Goal: Task Accomplishment & Management: Complete application form

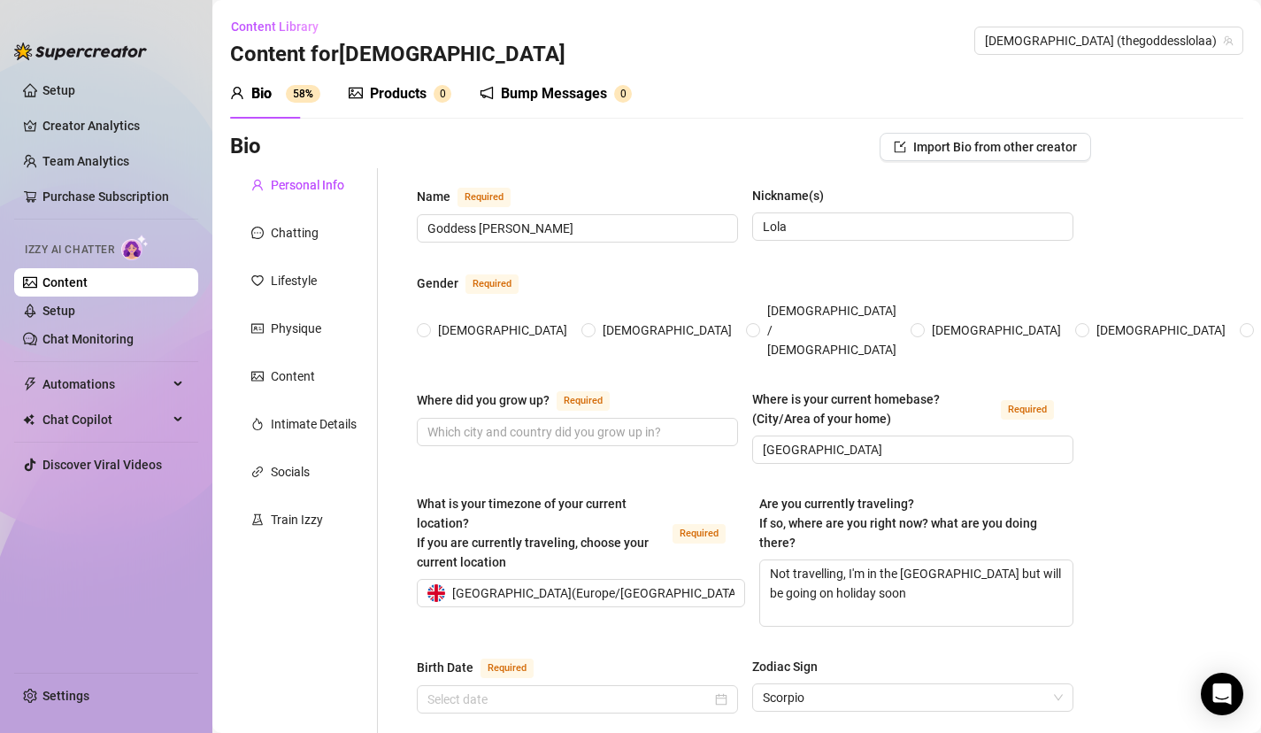
radio input "true"
type input "[DATE]"
click at [830, 63] on div "Content Library Content for [DEMOGRAPHIC_DATA] [DEMOGRAPHIC_DATA] (thegoddesslo…" at bounding box center [737, 40] width 1014 height 57
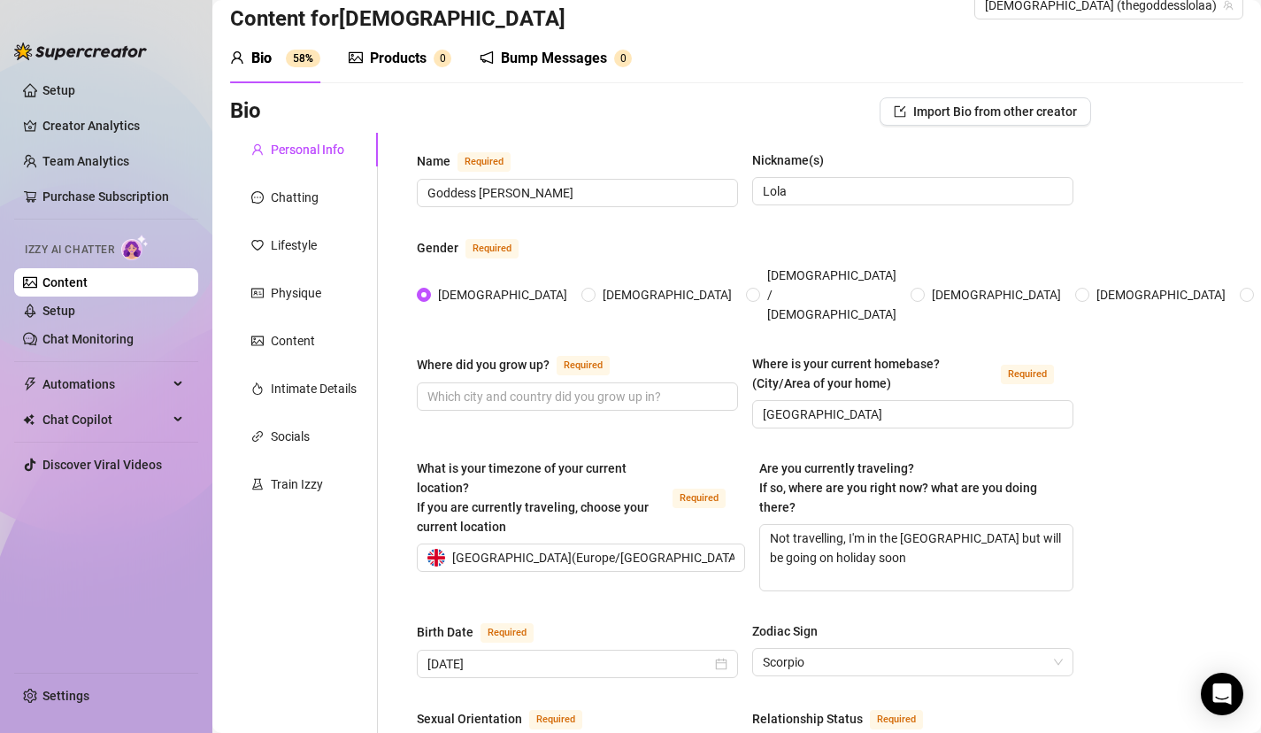
click at [300, 251] on div "Lifestyle" at bounding box center [294, 244] width 46 height 19
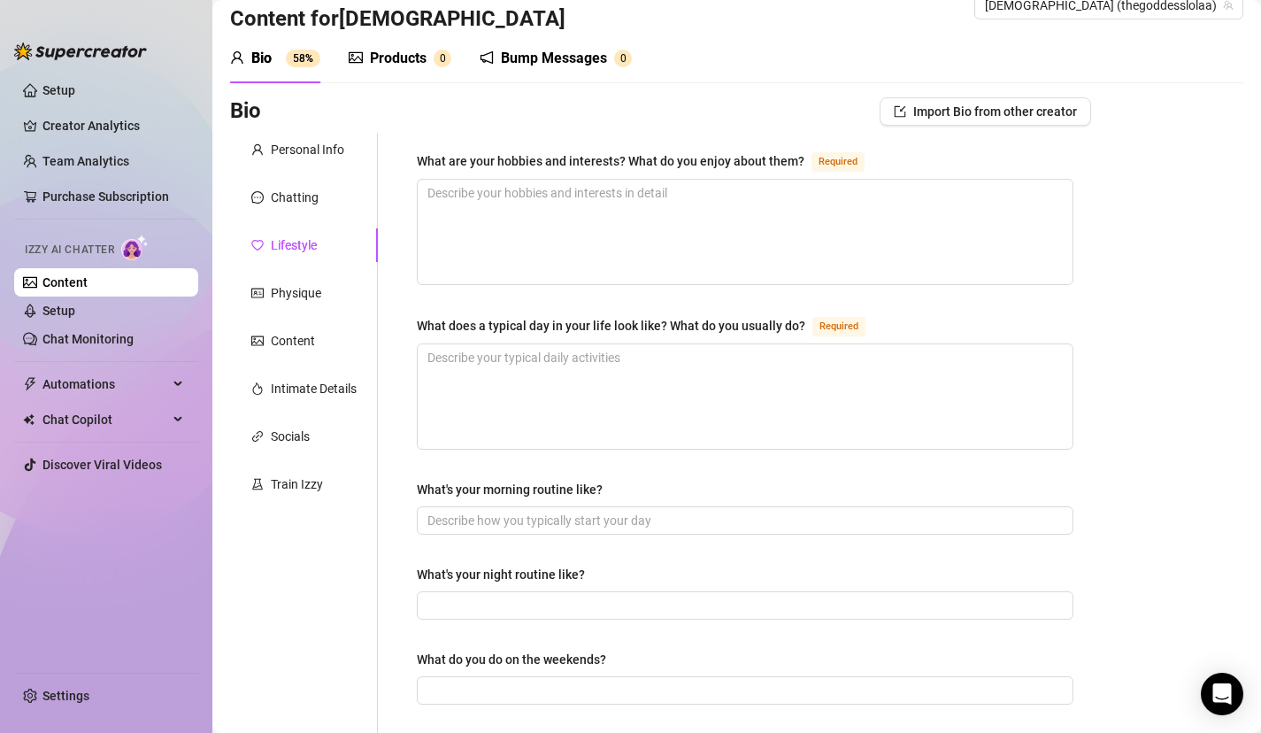
click at [309, 215] on div "Personal Info Chatting Lifestyle Physique Content Intimate Details Socials Trai…" at bounding box center [304, 729] width 148 height 1193
click at [311, 193] on div "Chatting" at bounding box center [295, 197] width 48 height 19
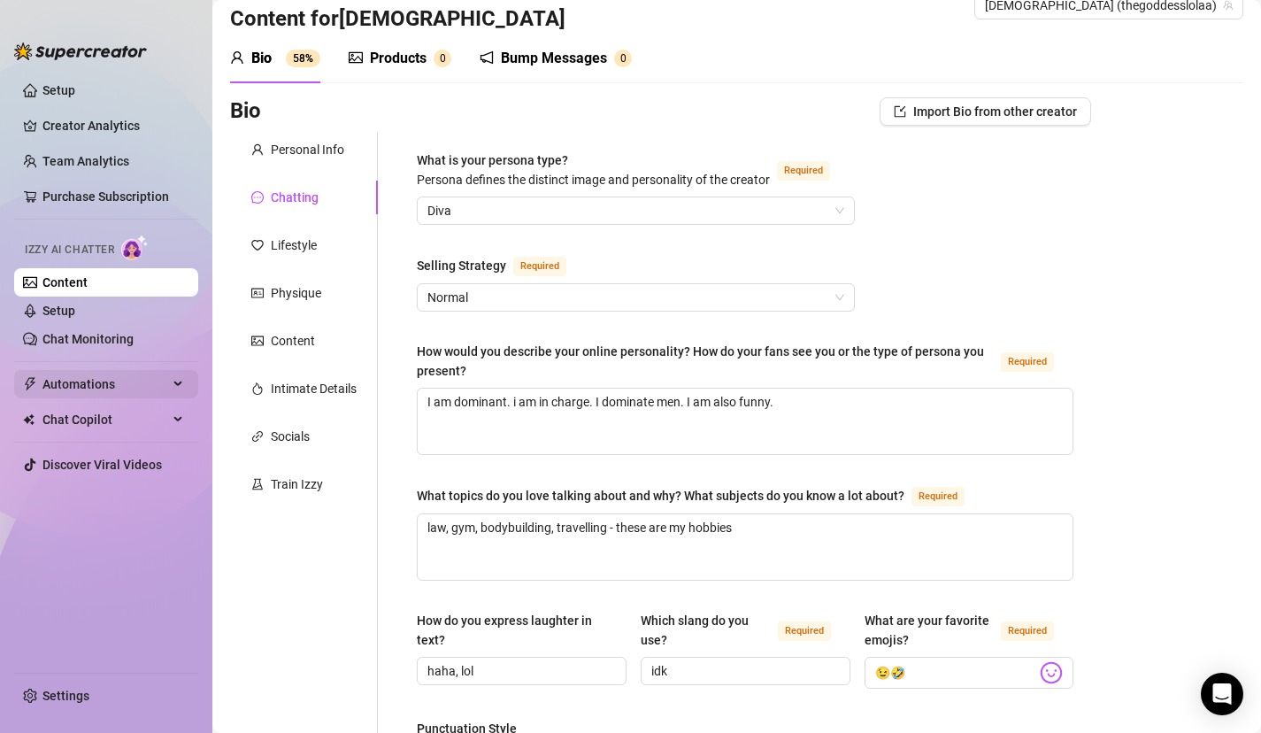
click at [131, 380] on span "Automations" at bounding box center [105, 384] width 126 height 28
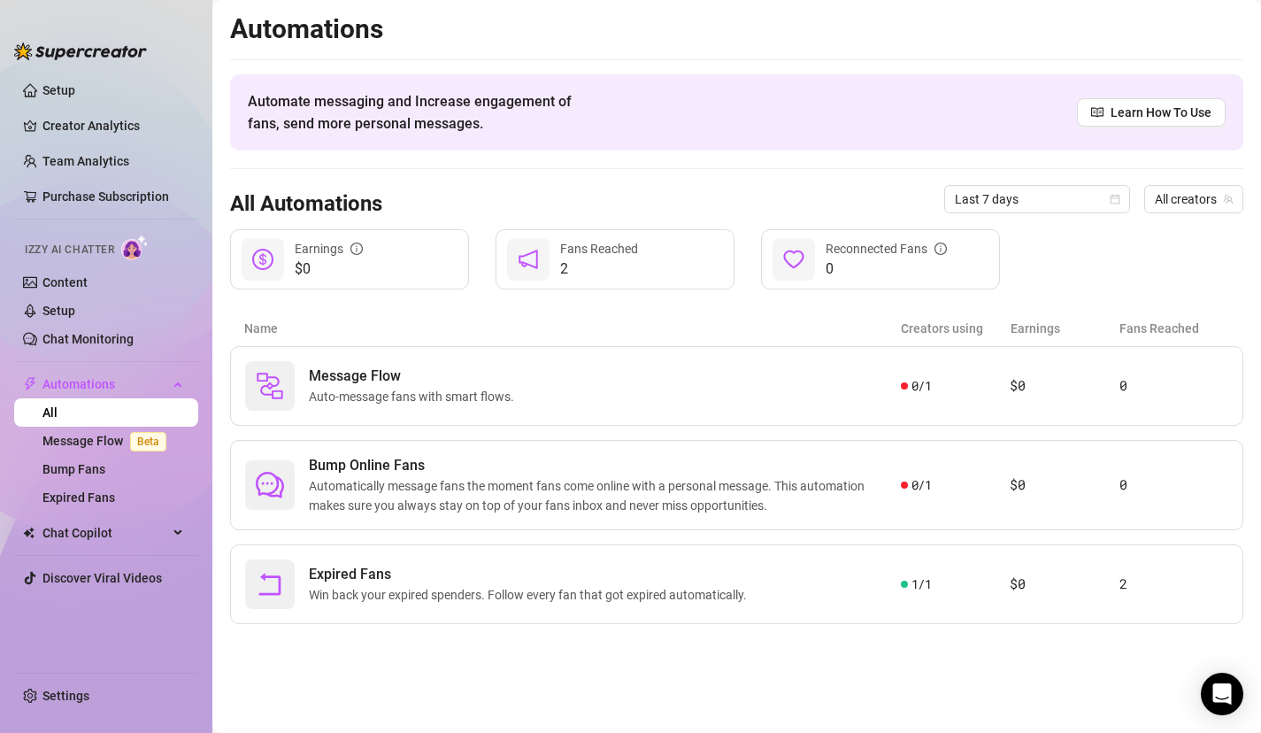
click at [600, 257] on div "Fans Reached" at bounding box center [599, 248] width 78 height 19
click at [858, 478] on span "Automatically message fans the moment fans come online with a personal message.…" at bounding box center [605, 495] width 592 height 39
click at [77, 278] on link "Content" at bounding box center [64, 282] width 45 height 14
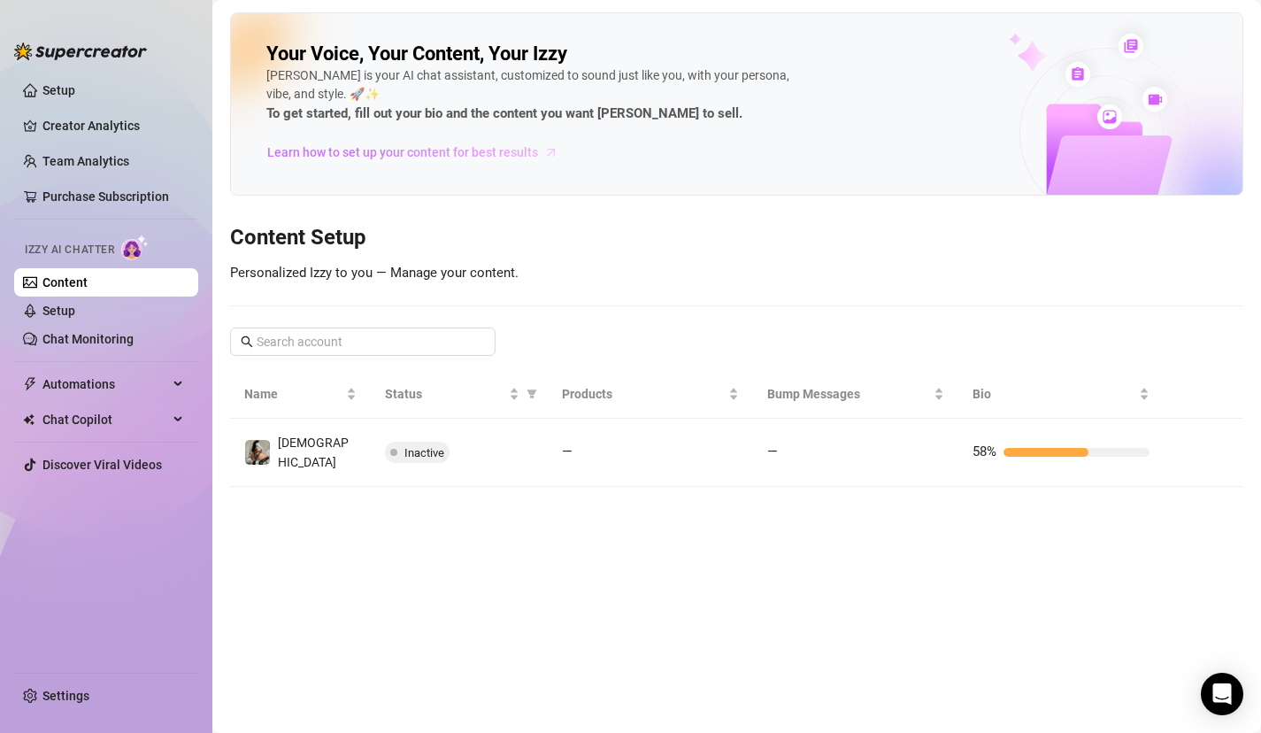
click at [474, 150] on span "Learn how to set up your content for best results" at bounding box center [402, 152] width 271 height 19
click at [97, 335] on link "Chat Monitoring" at bounding box center [87, 339] width 91 height 14
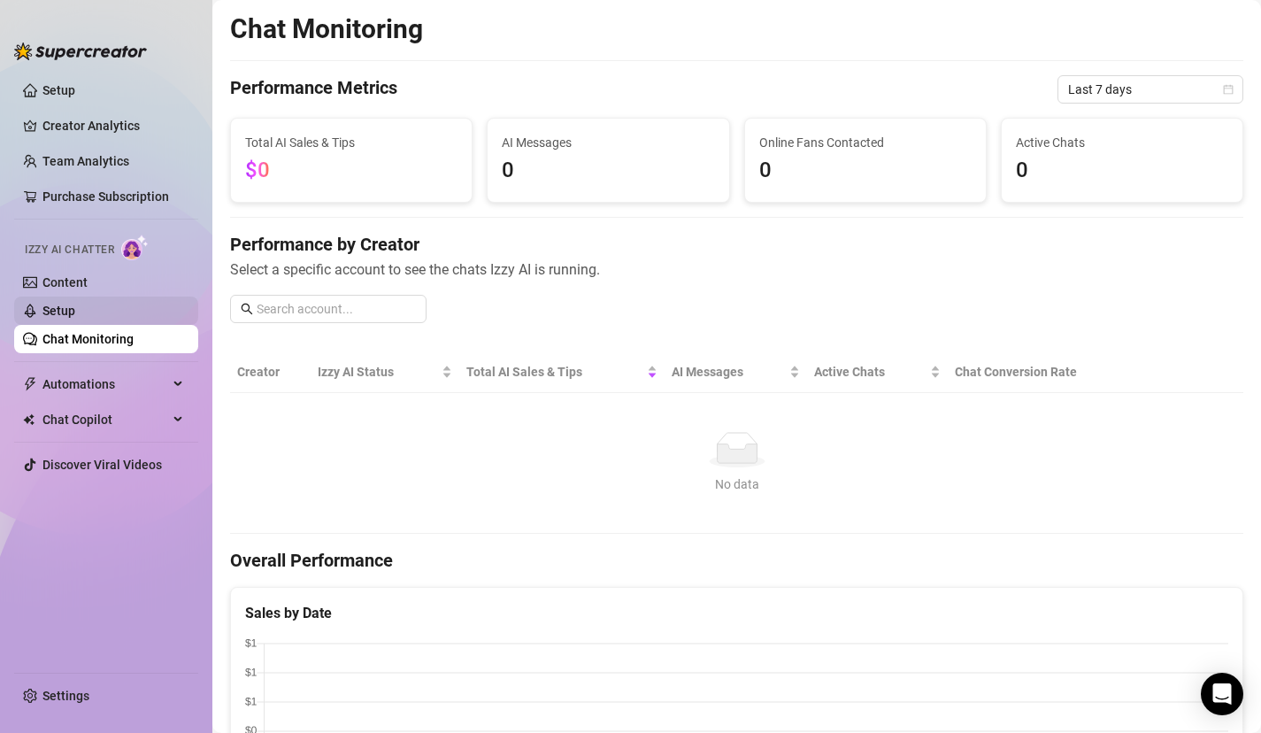
click at [73, 317] on link "Setup" at bounding box center [58, 311] width 33 height 14
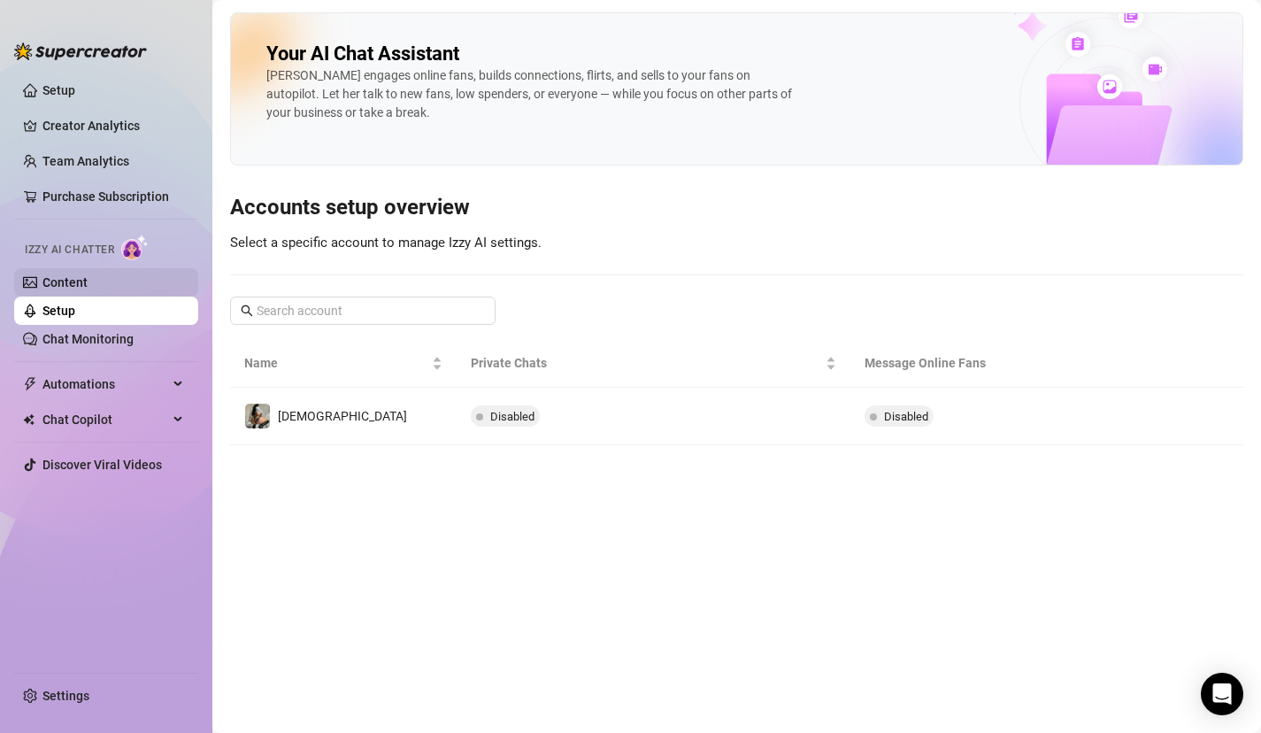
click at [88, 275] on link "Content" at bounding box center [64, 282] width 45 height 14
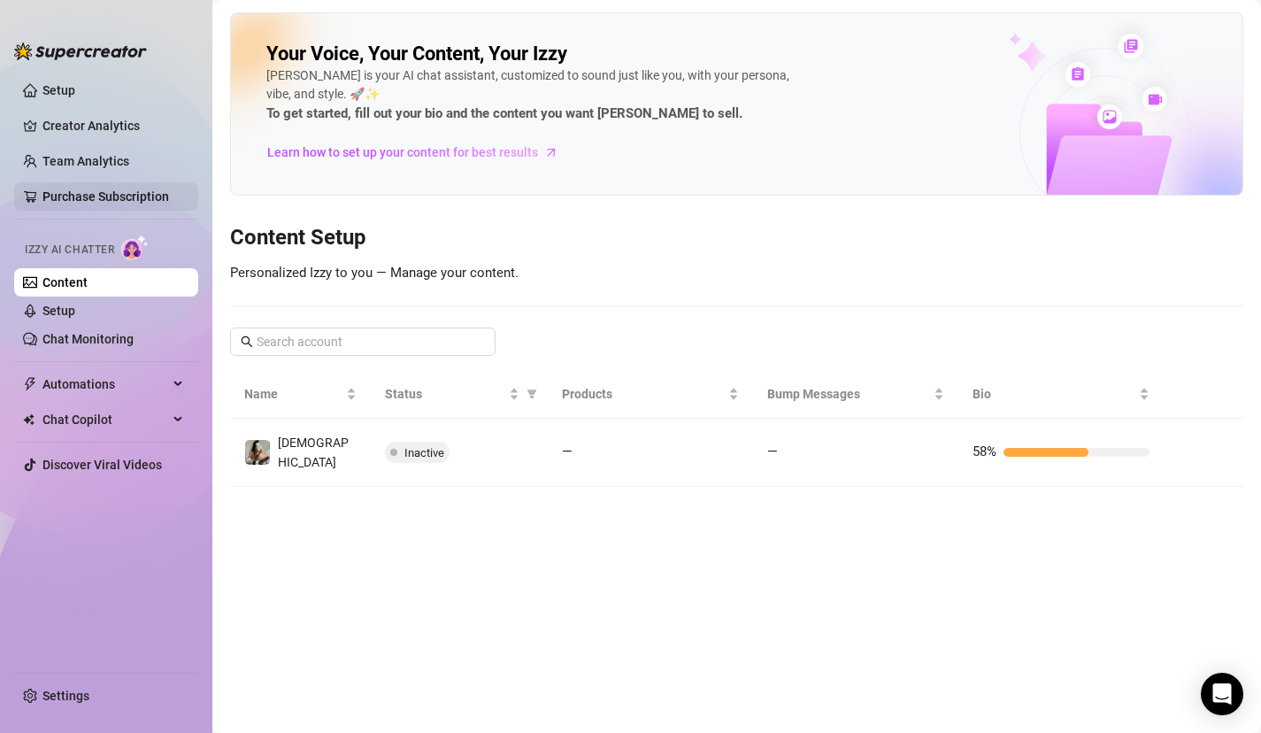
click at [105, 189] on link "Purchase Subscription" at bounding box center [105, 196] width 127 height 14
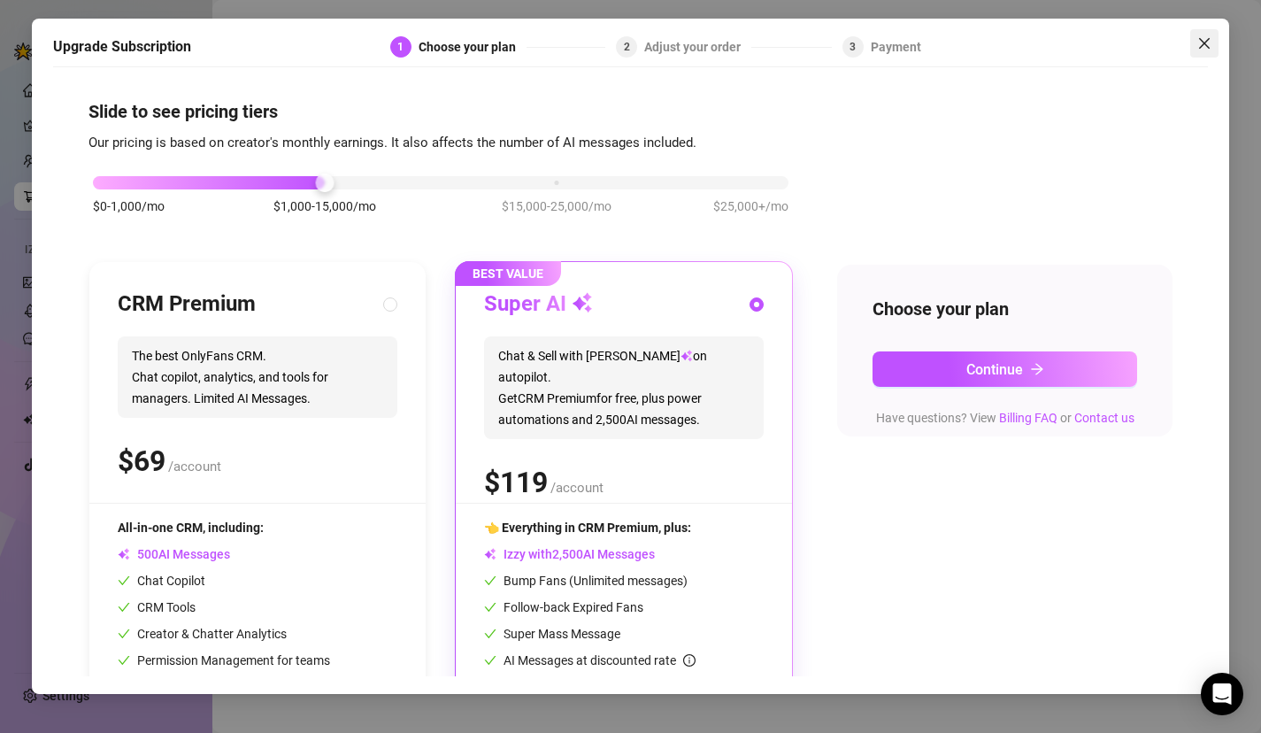
click at [1204, 37] on icon "close" at bounding box center [1205, 43] width 14 height 14
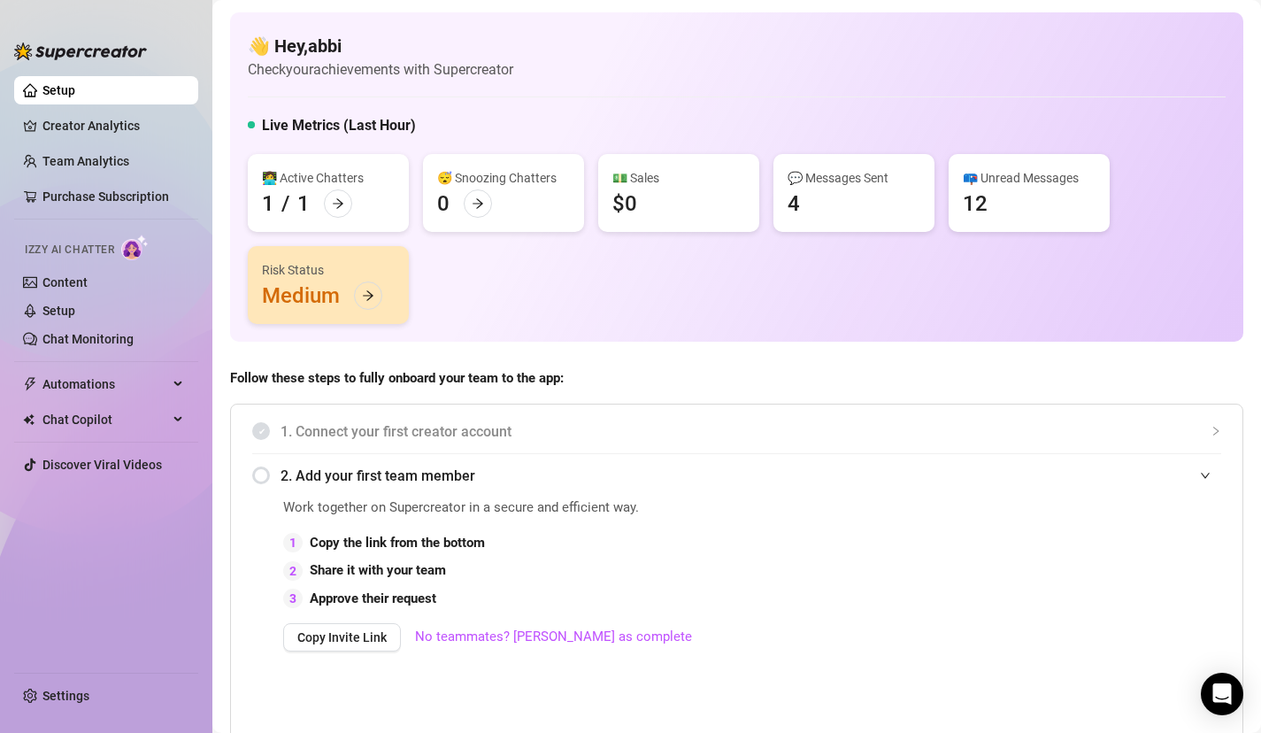
click at [325, 314] on div "Risk Status Medium" at bounding box center [328, 285] width 161 height 78
click at [363, 305] on div at bounding box center [368, 295] width 28 height 28
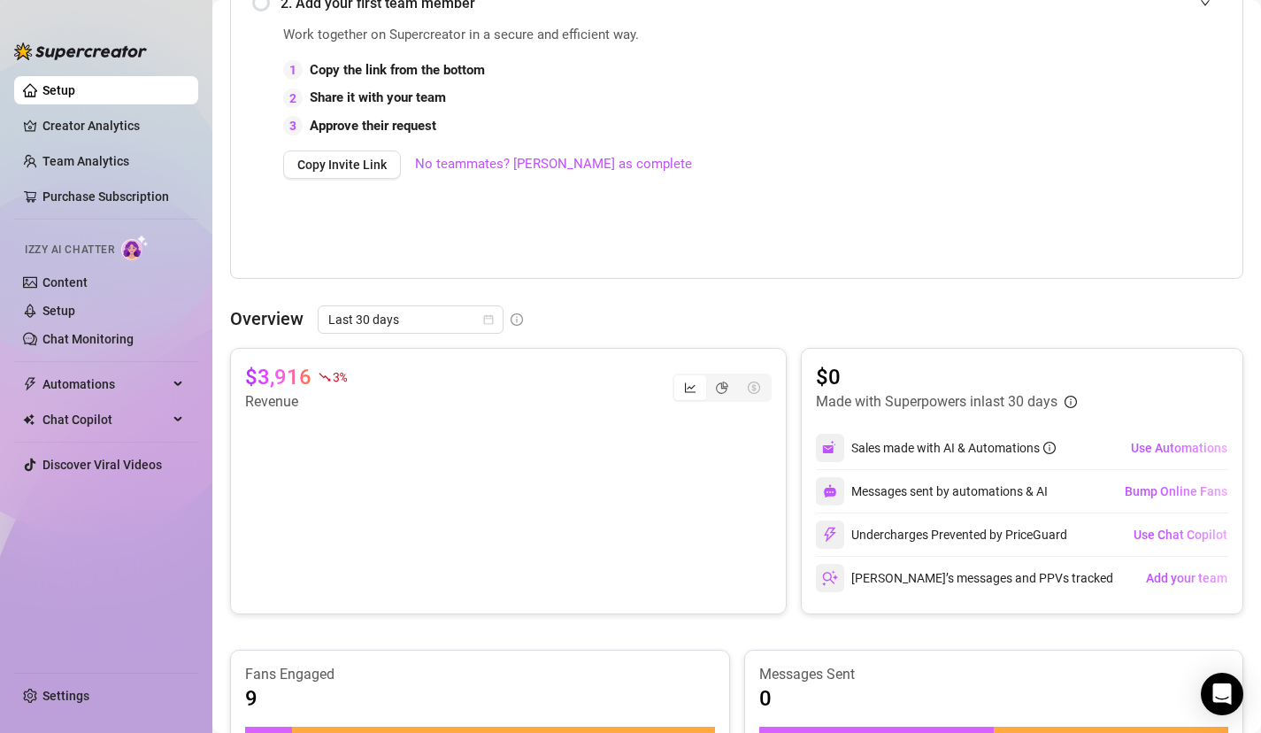
scroll to position [464, 0]
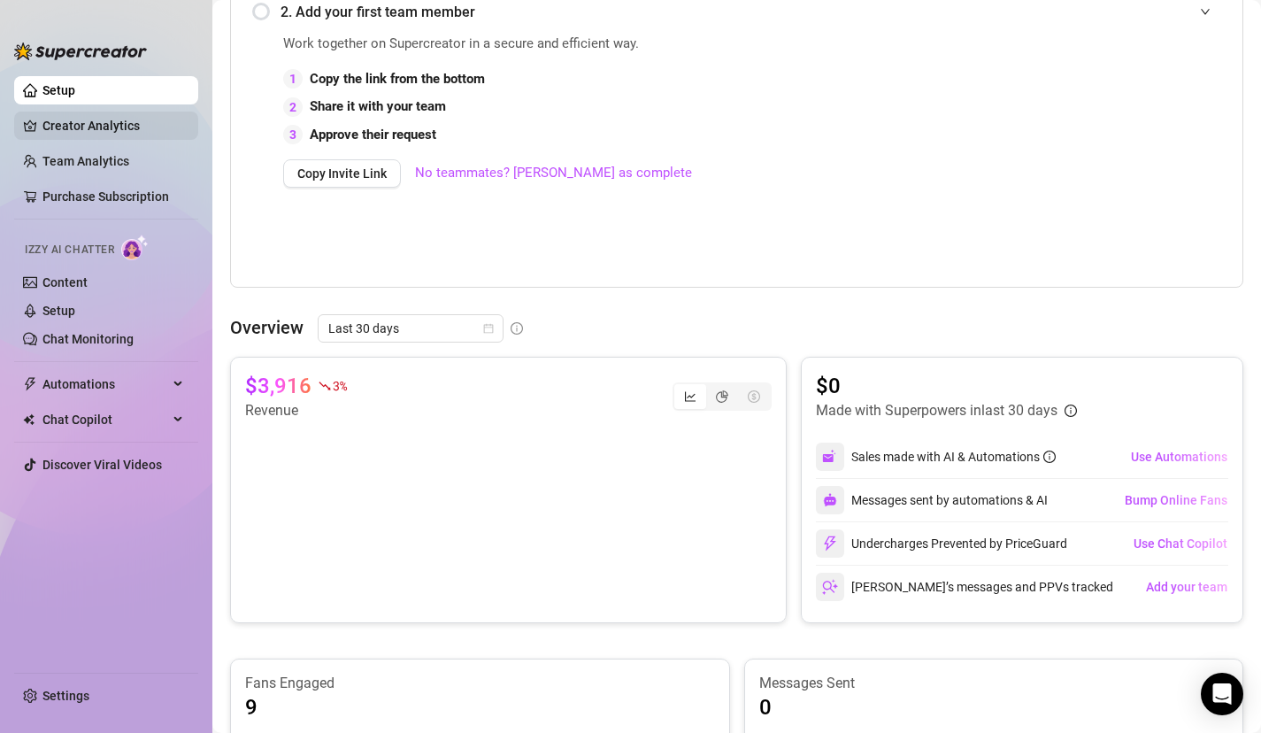
click at [71, 120] on link "Creator Analytics" at bounding box center [113, 126] width 142 height 28
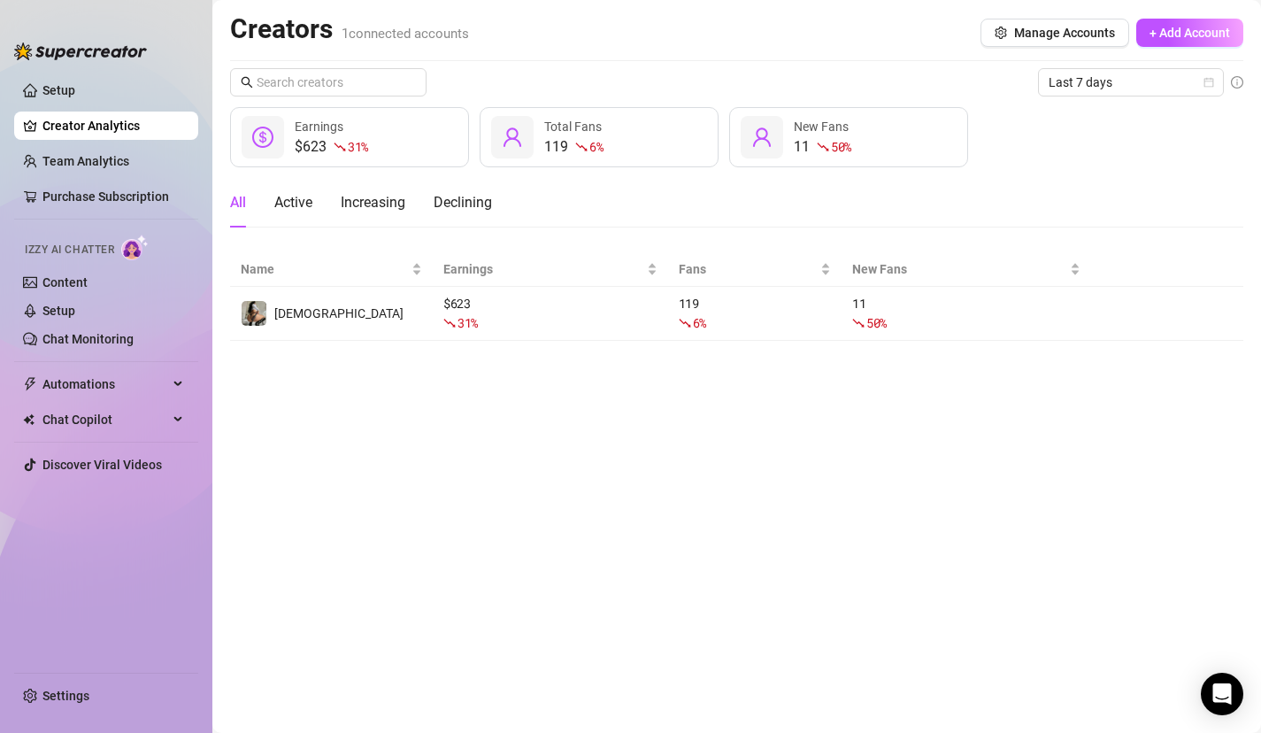
click at [69, 66] on div at bounding box center [80, 42] width 133 height 53
click at [75, 97] on link "Setup" at bounding box center [58, 90] width 33 height 14
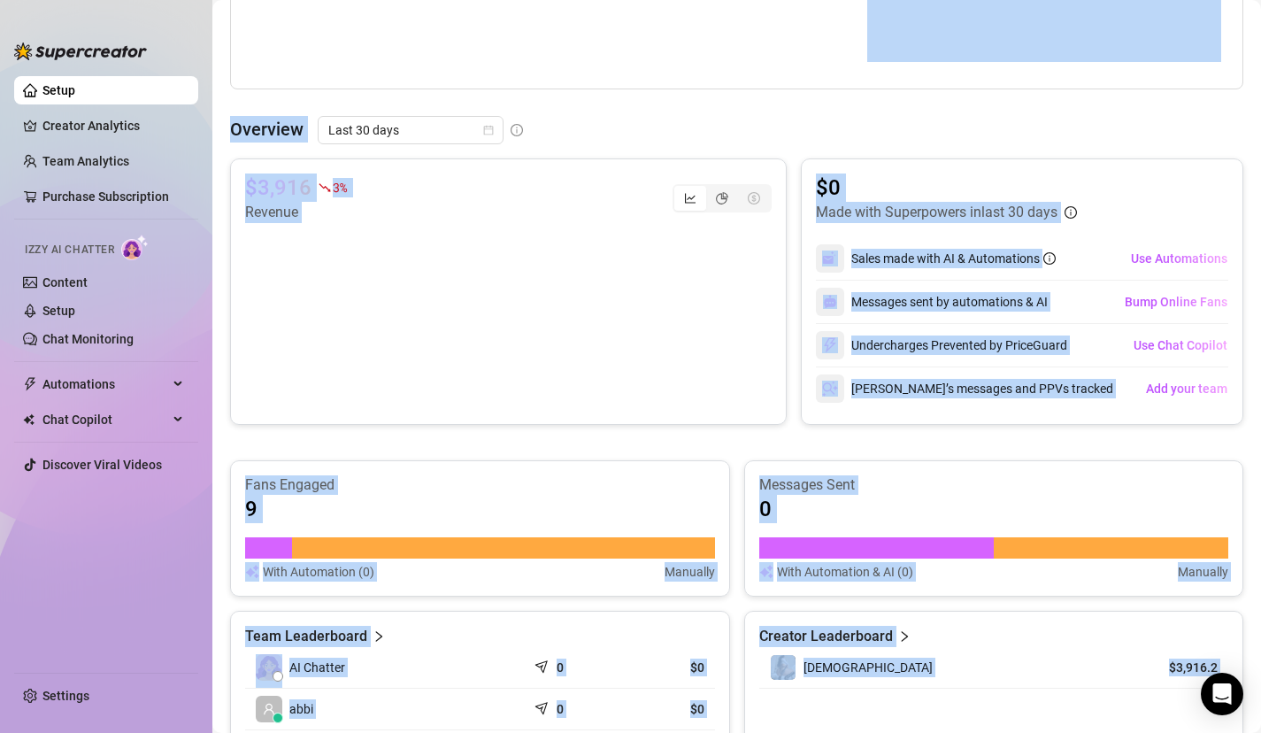
scroll to position [960, 0]
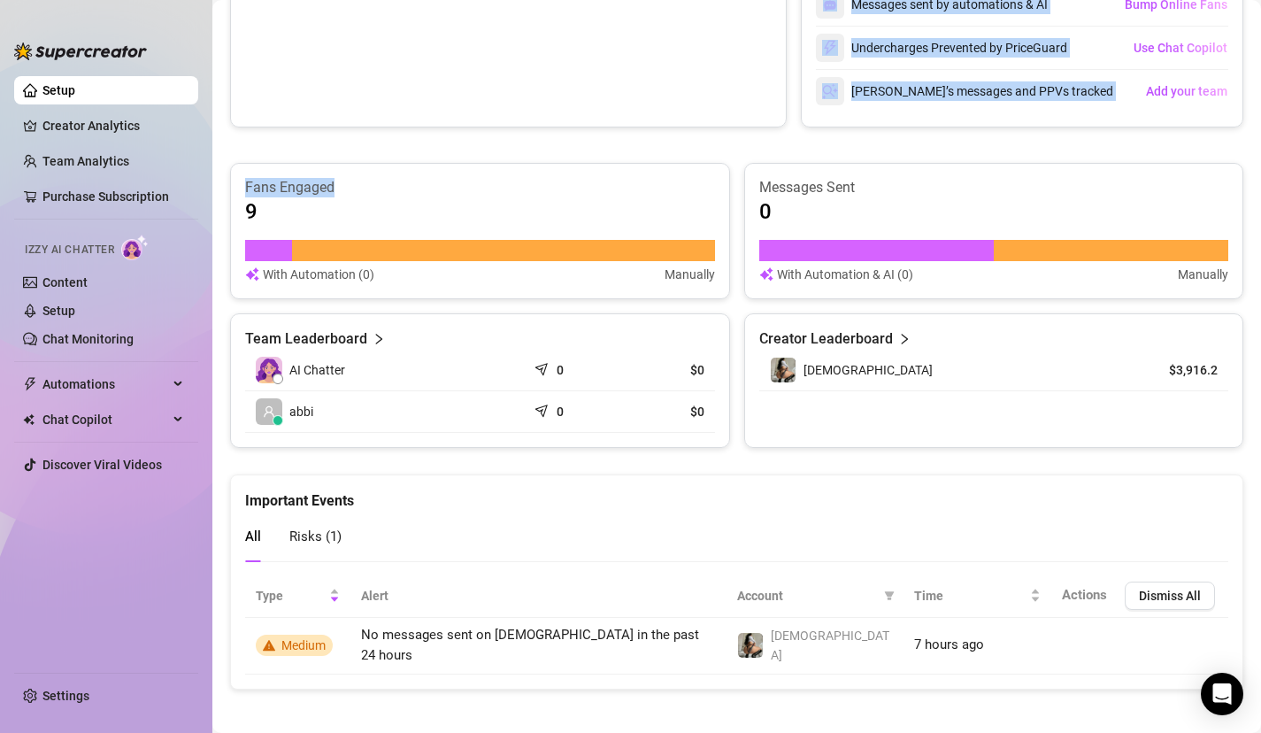
drag, startPoint x: 553, startPoint y: 336, endPoint x: 636, endPoint y: 180, distance: 177.4
click at [66, 279] on link "Content" at bounding box center [64, 282] width 45 height 14
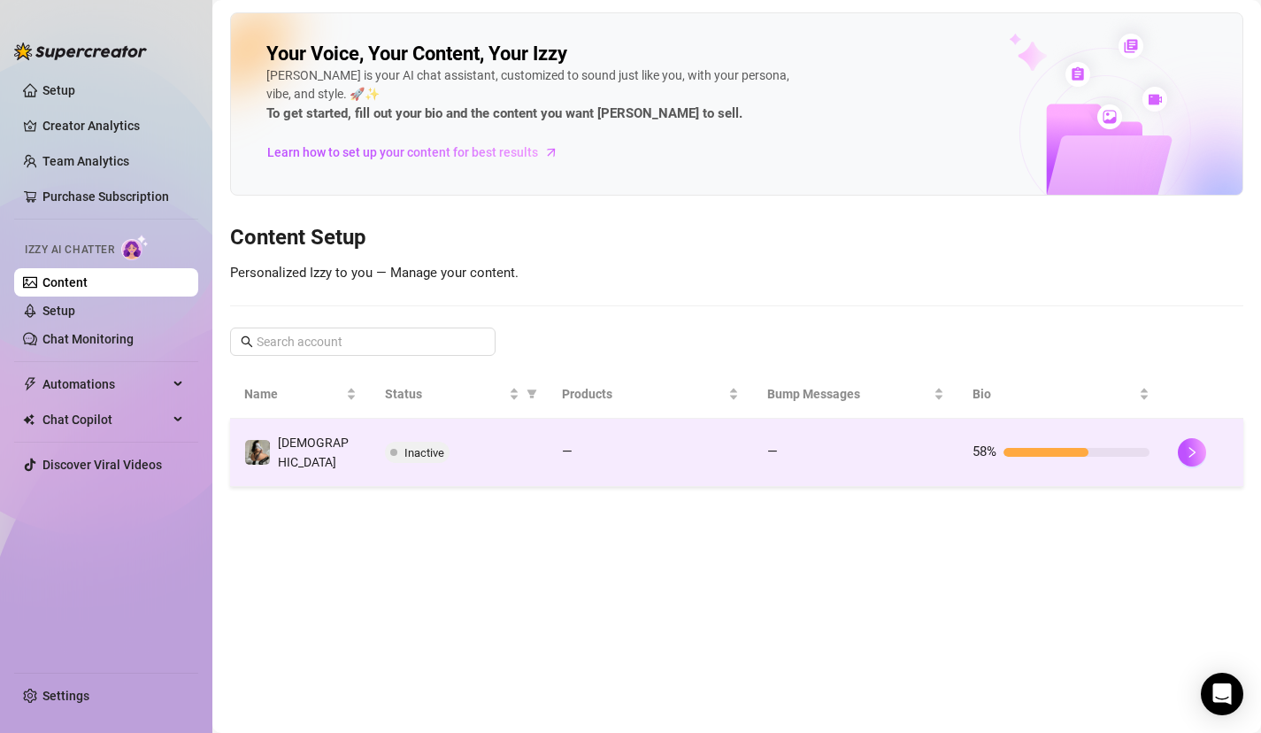
click at [393, 442] on span at bounding box center [393, 452] width 7 height 21
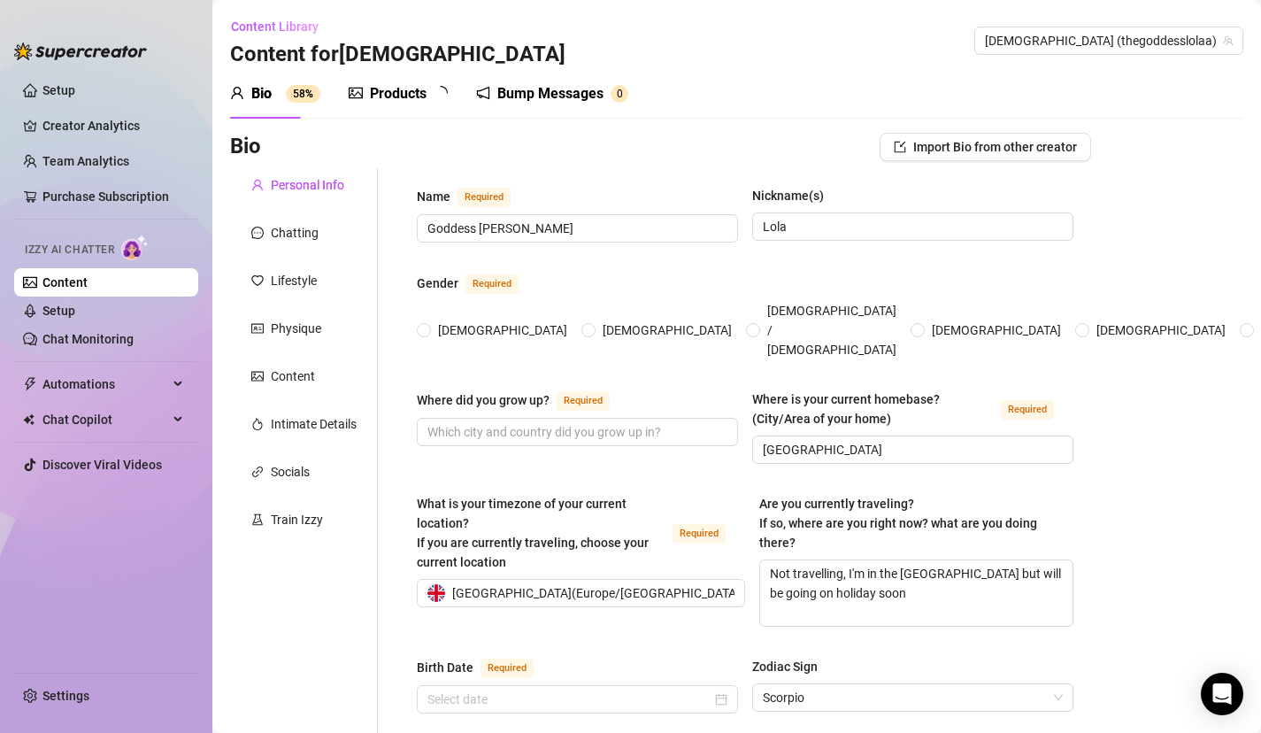
radio input "true"
type input "[DATE]"
click at [508, 418] on span at bounding box center [577, 432] width 321 height 28
type input "[GEOGRAPHIC_DATA]"
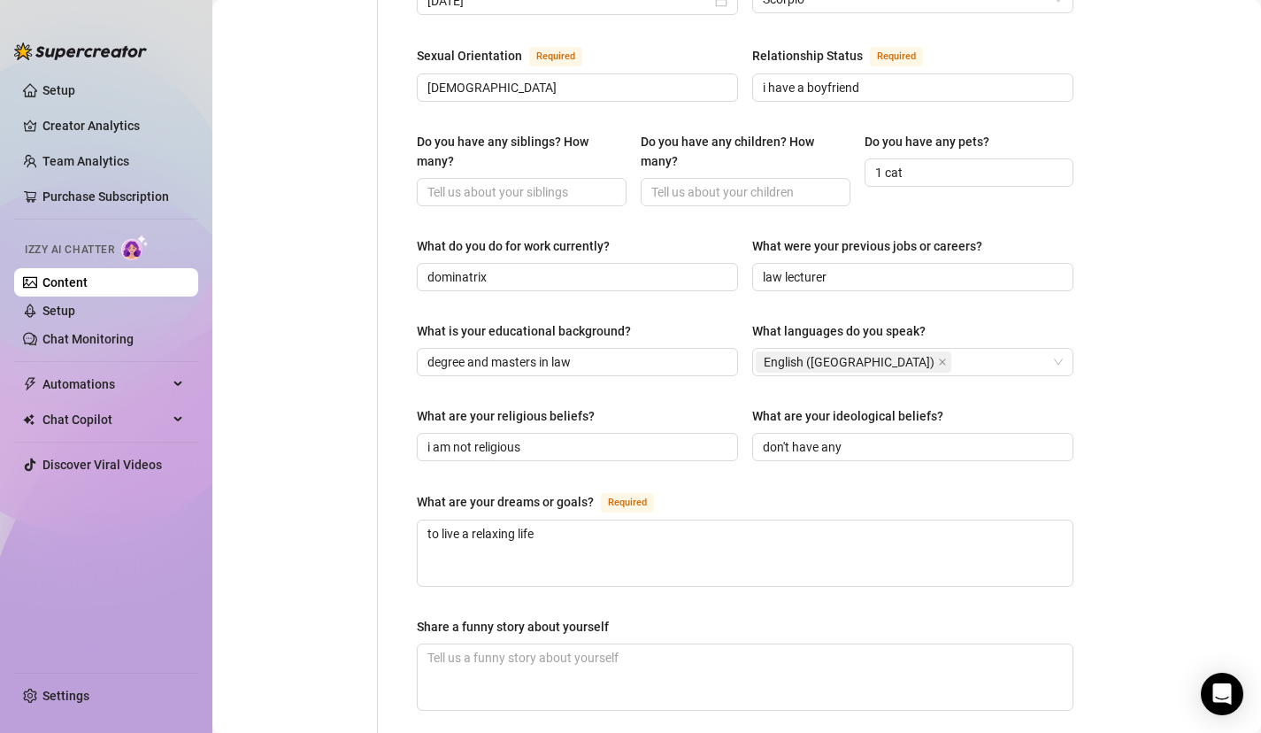
scroll to position [708, 0]
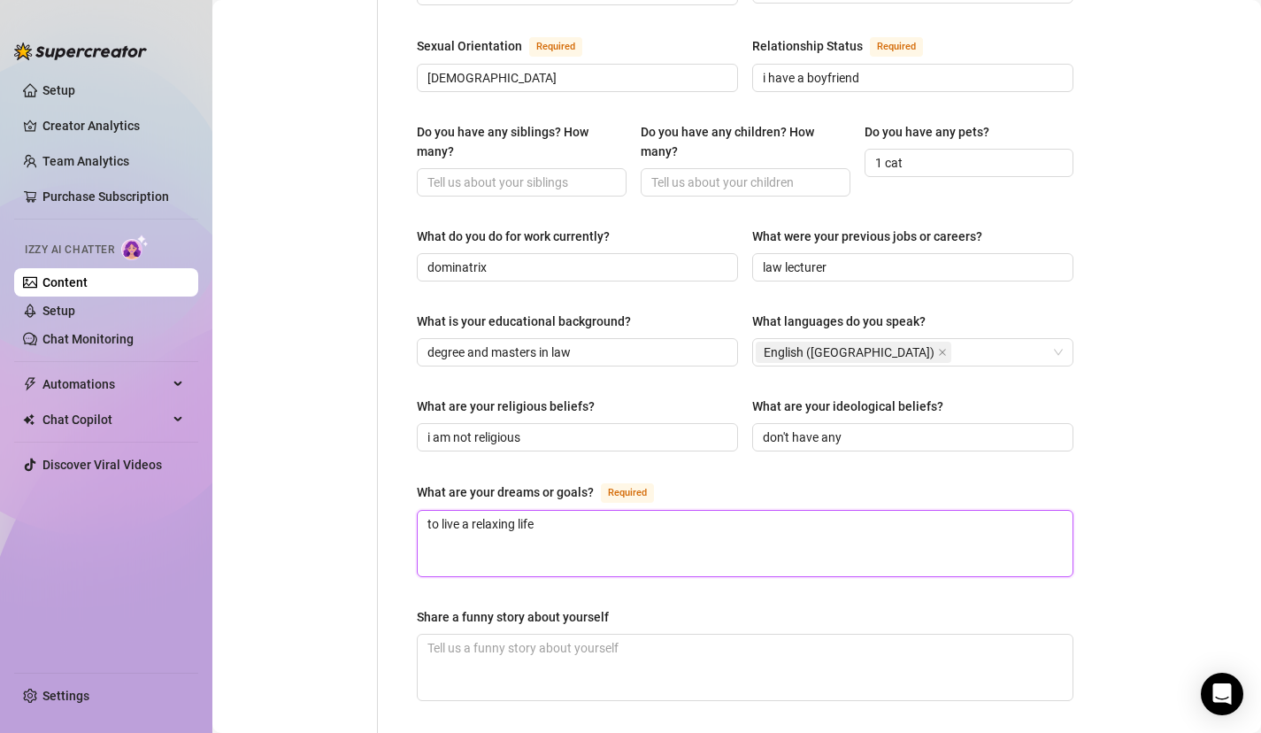
click at [603, 511] on textarea "to live a relaxing life" at bounding box center [745, 544] width 655 height 66
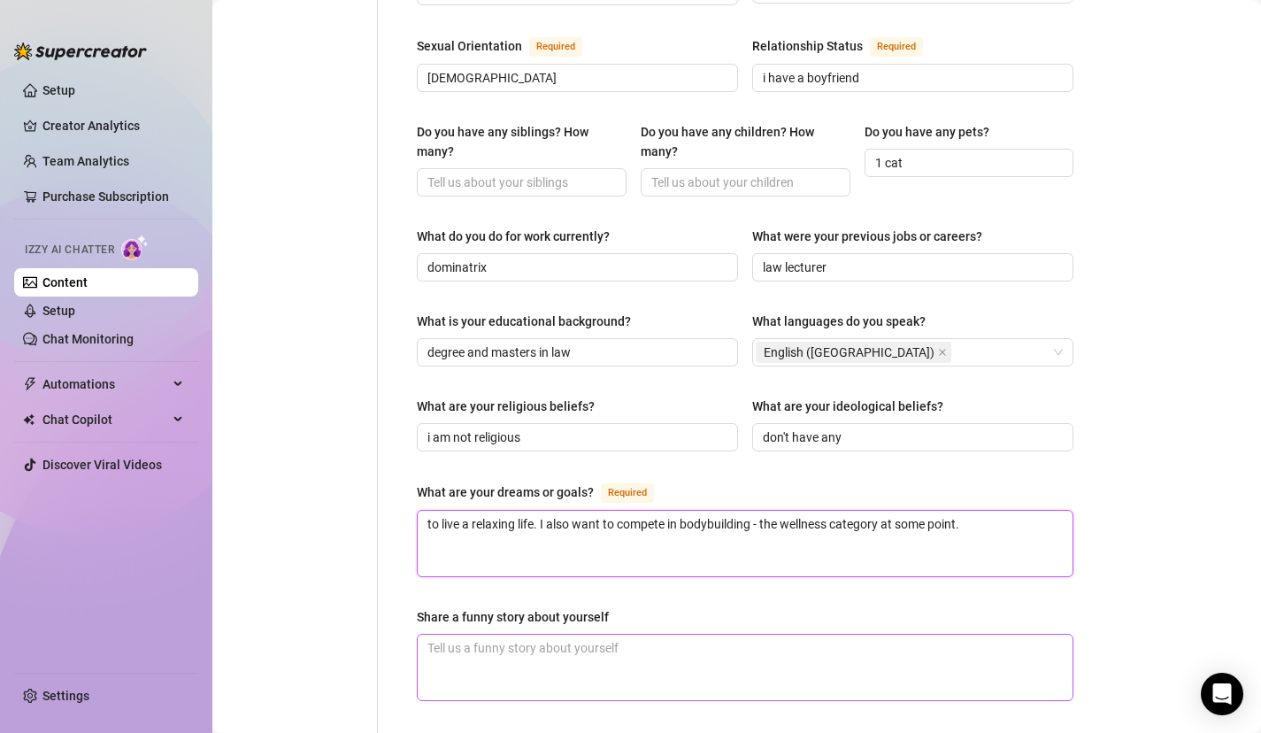
type textarea "to live a relaxing life. I also want to compete in bodybuilding - the wellness …"
click at [580, 635] on textarea "Share a funny story about yourself" at bounding box center [745, 668] width 655 height 66
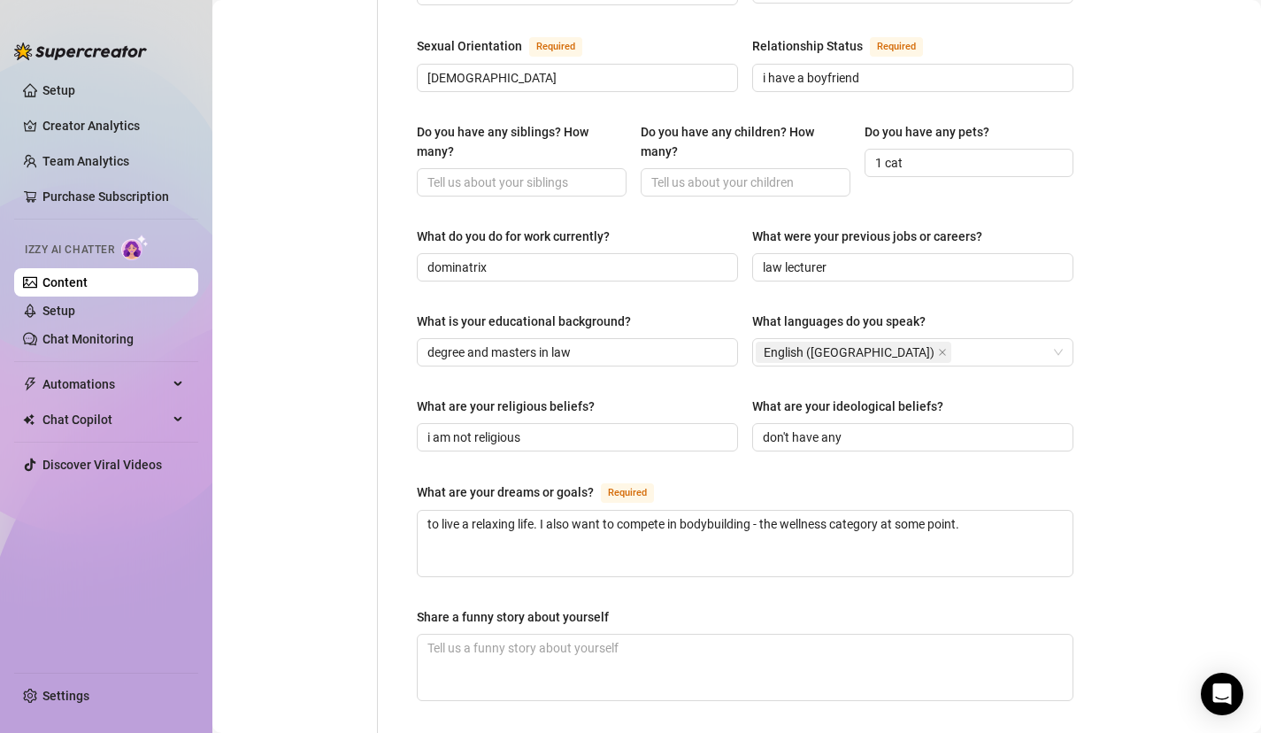
click at [640, 565] on div "Name Required Goddess [PERSON_NAME] Nickname(s) [PERSON_NAME] Gender Required […" at bounding box center [745, 221] width 657 height 1487
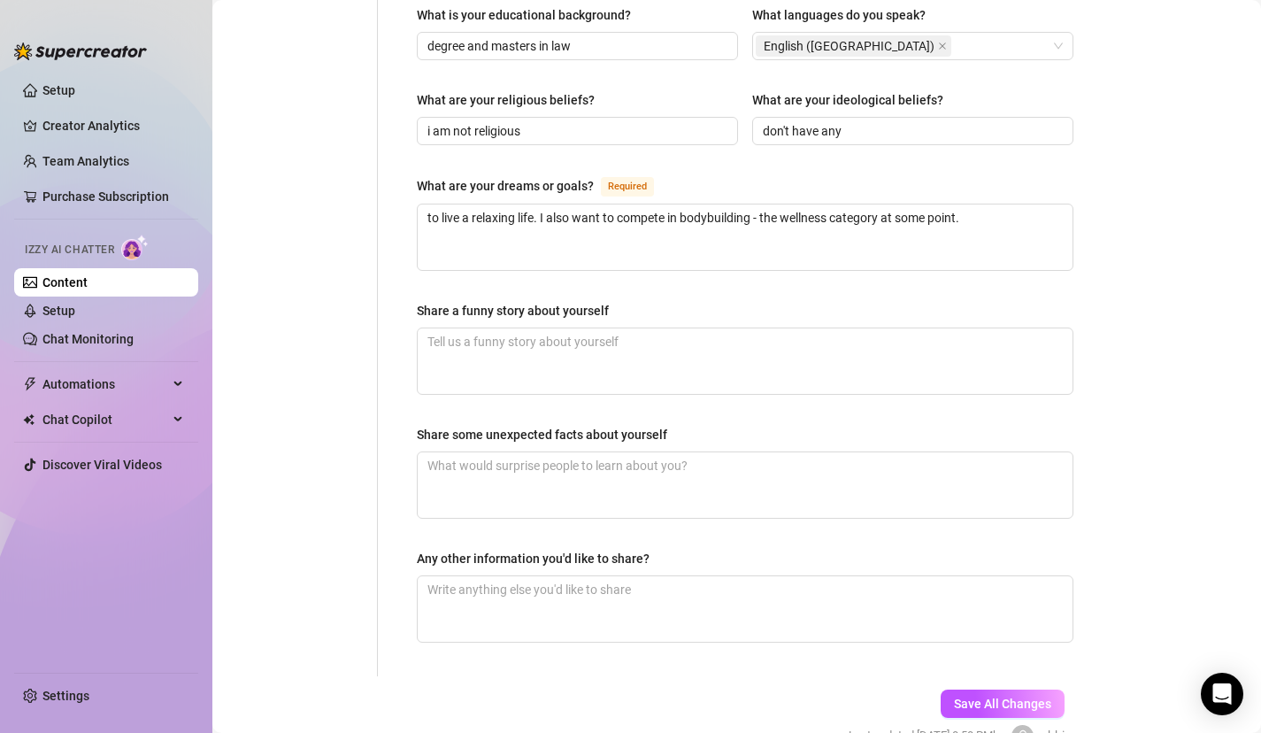
scroll to position [1027, 0]
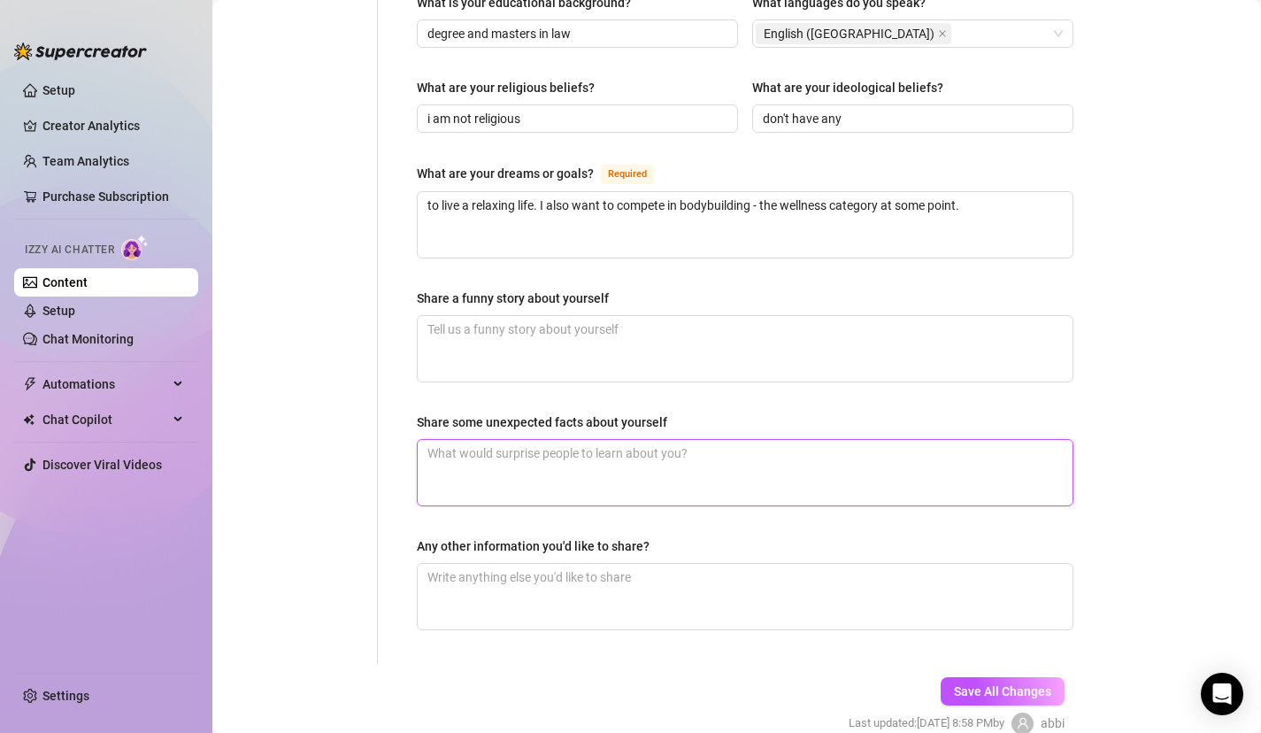
drag, startPoint x: 615, startPoint y: 435, endPoint x: 621, endPoint y: 422, distance: 13.9
click at [615, 440] on textarea "Share some unexpected facts about yourself" at bounding box center [745, 473] width 655 height 66
type textarea "i have a law degree. I'm very academic! I also used to teach law."
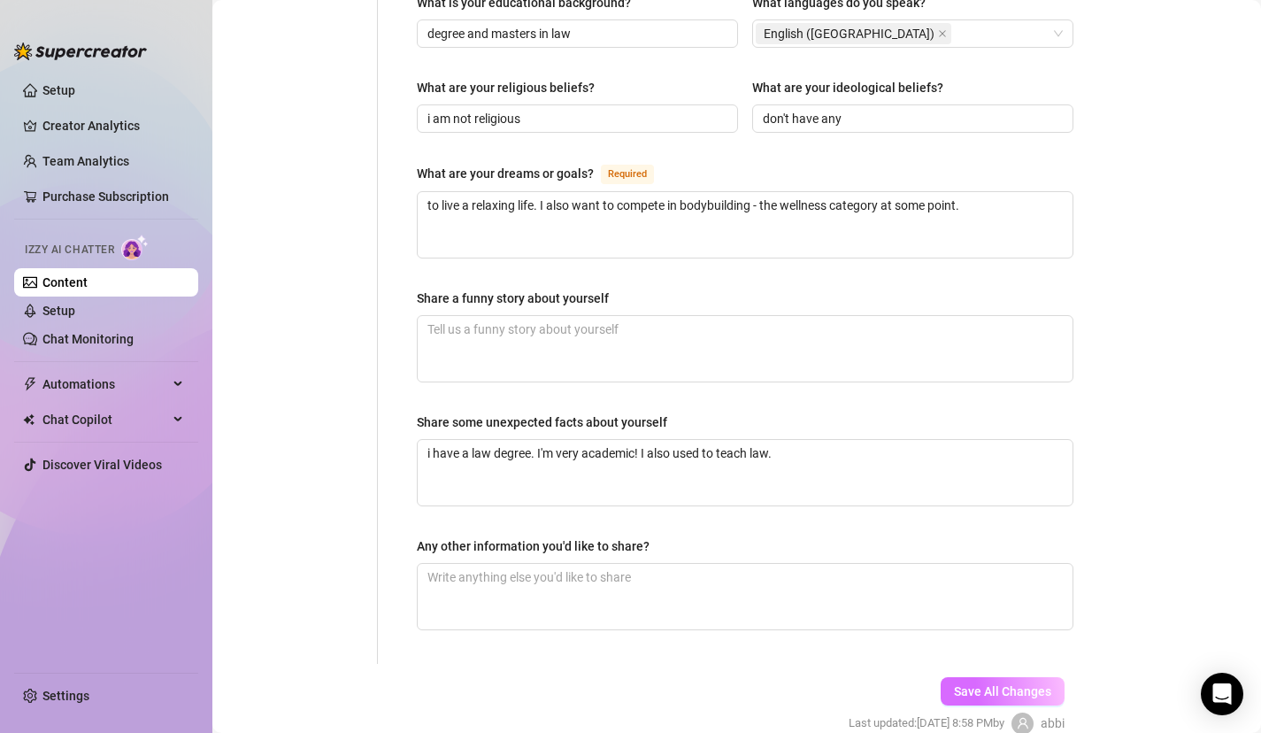
click at [950, 677] on button "Save All Changes" at bounding box center [1003, 691] width 124 height 28
click at [75, 308] on link "Setup" at bounding box center [58, 311] width 33 height 14
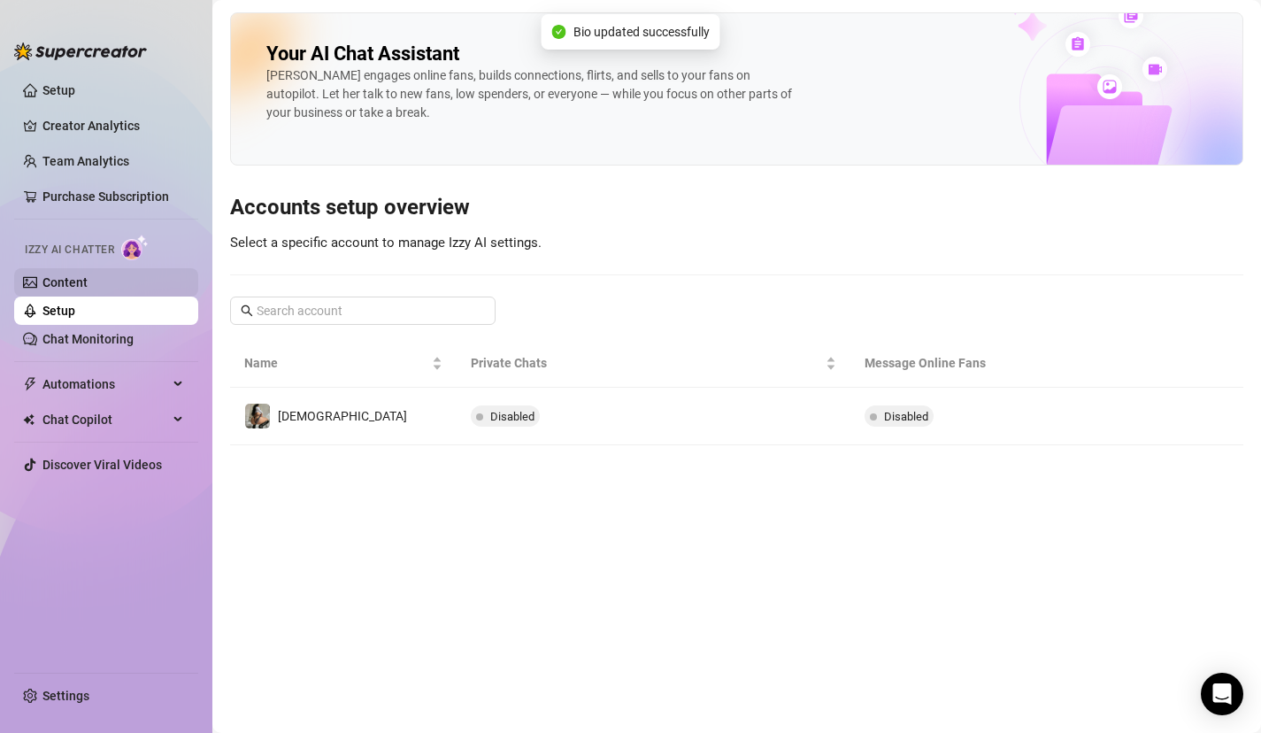
click at [88, 289] on link "Content" at bounding box center [64, 282] width 45 height 14
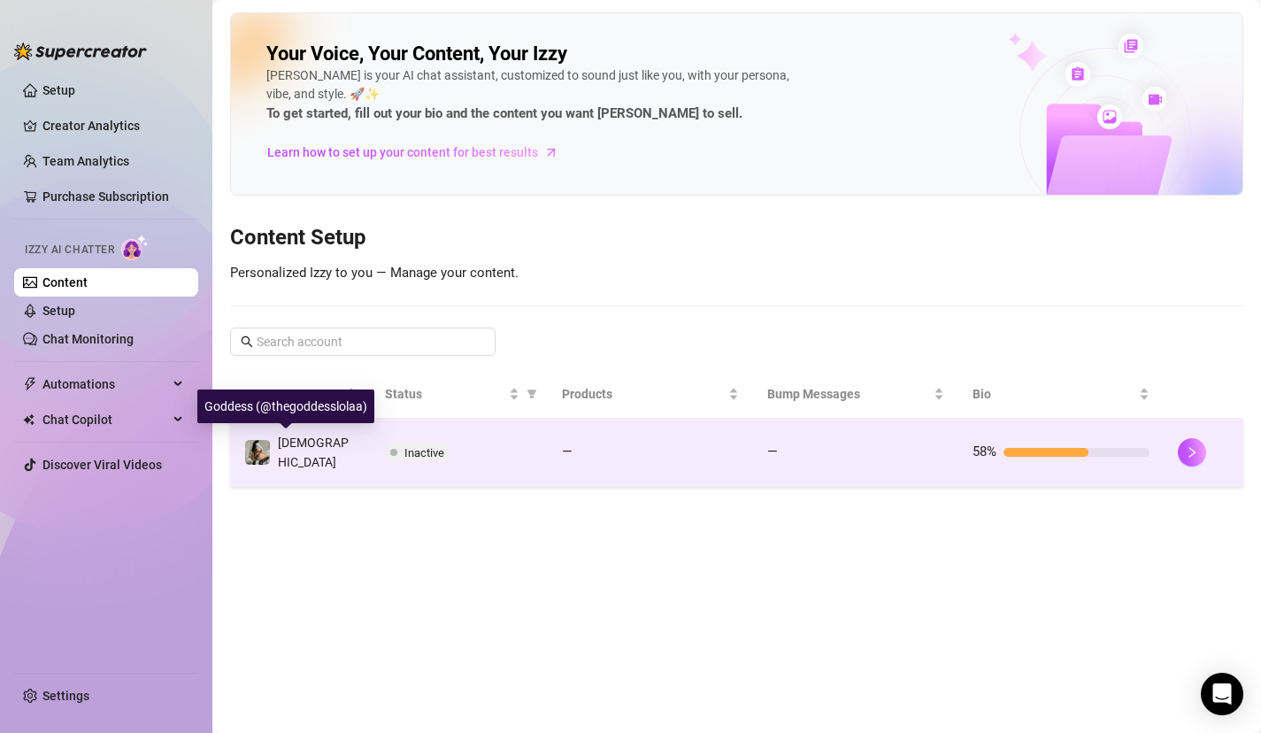
click at [263, 448] on img at bounding box center [257, 452] width 25 height 25
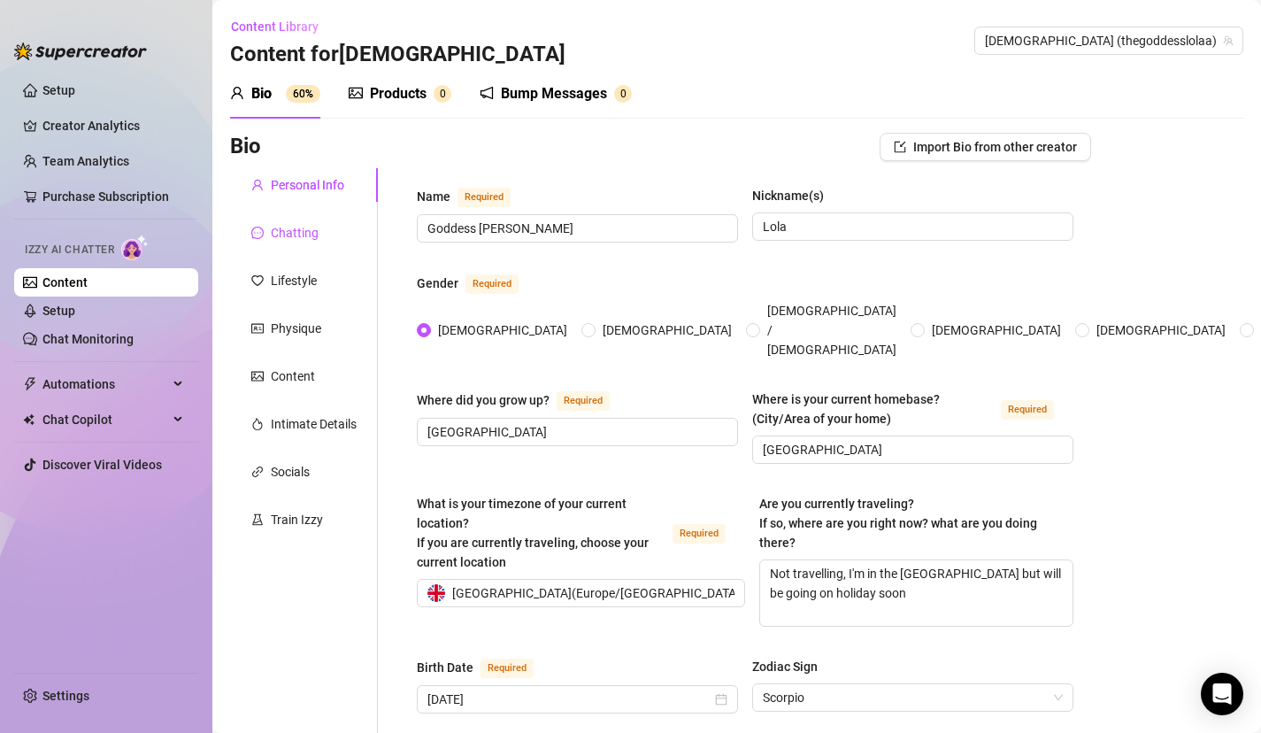
click at [304, 236] on div "Chatting" at bounding box center [295, 232] width 48 height 19
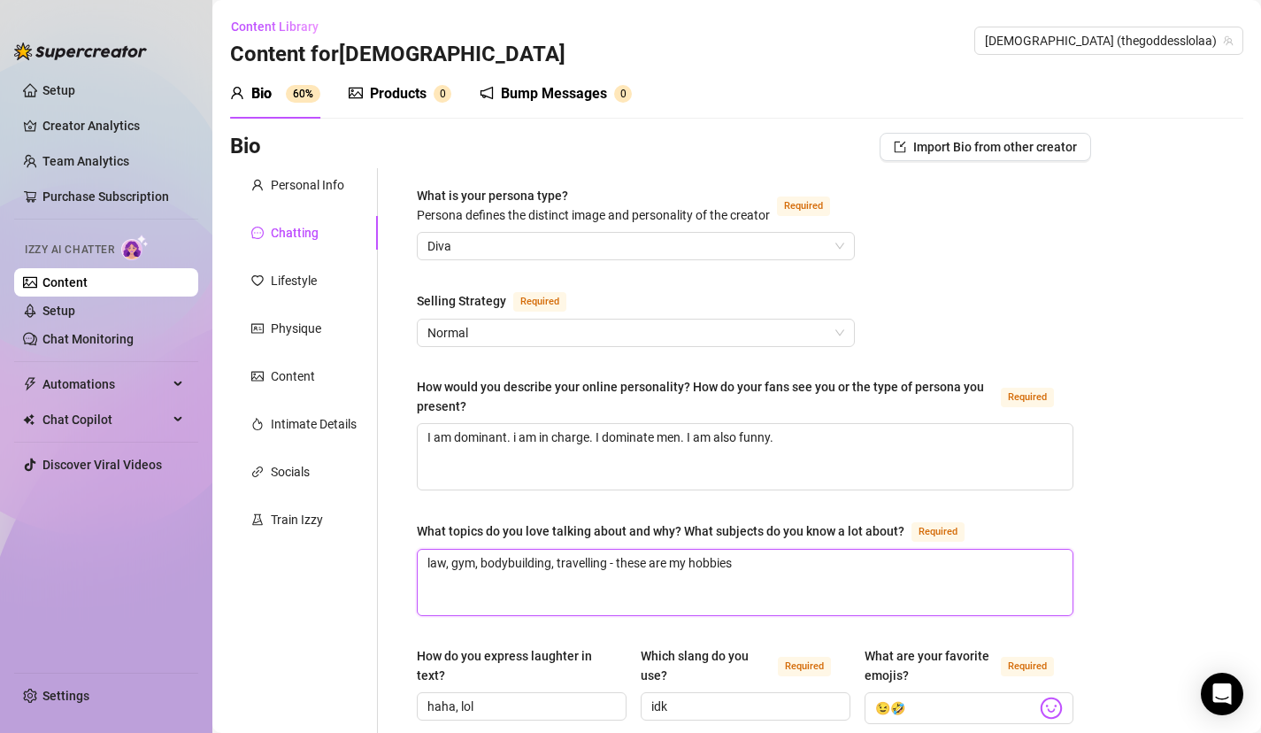
click at [794, 574] on textarea "law, gym, bodybuilding, travelling - these are my hobbies" at bounding box center [745, 583] width 655 height 66
type textarea "law, gym, bodybuilding, travelling - these are my hobbies. I also know a lot ab…"
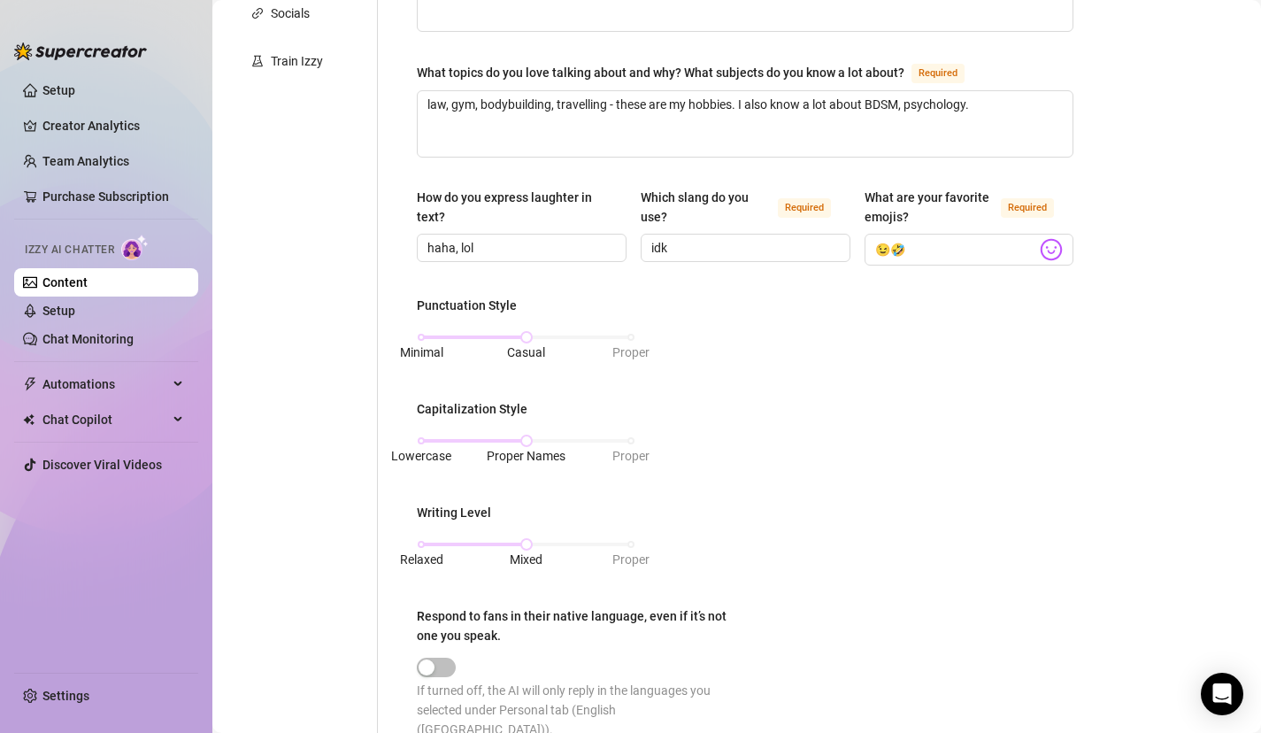
scroll to position [460, 0]
click at [850, 242] on div "How do you express laughter in text? haha, lol Which slang do you use? Required…" at bounding box center [745, 233] width 657 height 94
click at [811, 252] on input "idk" at bounding box center [744, 245] width 185 height 19
click at [828, 420] on div "Punctuation Style Minimal Casual Proper Capitalization Style Lowercase Proper N…" at bounding box center [745, 523] width 657 height 459
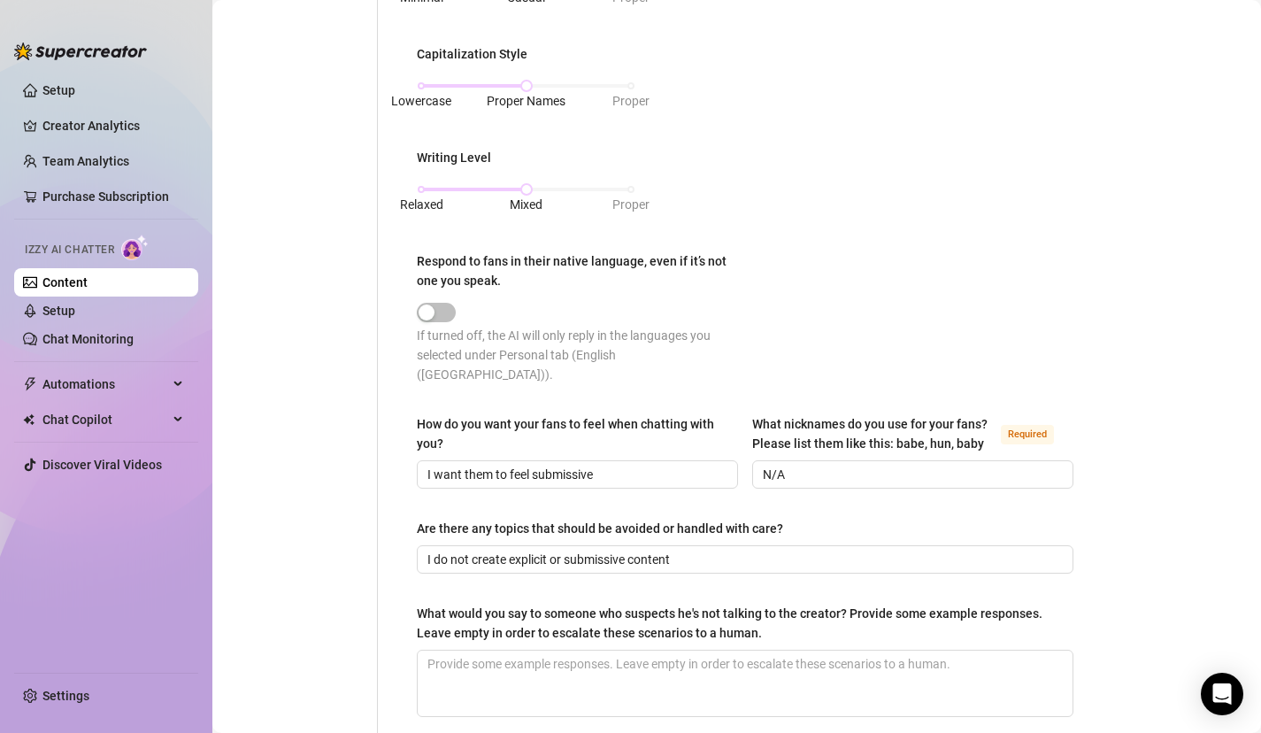
scroll to position [814, 0]
drag, startPoint x: 533, startPoint y: 189, endPoint x: 627, endPoint y: 178, distance: 94.4
click at [628, 184] on div at bounding box center [631, 188] width 9 height 9
click at [779, 164] on div "Punctuation Style Minimal Casual Proper Capitalization Style Lowercase Proper N…" at bounding box center [745, 169] width 657 height 459
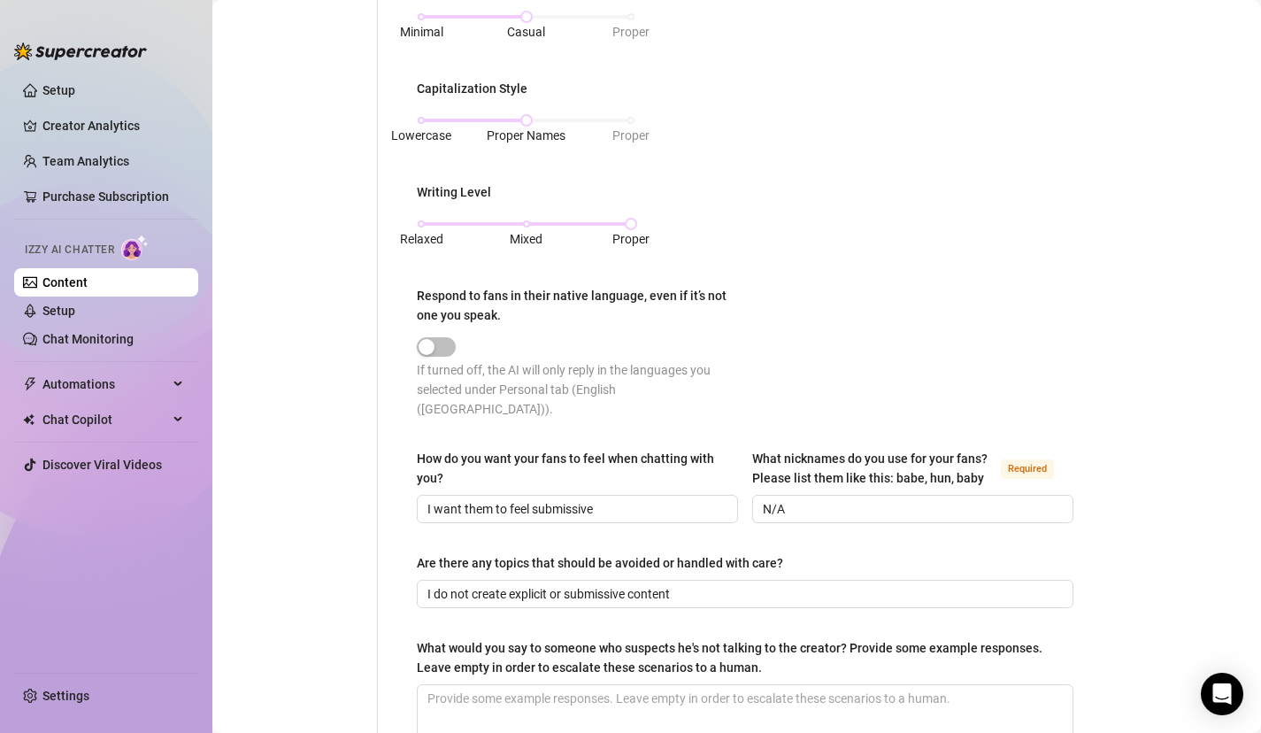
scroll to position [744, 0]
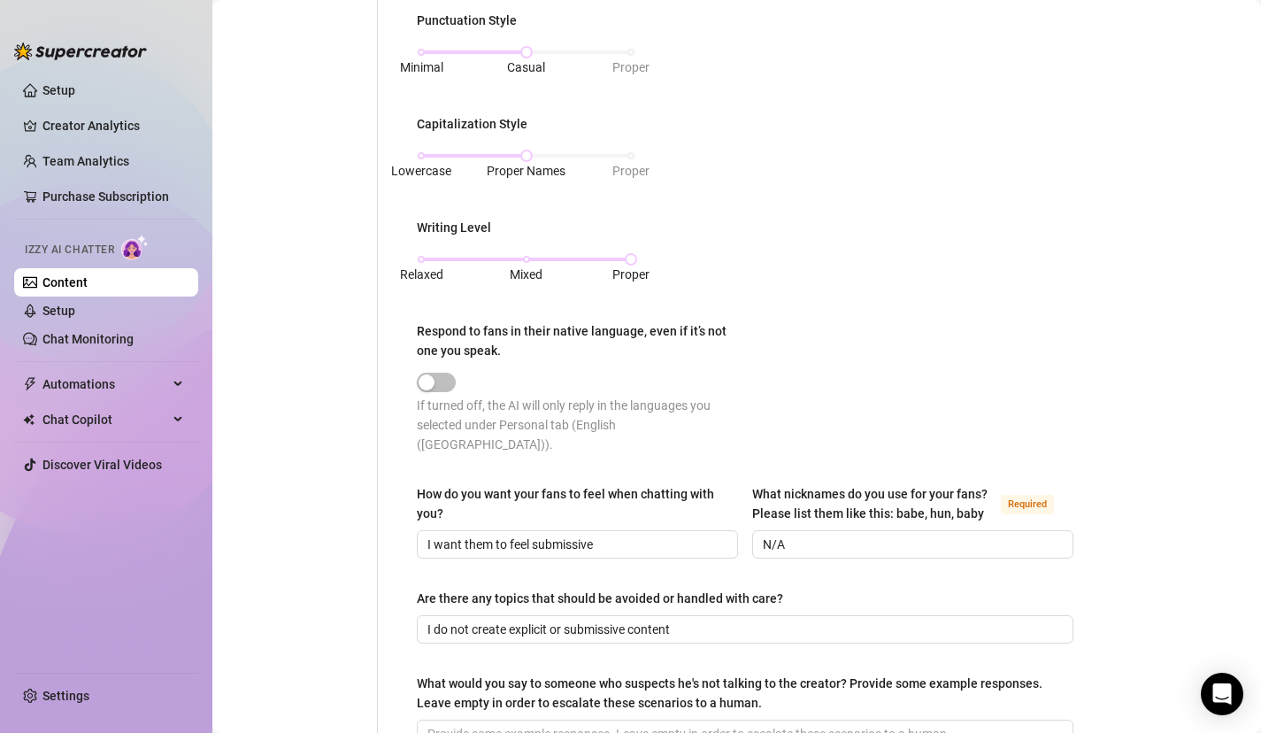
click at [938, 47] on div "Punctuation Style Minimal Casual Proper Capitalization Style Lowercase Proper N…" at bounding box center [745, 240] width 657 height 459
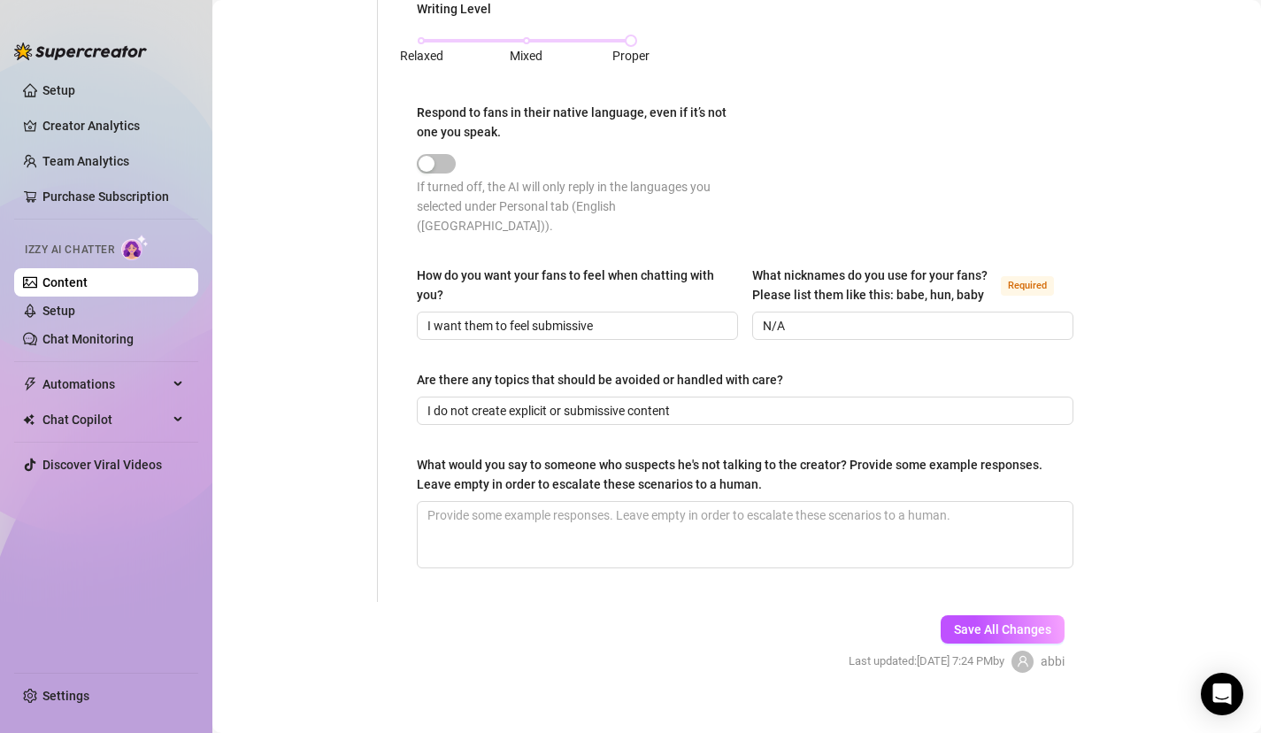
scroll to position [965, 0]
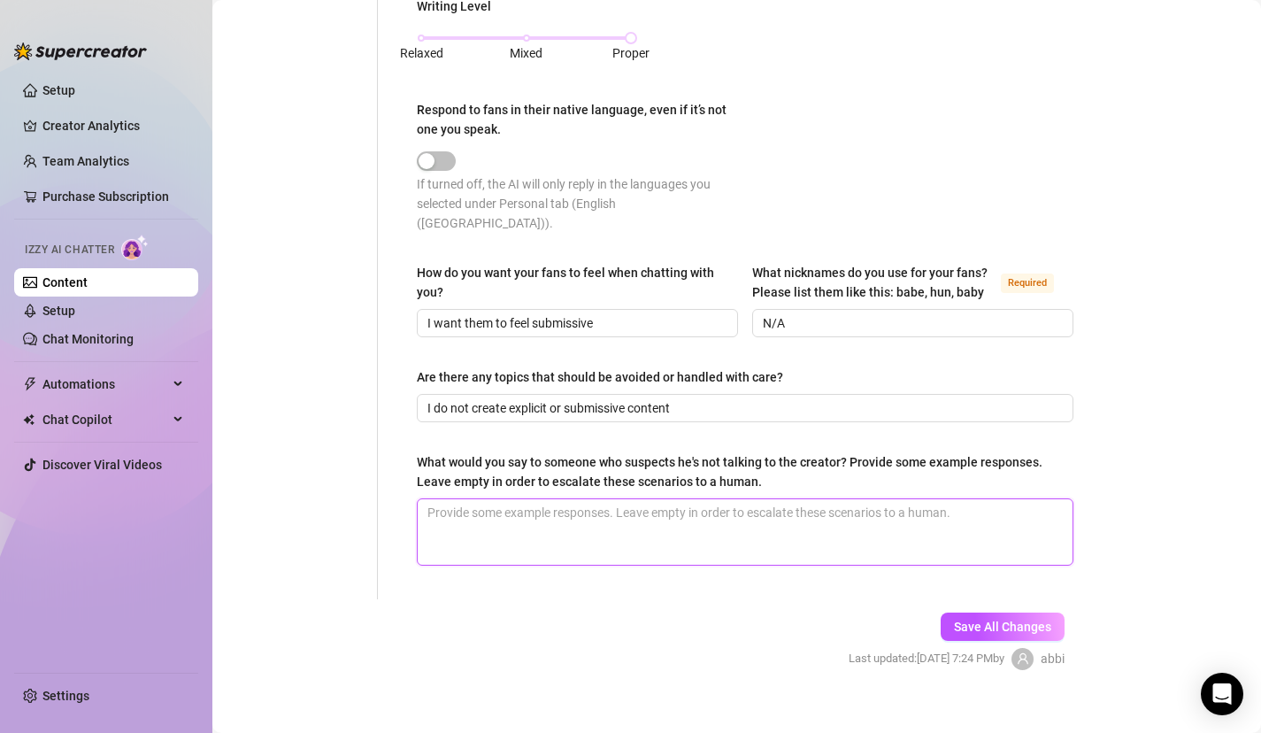
click at [532, 532] on textarea "What would you say to someone who suspects he's not talking to the creator? Pro…" at bounding box center [745, 532] width 655 height 66
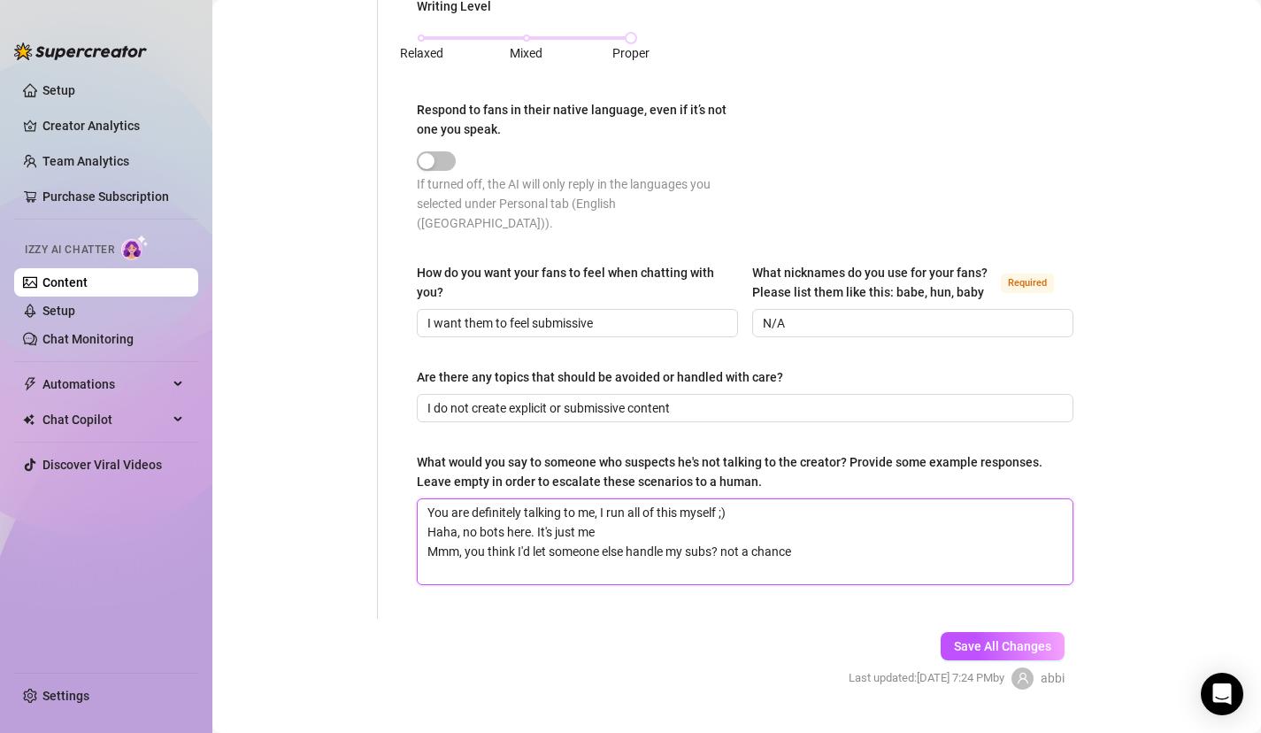
scroll to position [0, 0]
type textarea "You are definitely talking to me, I run all of this myself ;) Haha, no bots her…"
click at [994, 640] on div "Save All Changes Last updated: [DATE] 7:24 PM by [PERSON_NAME]" at bounding box center [956, 661] width 269 height 84
click at [996, 639] on span "Save All Changes" at bounding box center [1002, 646] width 97 height 14
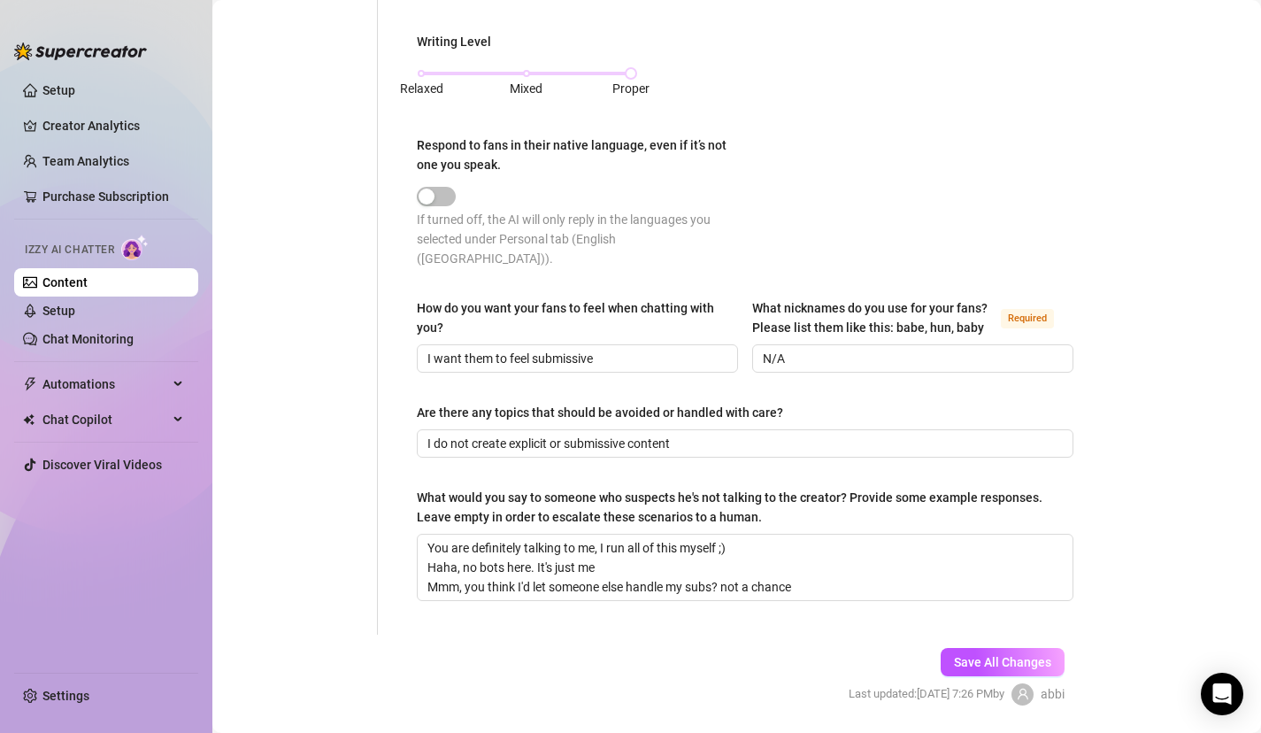
scroll to position [894, 0]
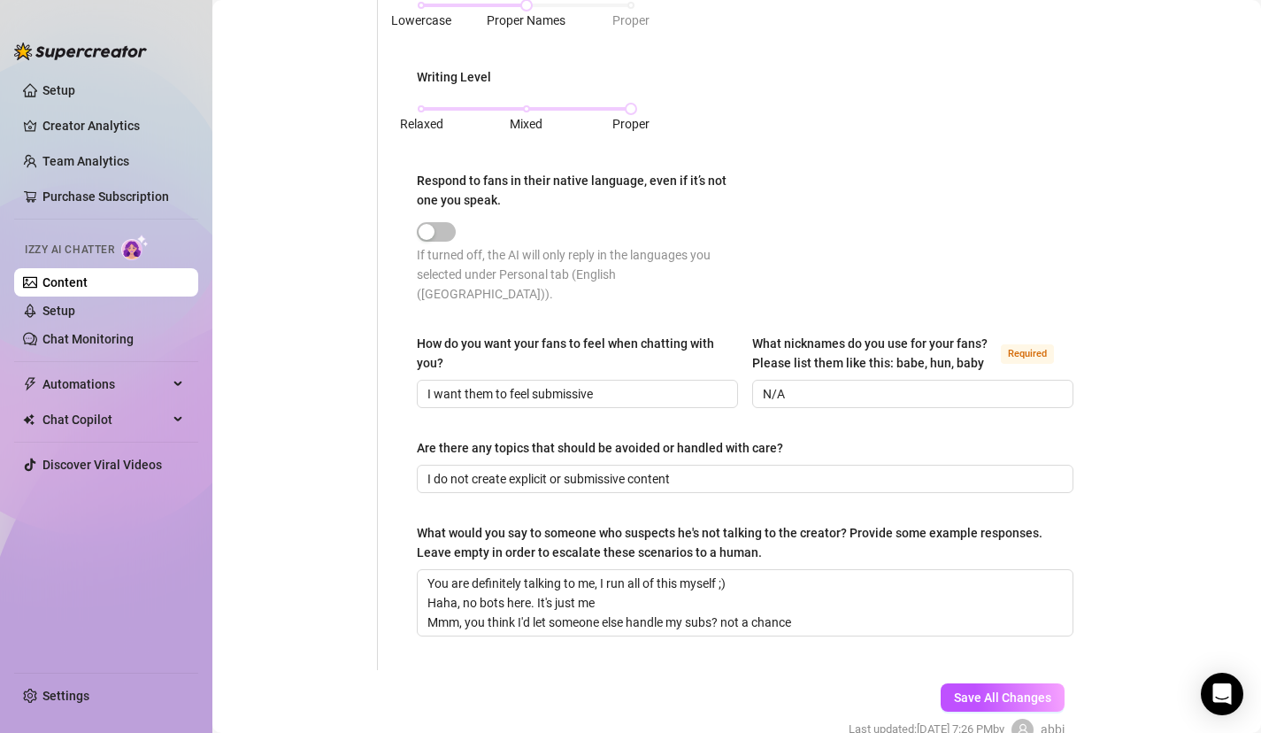
click at [657, 334] on div "How do you want your fans to feel when chatting with you?" at bounding box center [571, 353] width 309 height 39
click at [657, 384] on input "I want them to feel submissive" at bounding box center [576, 393] width 297 height 19
type input "I want them to feel submissive, but engaged"
click at [1025, 690] on span "Save All Changes" at bounding box center [1002, 697] width 97 height 14
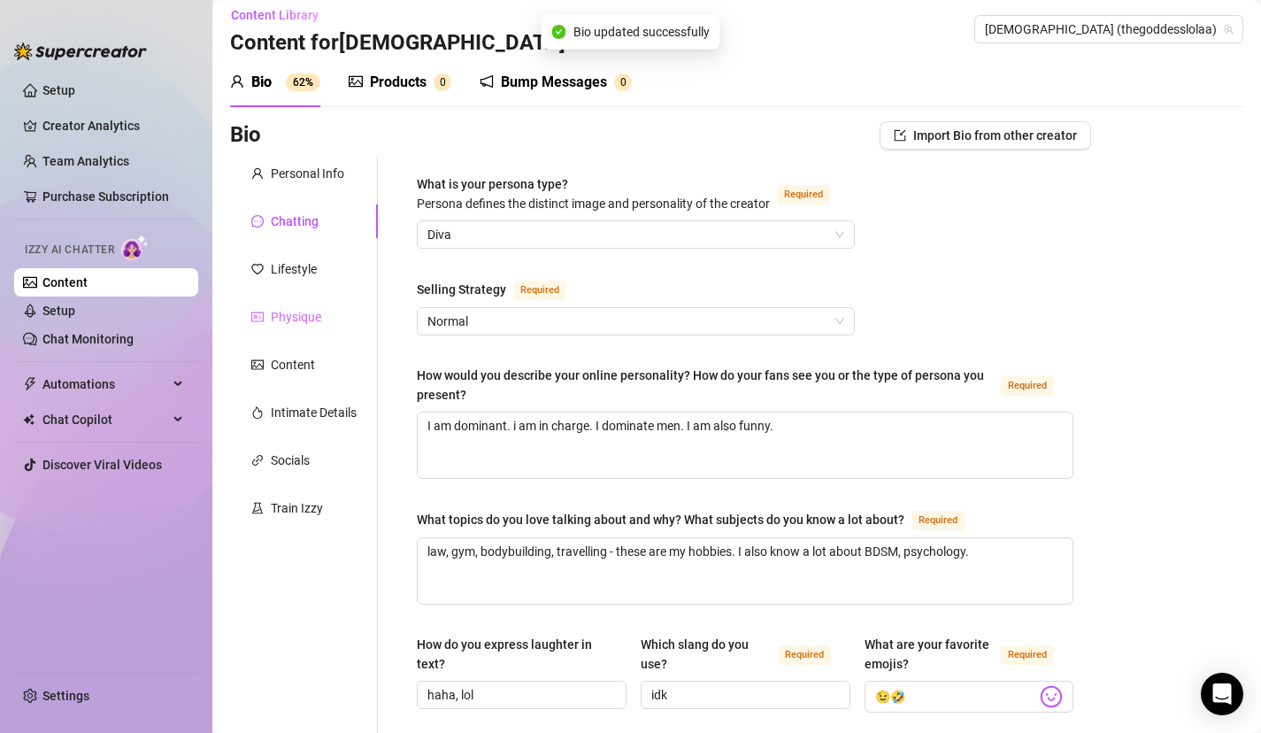
scroll to position [9, 0]
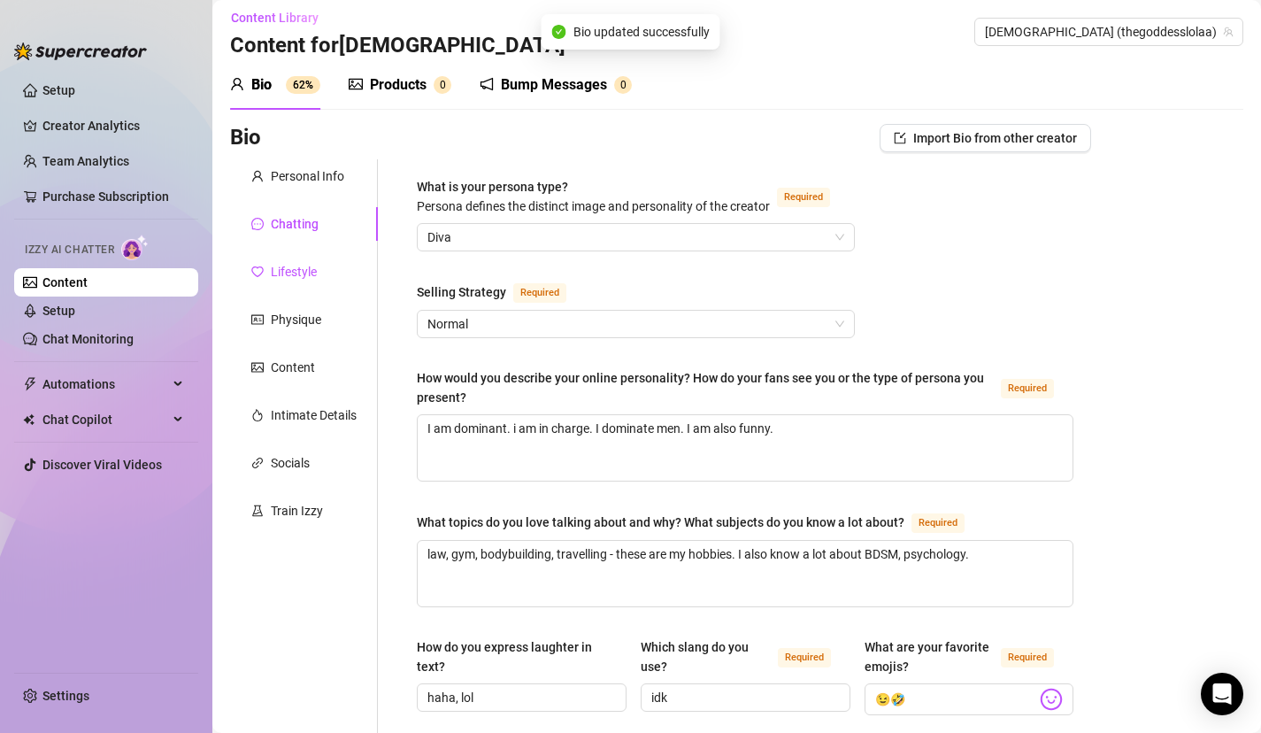
click at [299, 272] on div "Lifestyle" at bounding box center [294, 271] width 46 height 19
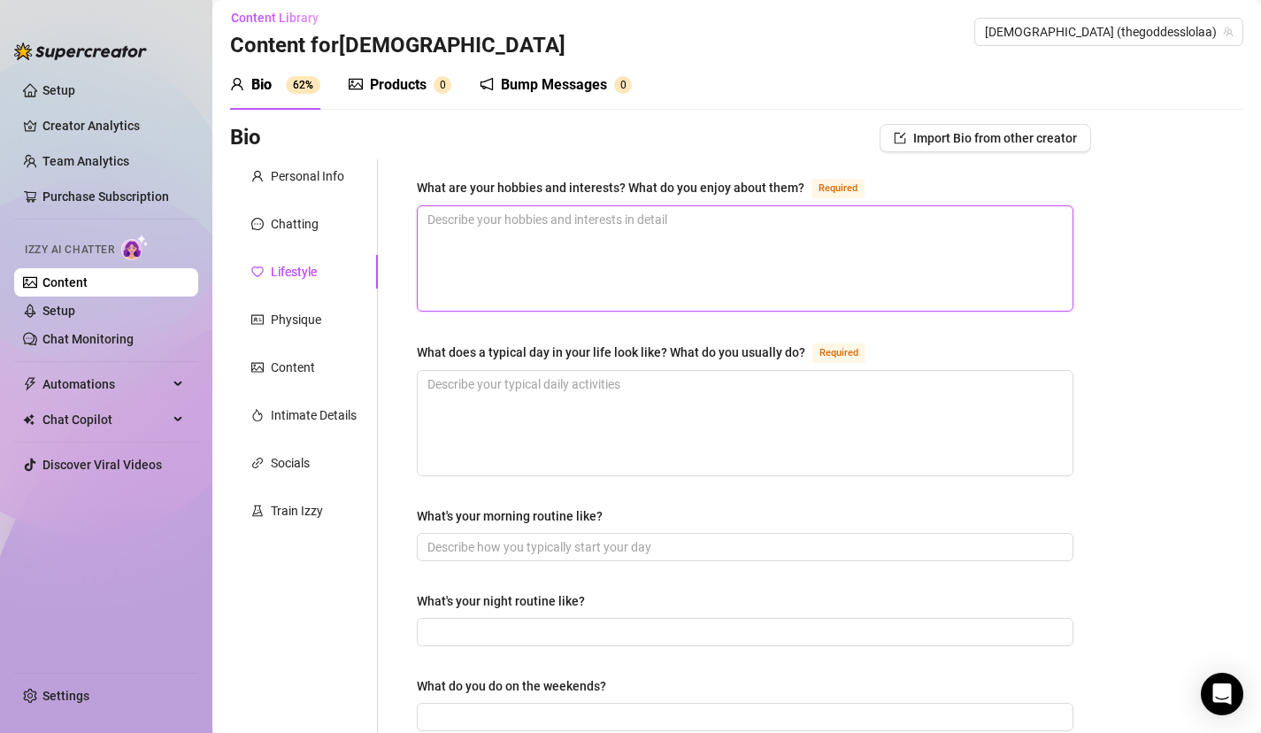
click at [576, 250] on textarea "What are your hobbies and interests? What do you enjoy about them? Required" at bounding box center [745, 258] width 655 height 104
click at [574, 259] on textarea "What are your hobbies and interests? What do you enjoy about them? Required" at bounding box center [745, 258] width 655 height 104
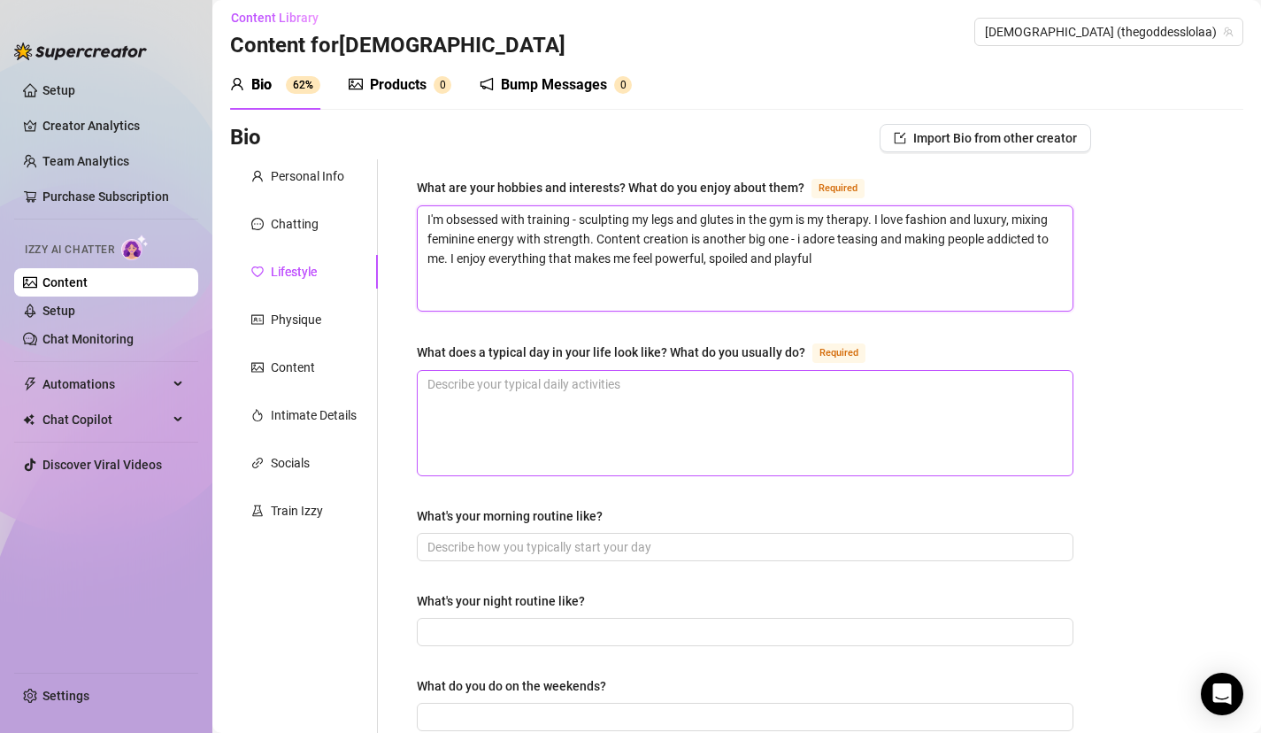
type textarea "I'm obsessed with training - sculpting my legs and glutes in the gym is my ther…"
click at [529, 404] on textarea "What does a typical day in your life look like? What do you usually do? Required" at bounding box center [745, 423] width 655 height 104
click at [529, 403] on textarea "What does a typical day in your life look like? What do you usually do? Required" at bounding box center [745, 423] width 655 height 104
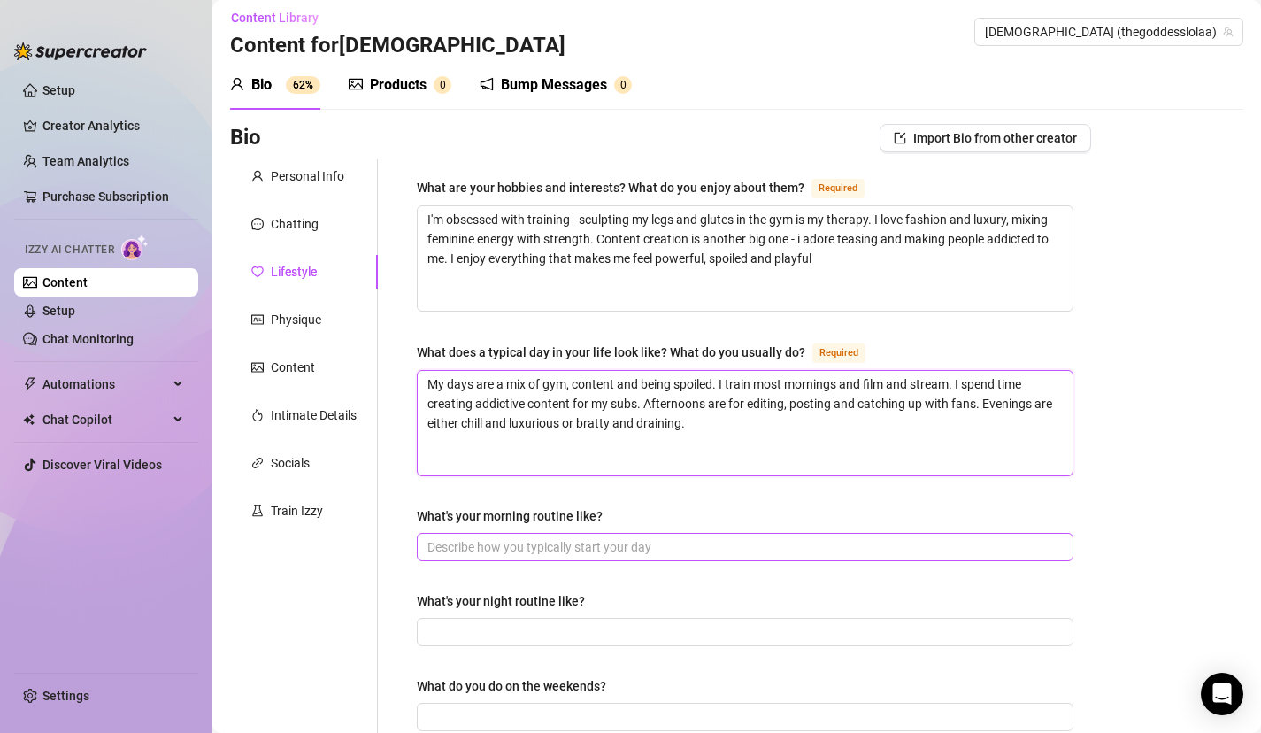
type textarea "My days are a mix of gym, content and being spoiled. I train most mornings and …"
click at [509, 537] on input "What's your morning routine like?" at bounding box center [744, 546] width 632 height 19
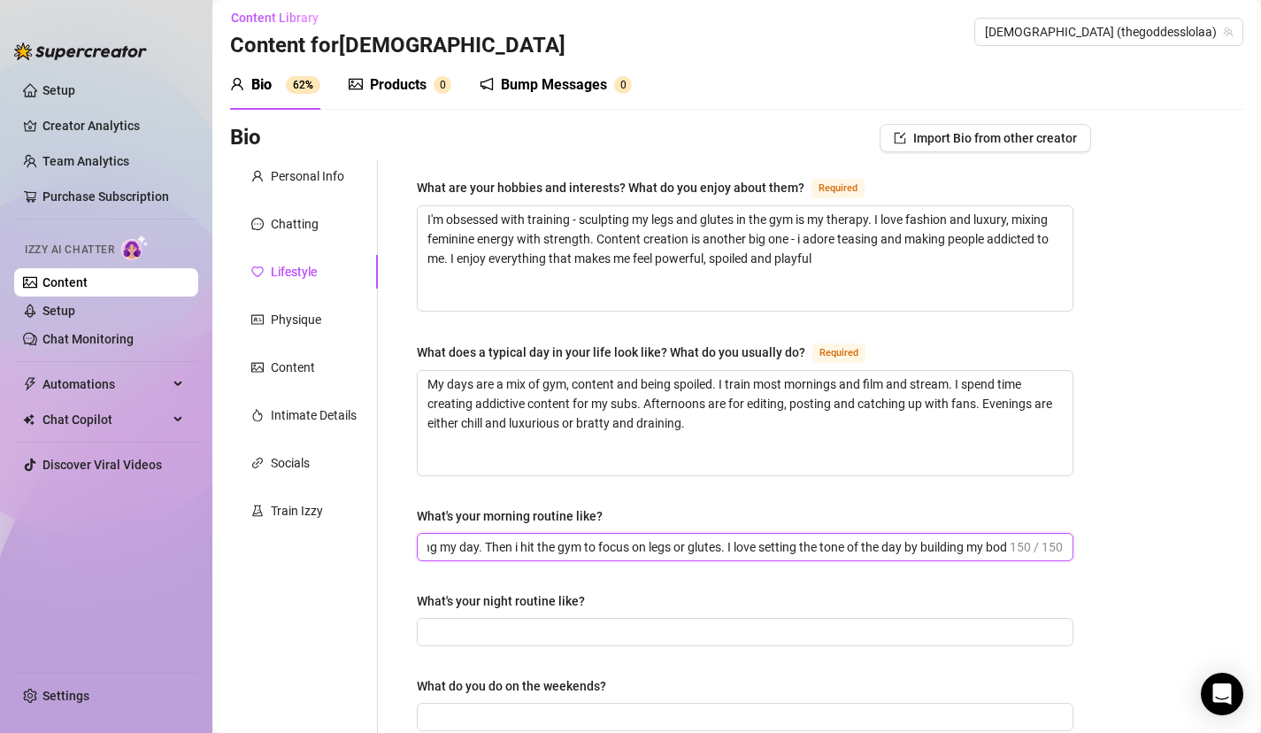
scroll to position [0, 212]
type input "i start with protein, coffee and planning my day. Then i hit the gym to focus o…"
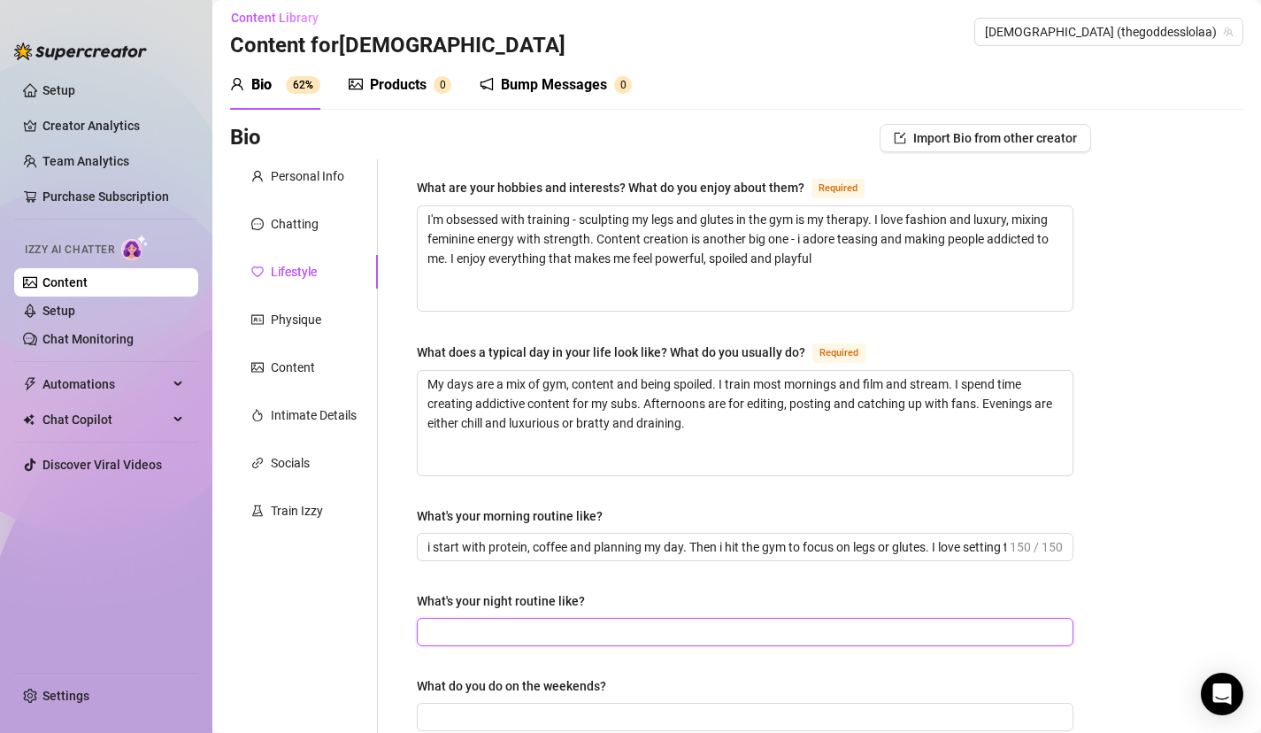
click at [491, 626] on input "What's your night routine like?" at bounding box center [744, 631] width 632 height 19
type input "nights are for winding down - skincare and candles. Sometimes I'll livestream o…"
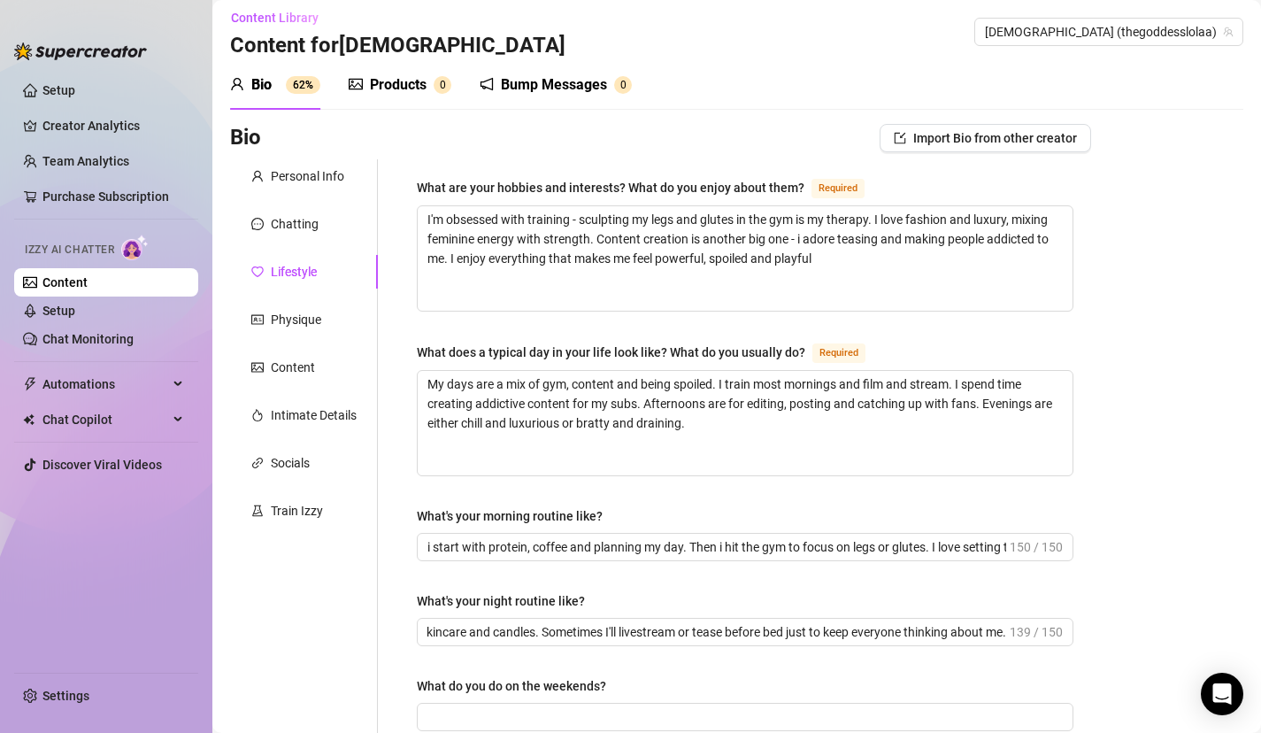
scroll to position [0, 0]
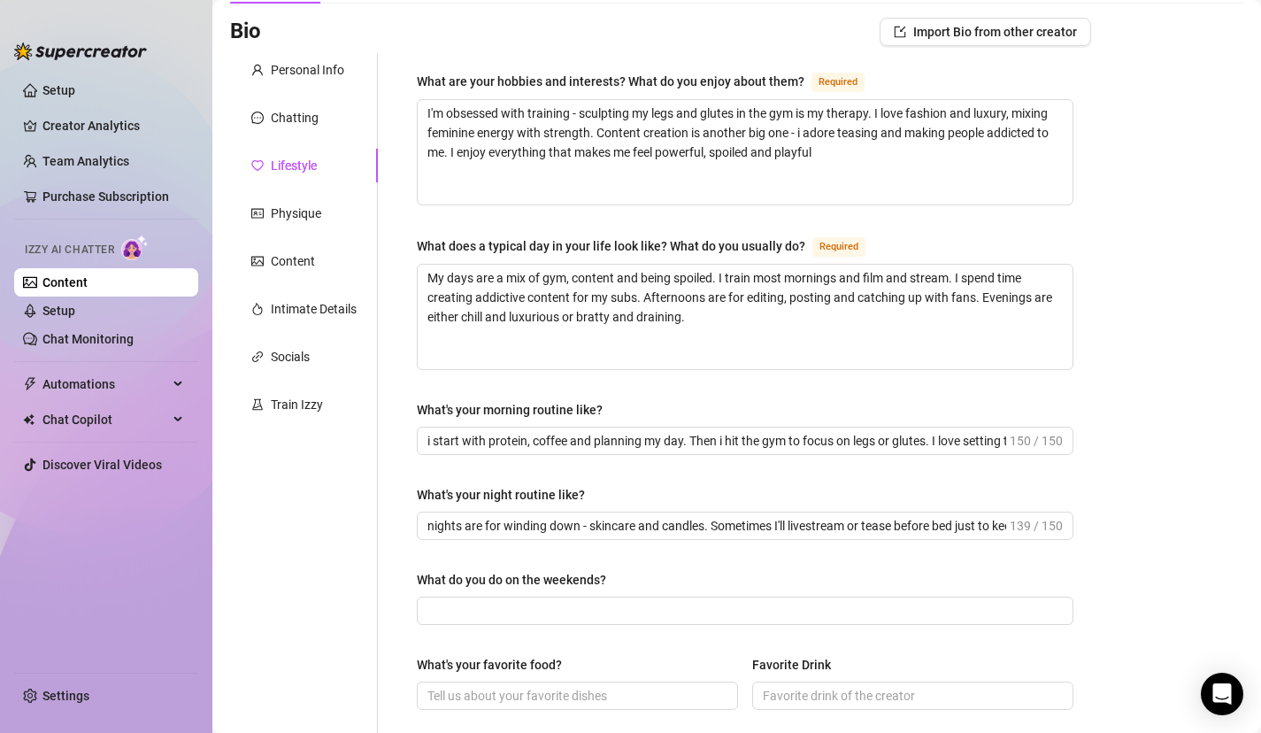
scroll to position [150, 0]
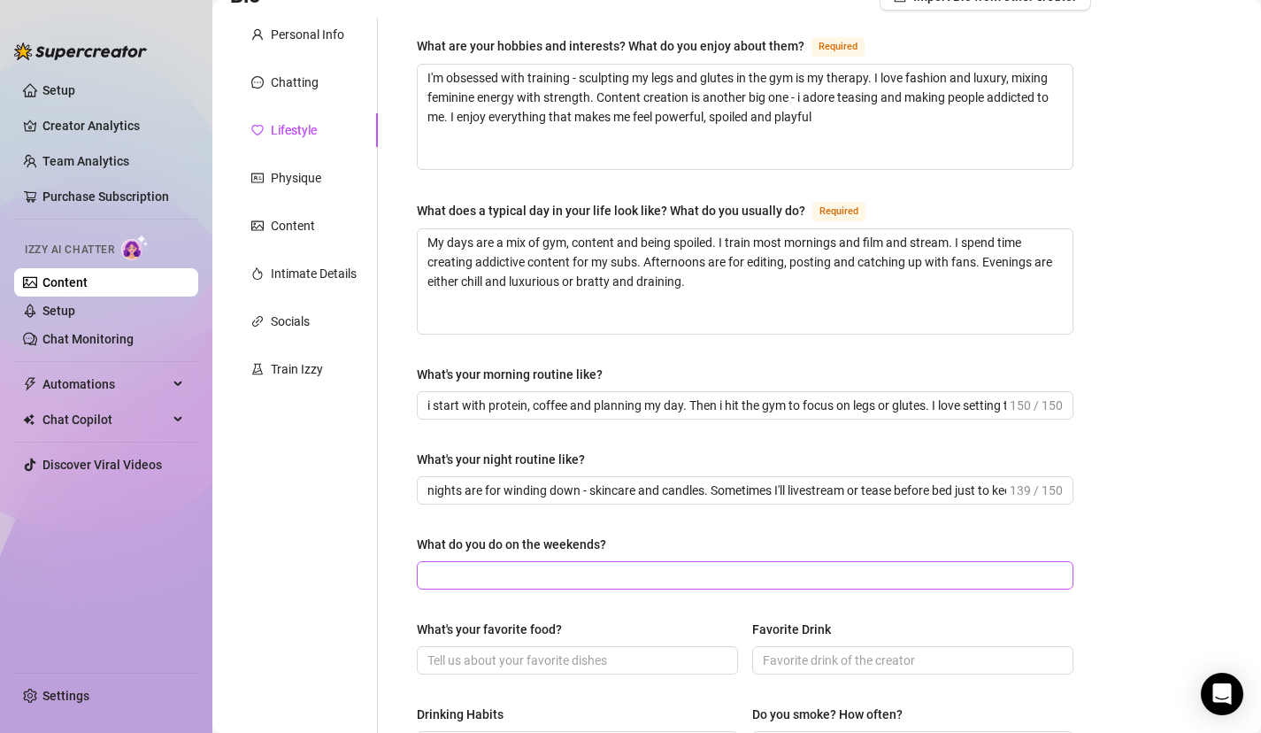
click at [548, 561] on span at bounding box center [745, 575] width 657 height 28
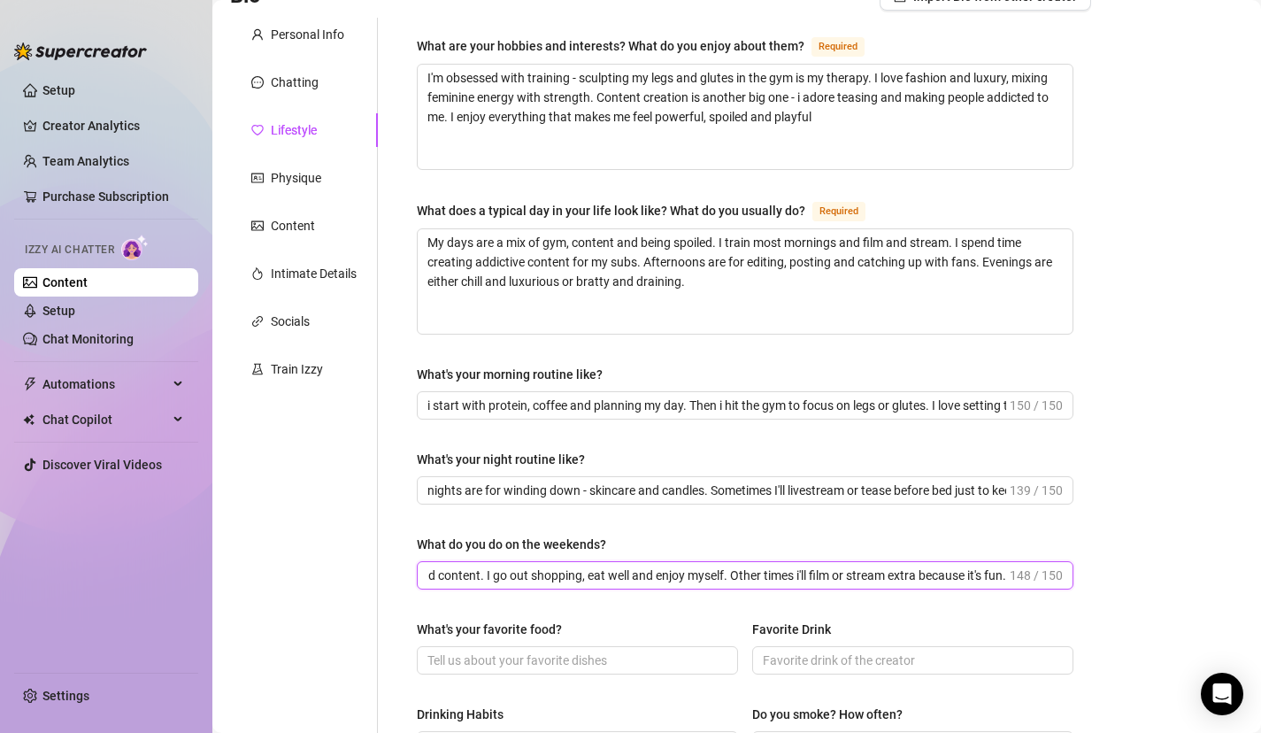
scroll to position [0, 205]
type input "Weekends are a mixture of luxury and content. I go out shopping, eat well and e…"
click at [466, 656] on input "What's your favorite food?" at bounding box center [576, 660] width 297 height 19
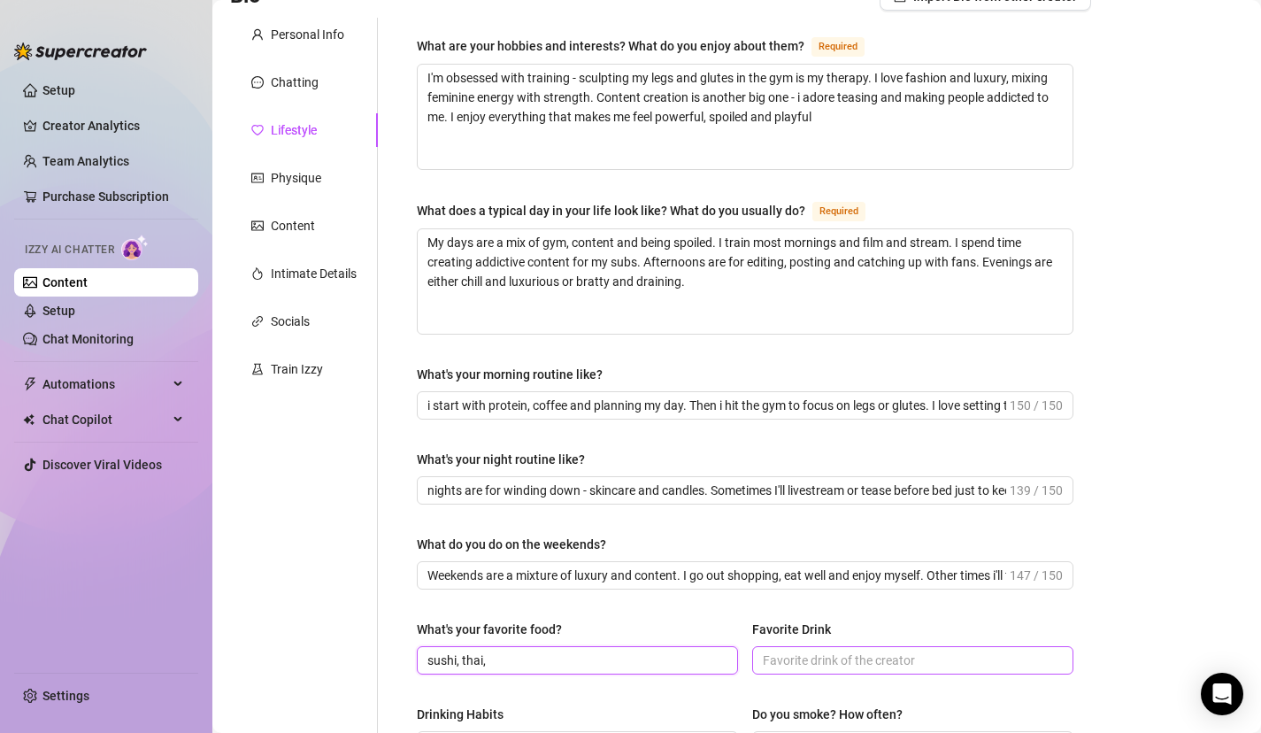
type input "sushi, thai,"
click at [836, 652] on input "Favorite Drink" at bounding box center [911, 660] width 297 height 19
type input "monster energy"
click at [842, 646] on span "monster energy" at bounding box center [912, 660] width 321 height 28
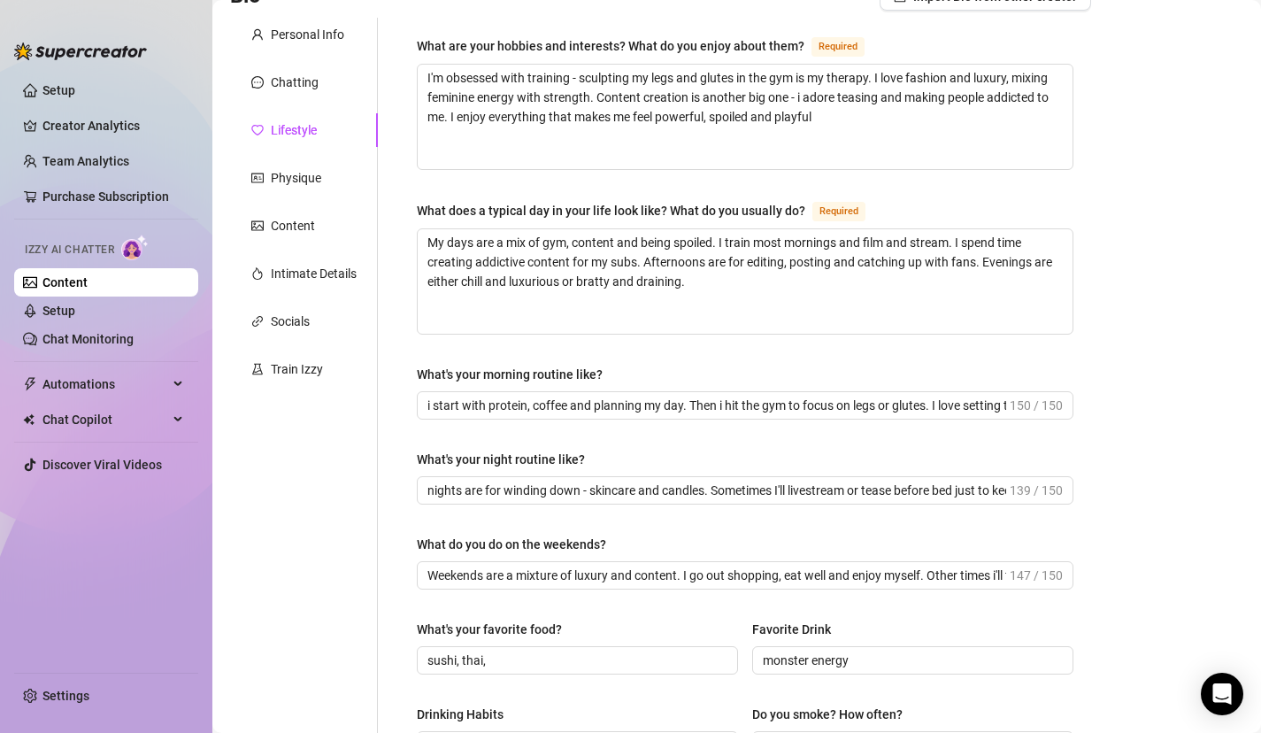
click at [881, 621] on div "Favorite Drink" at bounding box center [912, 633] width 321 height 27
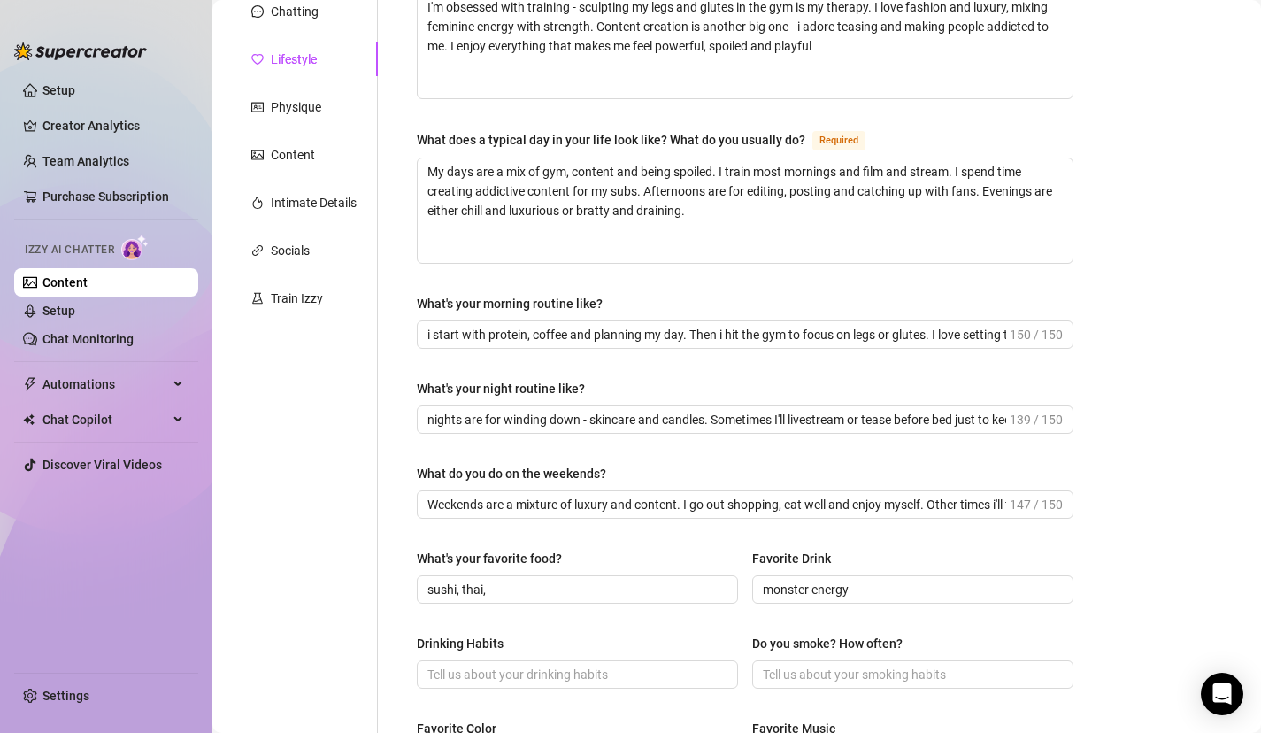
scroll to position [257, 0]
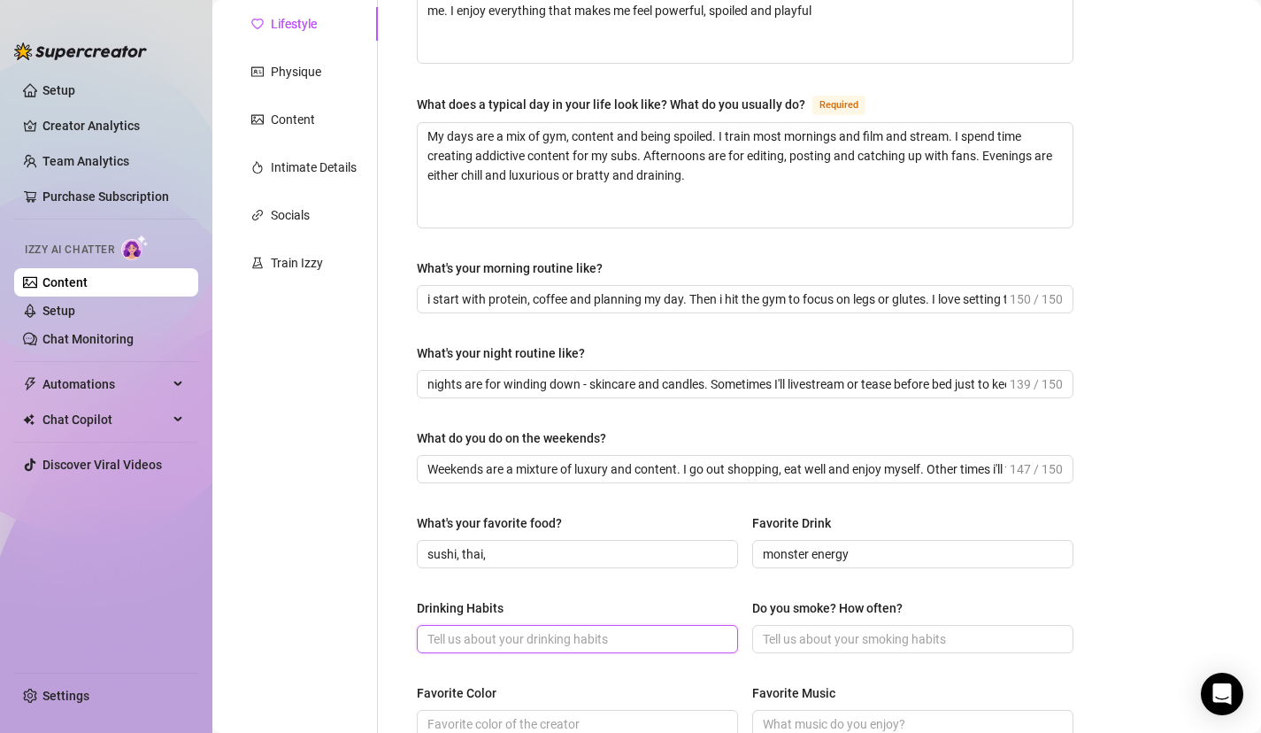
click at [703, 629] on input "Drinking Habits" at bounding box center [576, 638] width 297 height 19
type input "I barely ever drink, sometimes I'll have a glass of wine"
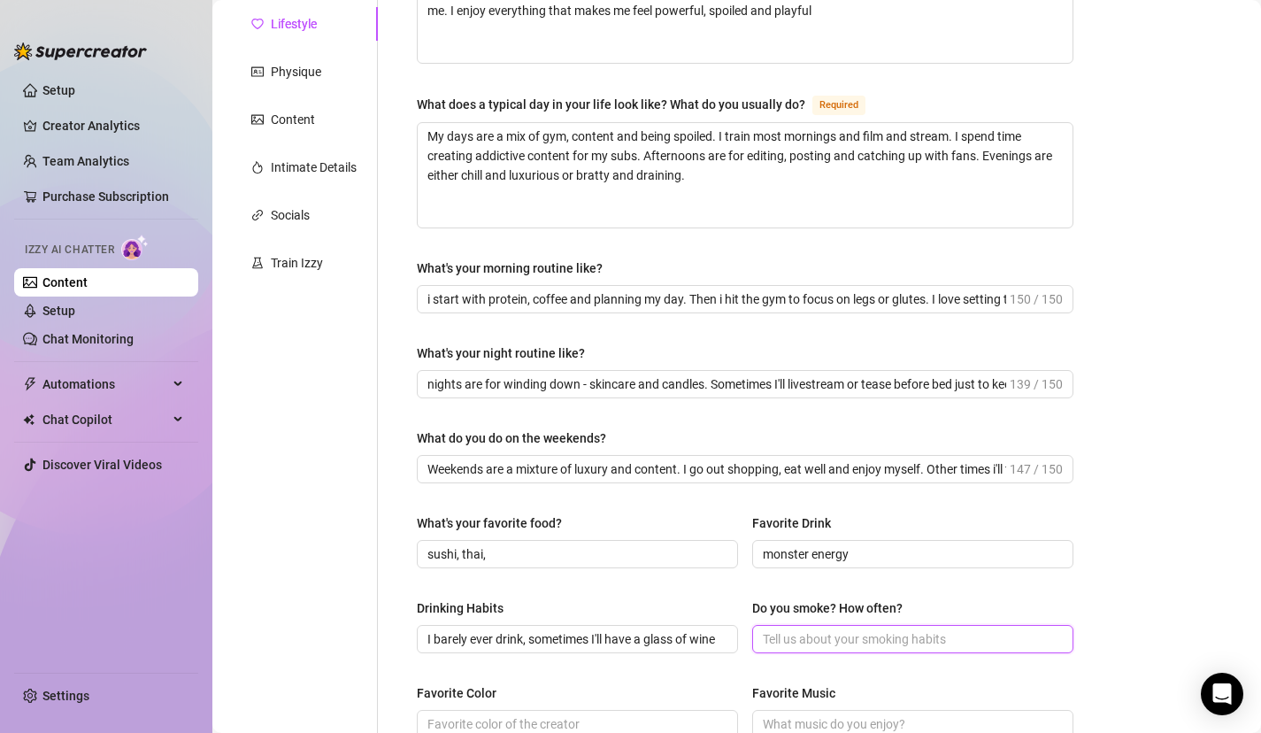
click at [776, 646] on input "Do you smoke? How often?" at bounding box center [911, 638] width 297 height 19
type input "No smoking"
click at [790, 667] on div "What are your hobbies and interests? What do you enjoy about them? Required I'm…" at bounding box center [745, 508] width 657 height 1158
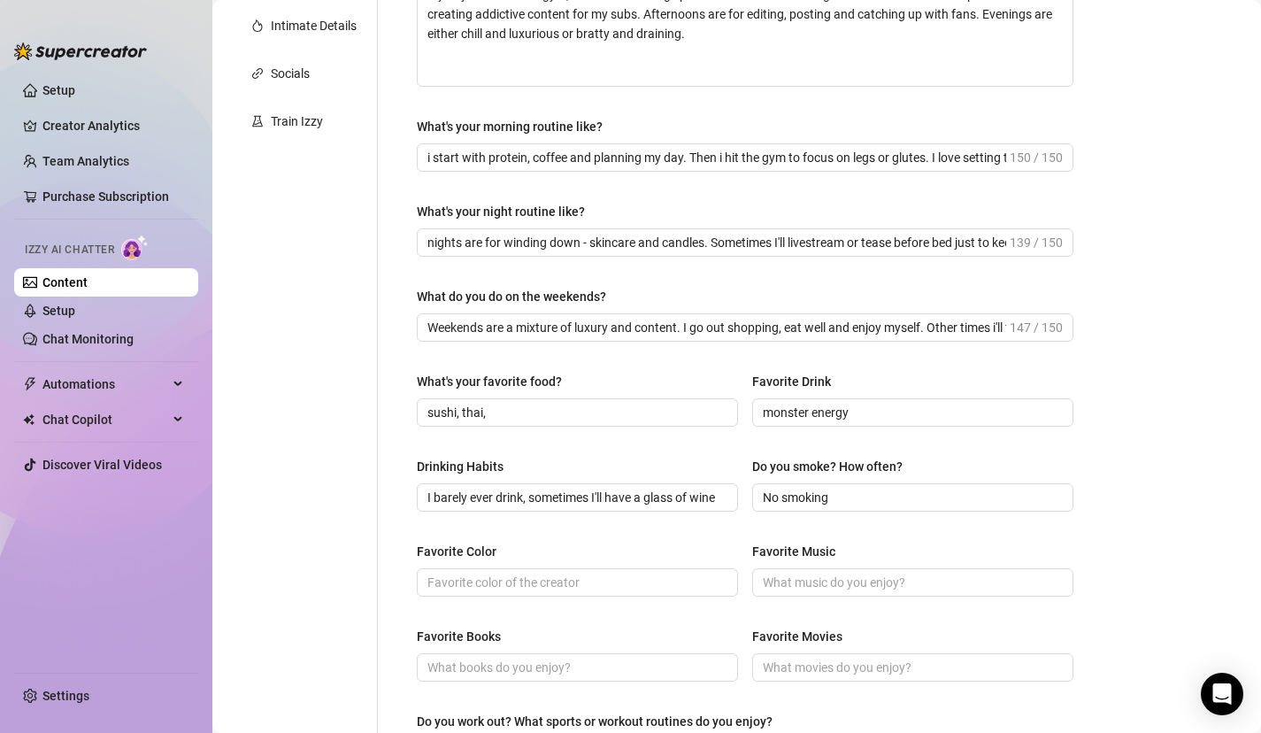
scroll to position [434, 0]
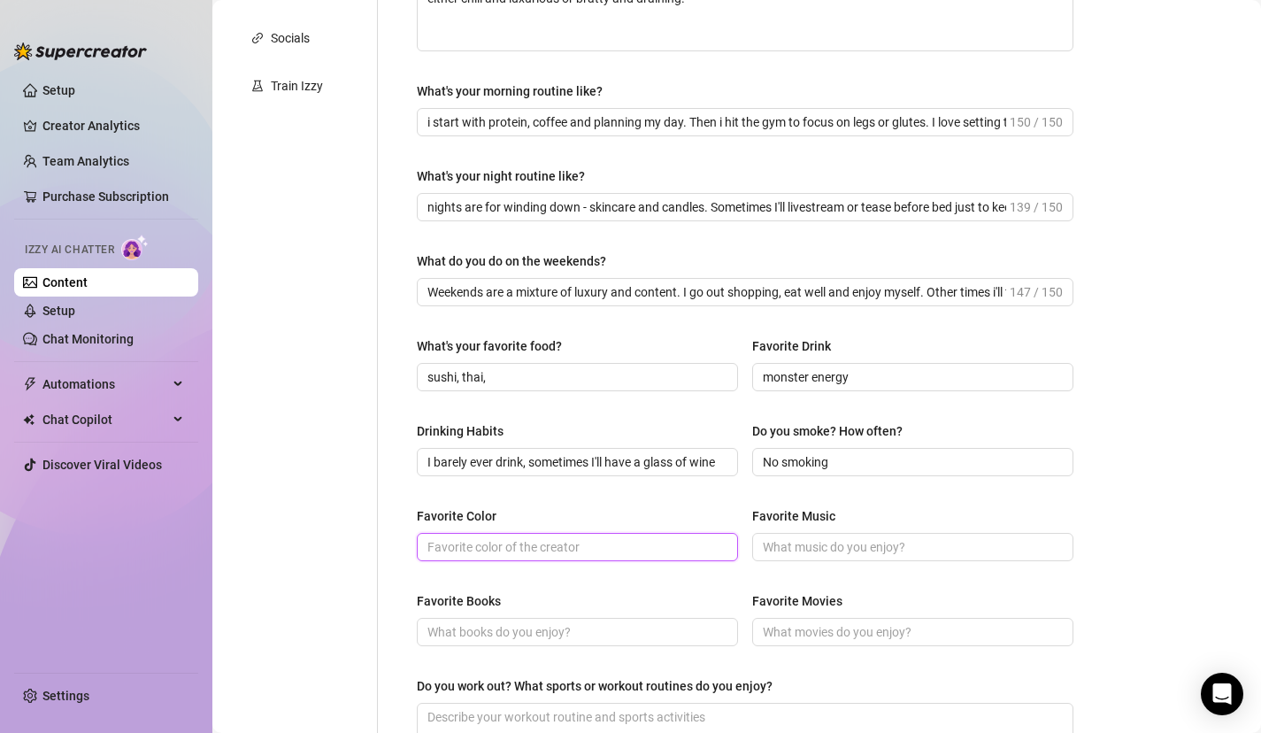
click at [625, 554] on input "Favorite Color" at bounding box center [576, 546] width 297 height 19
type input "Pink"
click at [837, 566] on div "Favorite Color Pink Favorite Music" at bounding box center [745, 541] width 657 height 71
click at [841, 553] on input "Favorite Music" at bounding box center [911, 546] width 297 height 19
type input "R&B"
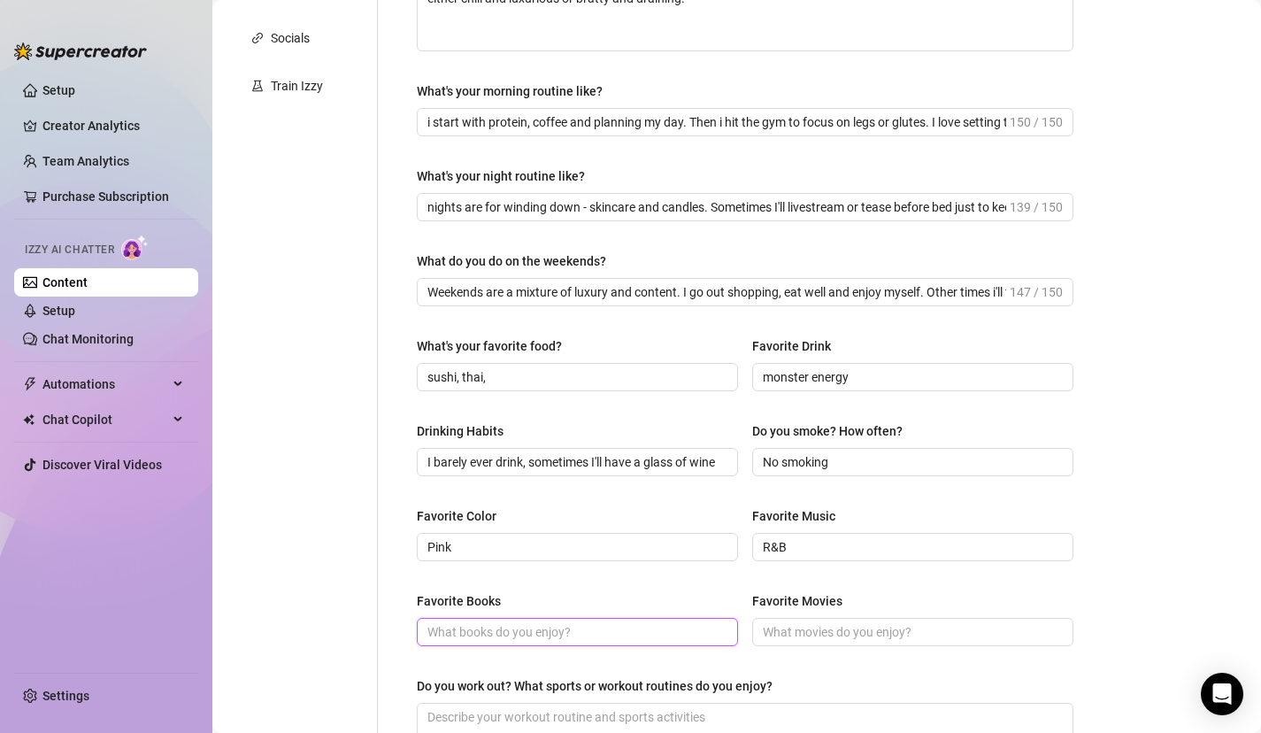
click at [654, 629] on input "Favorite Books" at bounding box center [576, 631] width 297 height 19
type input "[PERSON_NAME] books"
click at [942, 639] on input "Favorite Movies" at bounding box center [911, 631] width 297 height 19
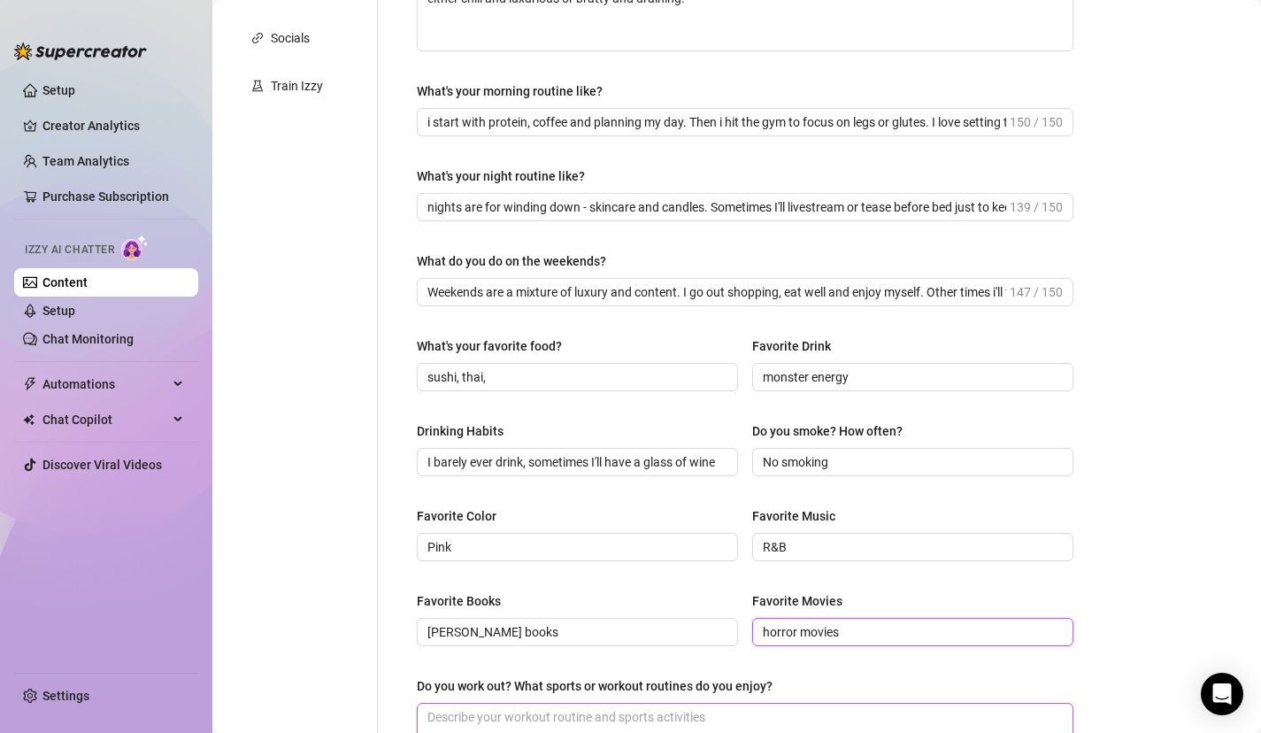
type input "horror movies"
click at [889, 704] on textarea "Do you work out? What sports or workout routines do you enjoy?" at bounding box center [745, 737] width 655 height 66
click at [898, 680] on div "Do you work out? What sports or workout routines do you enjoy?" at bounding box center [745, 689] width 657 height 27
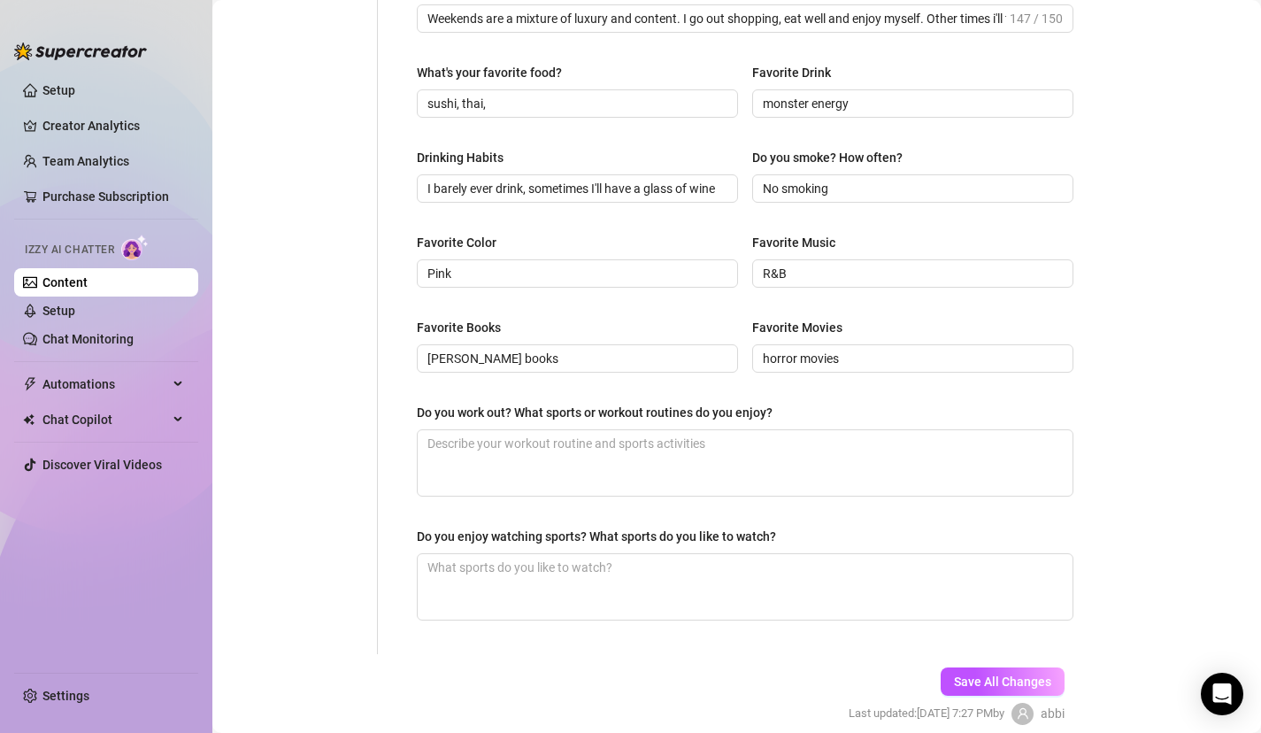
scroll to position [717, 0]
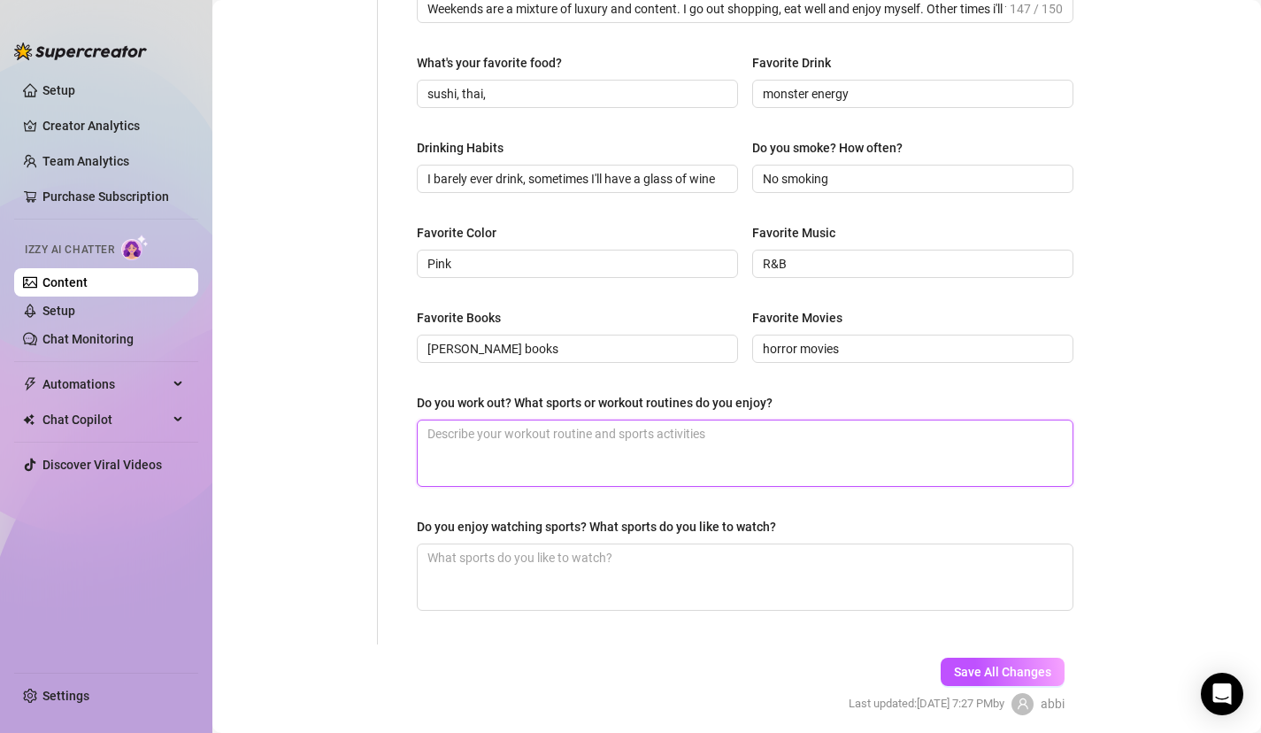
click at [745, 448] on textarea "Do you work out? What sports or workout routines do you enjoy?" at bounding box center [745, 453] width 655 height 66
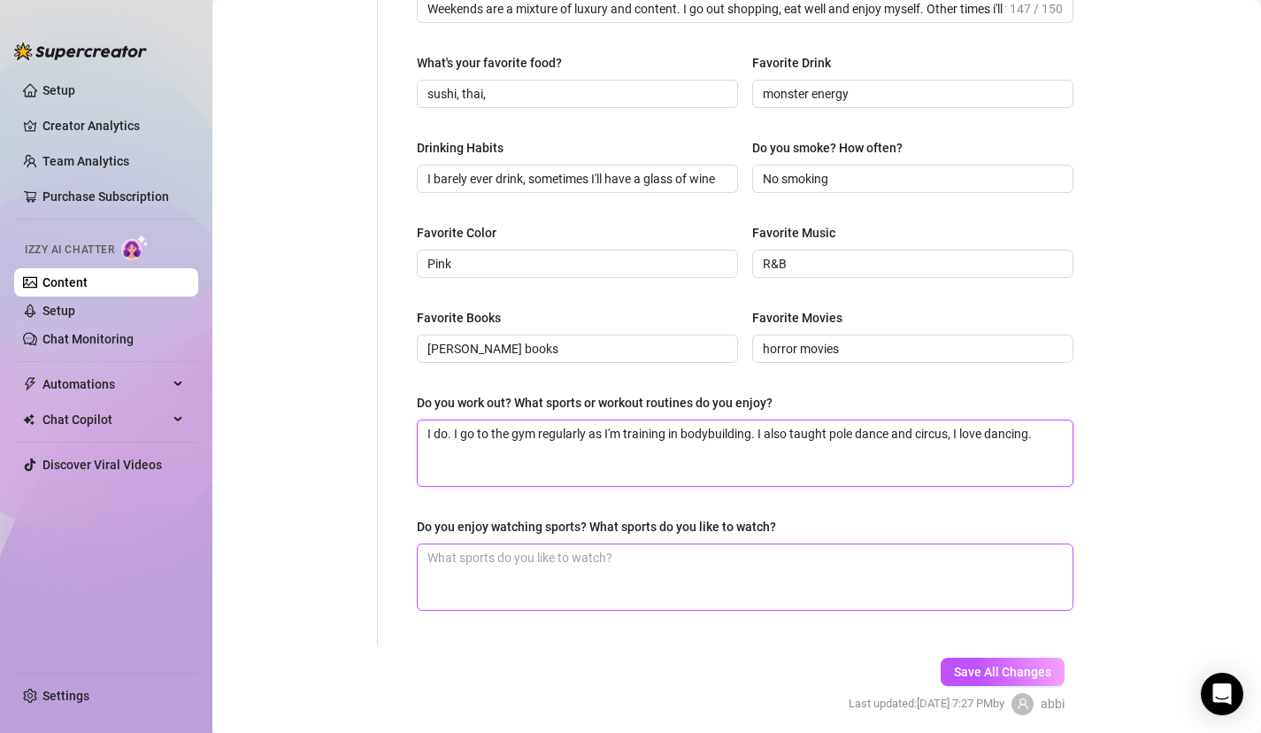
type textarea "I do. I go to the gym regularly as I'm training in bodybuilding. I also taught …"
click at [582, 590] on textarea "Do you enjoy watching sports? What sports do you like to watch?" at bounding box center [745, 577] width 655 height 66
type textarea "I don't watch sport"
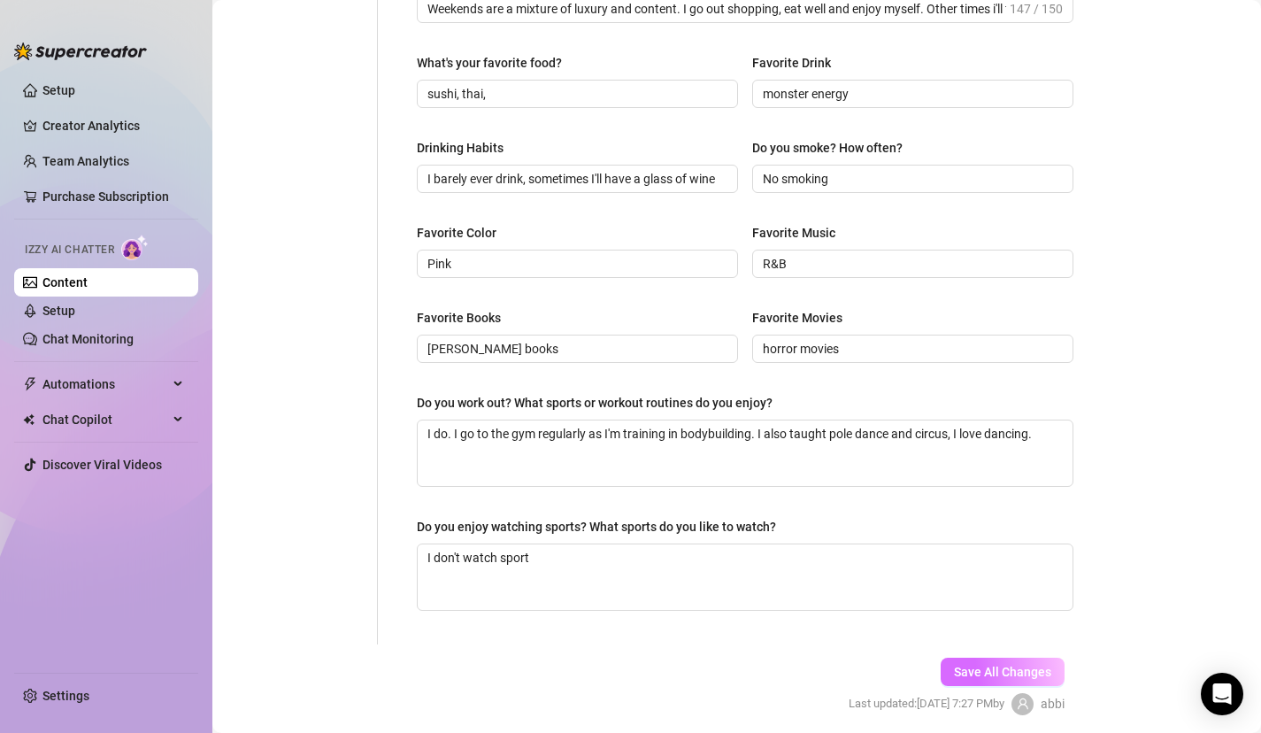
click at [1019, 670] on span "Save All Changes" at bounding box center [1002, 672] width 97 height 14
type input "nights are for winding down - skincare and candles. Sometimes I'll livestream o…"
type input "sushi, thai,"
click at [974, 675] on span "Save All Changes" at bounding box center [1002, 672] width 97 height 14
click at [88, 285] on link "Content" at bounding box center [64, 282] width 45 height 14
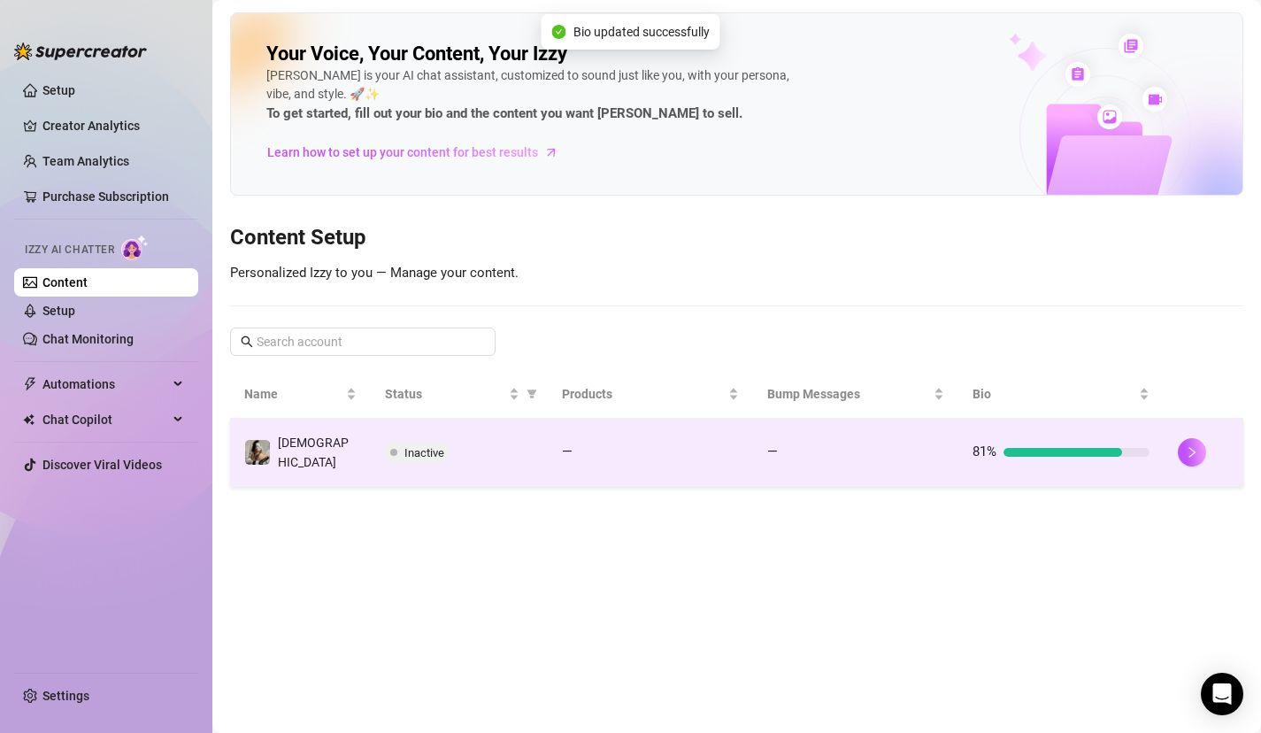
click at [284, 451] on span "[DEMOGRAPHIC_DATA]" at bounding box center [313, 453] width 71 height 34
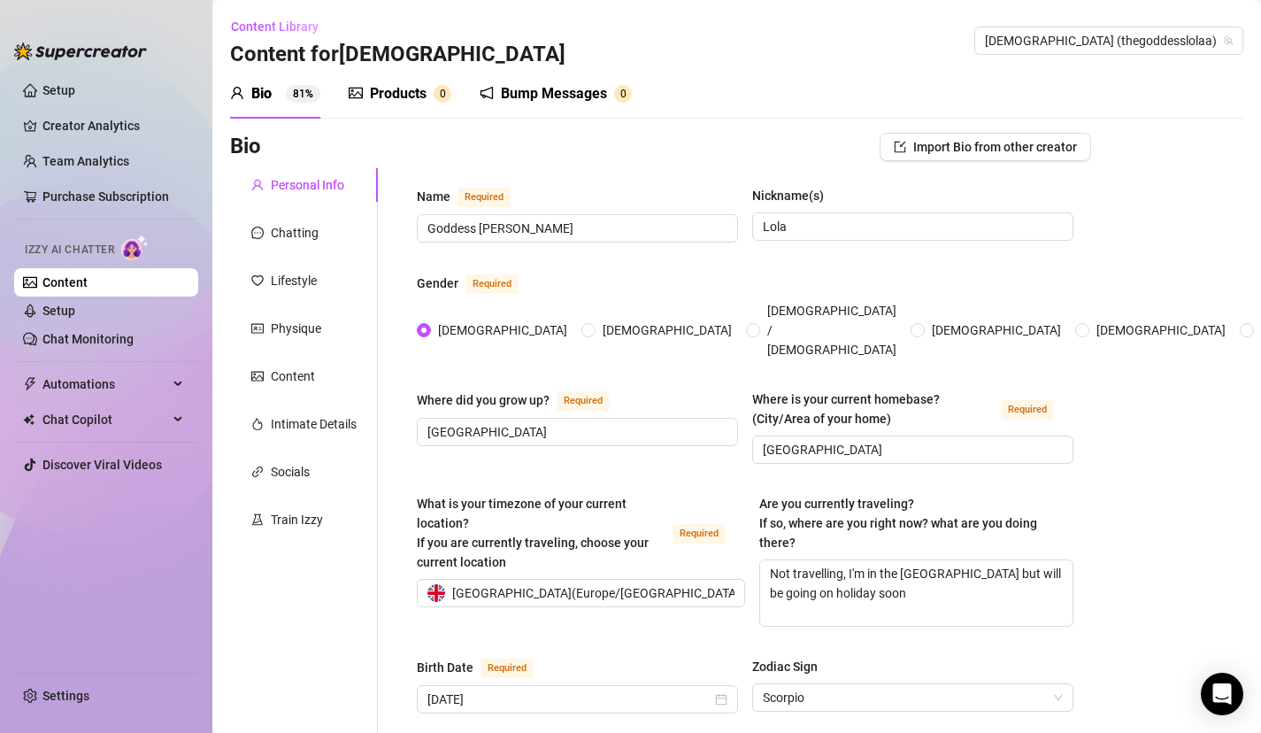
click at [567, 494] on div "What is your timezone of your current location? If you are currently traveling,…" at bounding box center [541, 533] width 249 height 78
click at [567, 580] on input "What is your timezone of your current location? If you are currently traveling,…" at bounding box center [573, 593] width 291 height 27
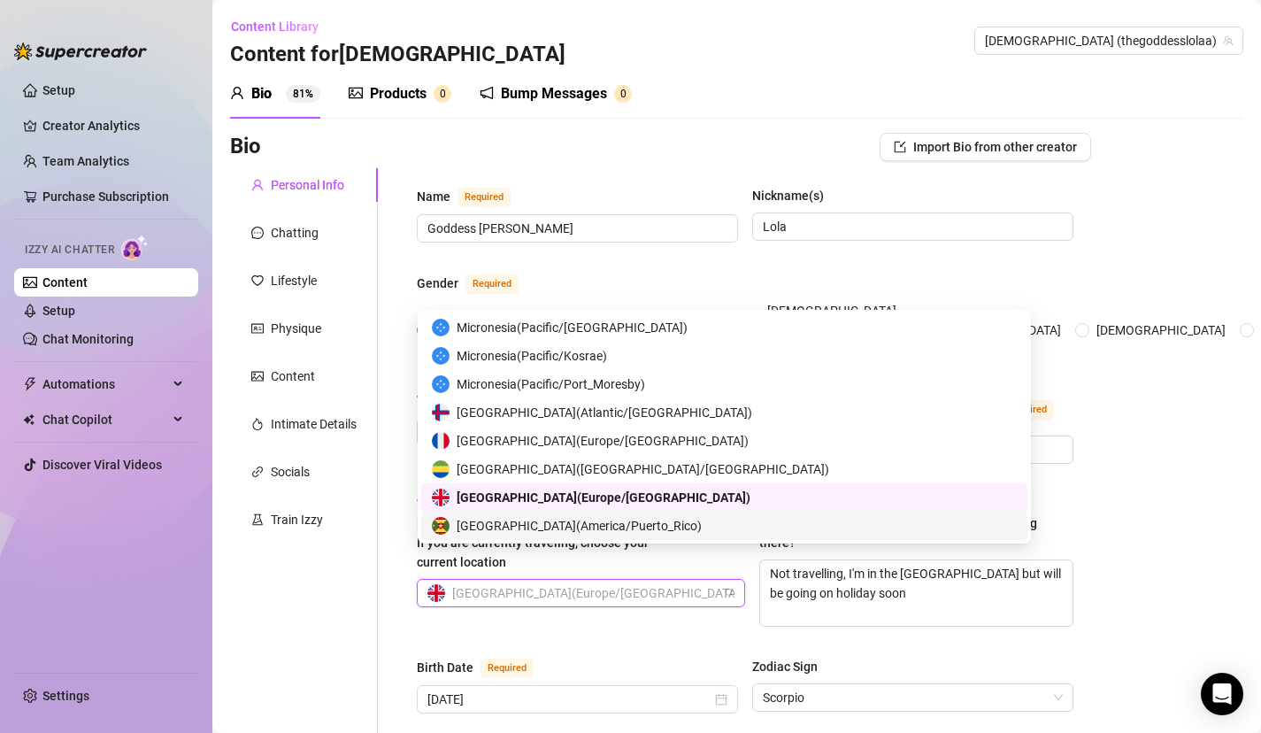
scroll to position [3229, 0]
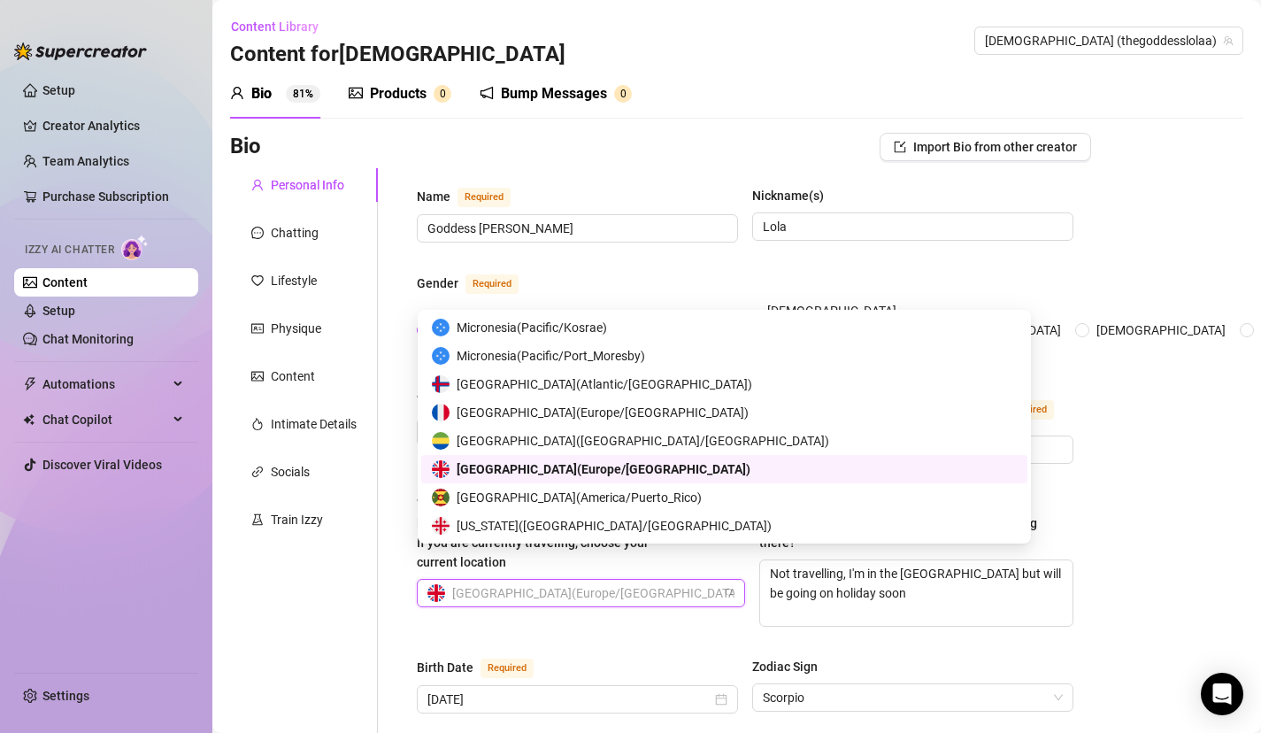
click at [627, 472] on span "[GEOGRAPHIC_DATA] ( [GEOGRAPHIC_DATA]/[GEOGRAPHIC_DATA] )" at bounding box center [604, 468] width 294 height 19
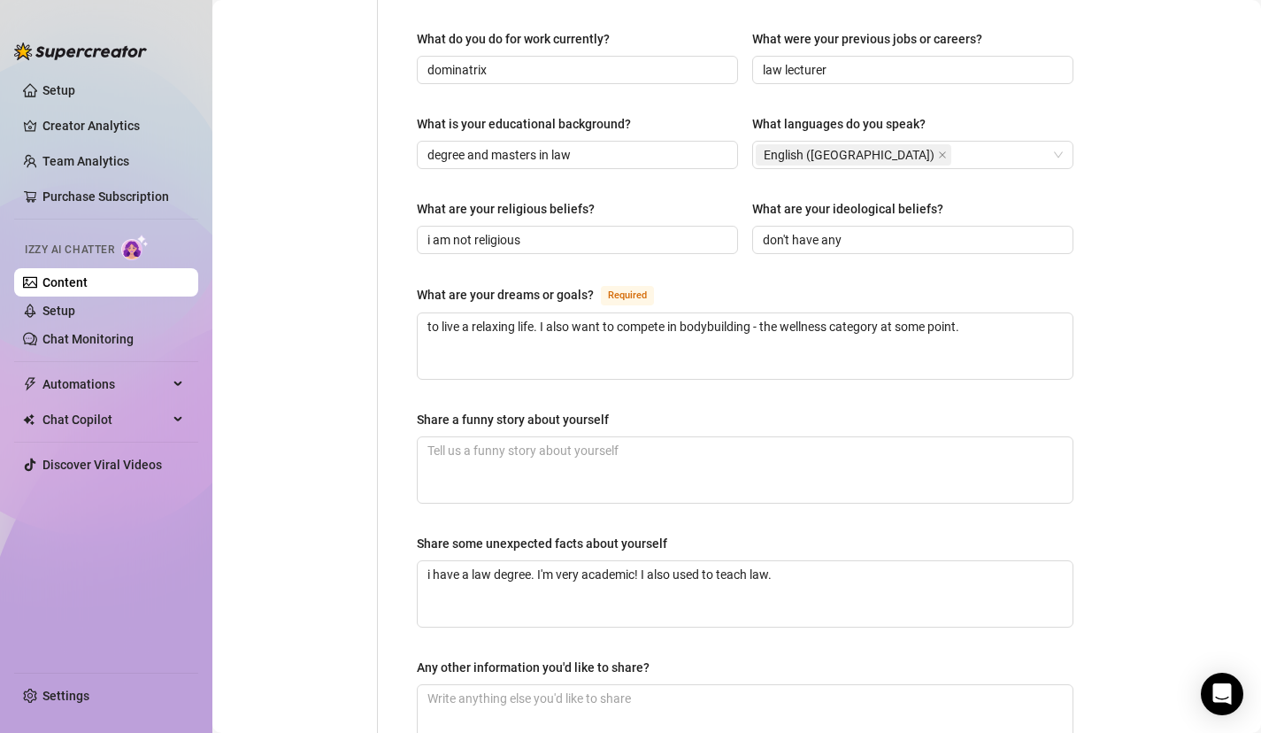
scroll to position [956, 0]
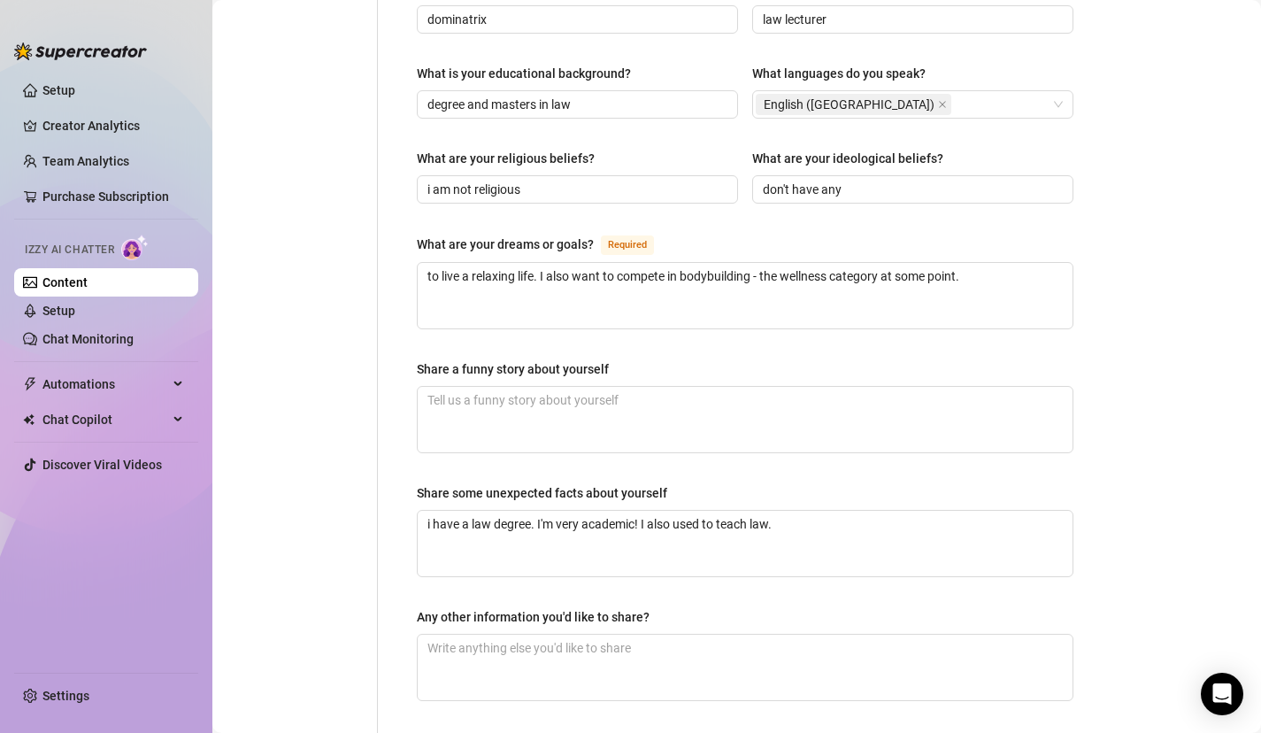
click at [1107, 413] on div "Bio Import Bio from other creator Personal Info Chatting Lifestyle Physique Con…" at bounding box center [737, 7] width 1014 height 1660
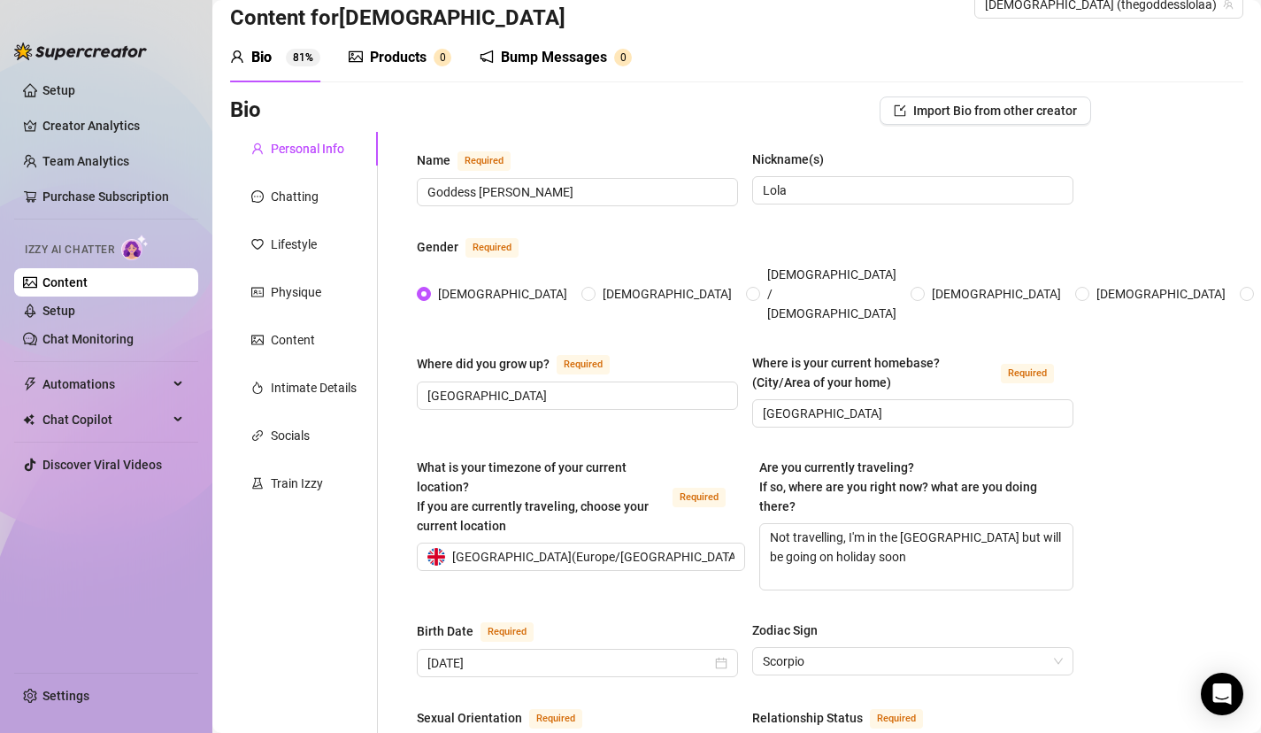
scroll to position [35, 0]
click at [295, 291] on div "Physique" at bounding box center [296, 292] width 50 height 19
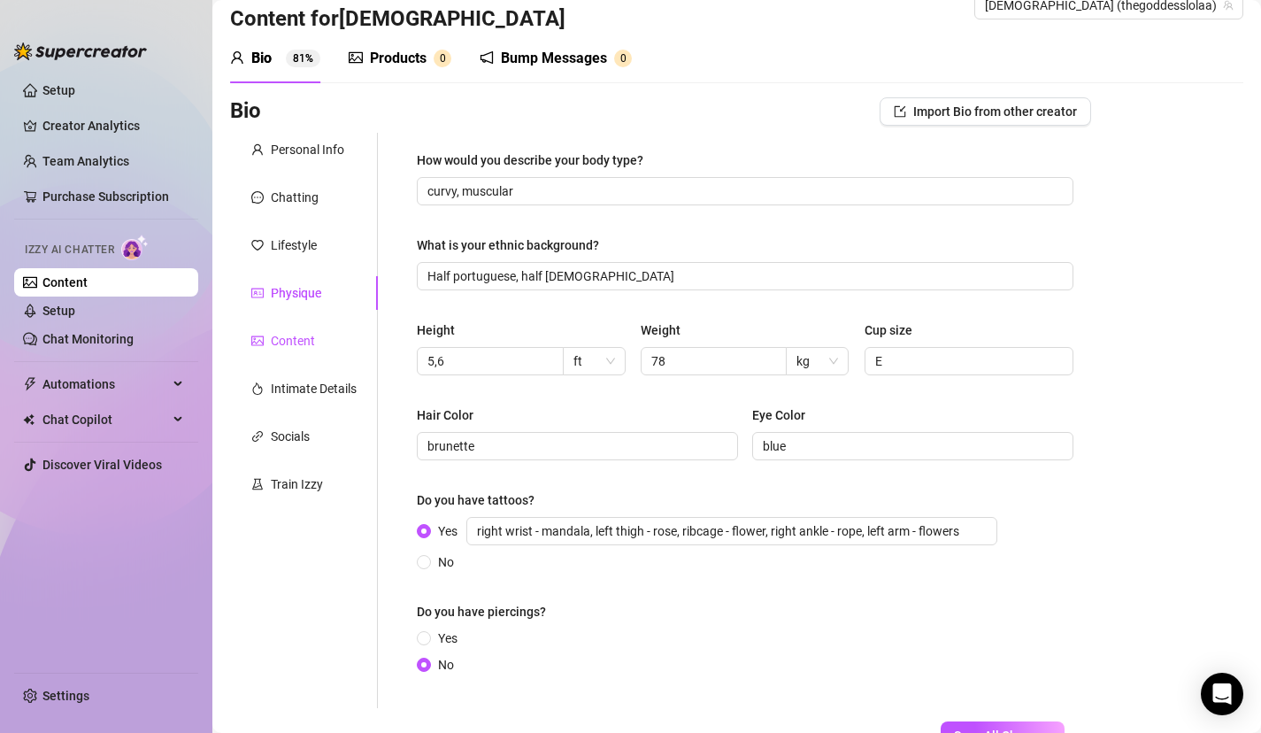
click at [282, 348] on div "Content" at bounding box center [293, 340] width 44 height 19
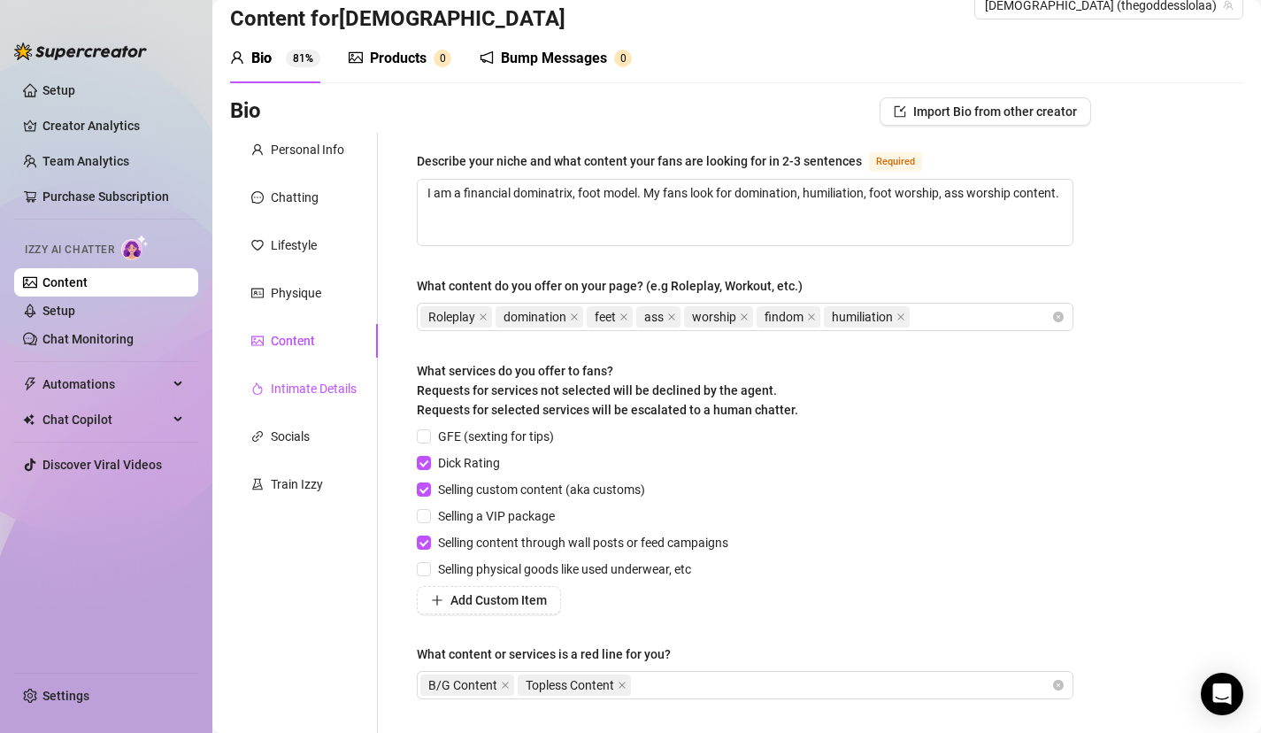
click at [277, 396] on div "Intimate Details" at bounding box center [314, 388] width 86 height 19
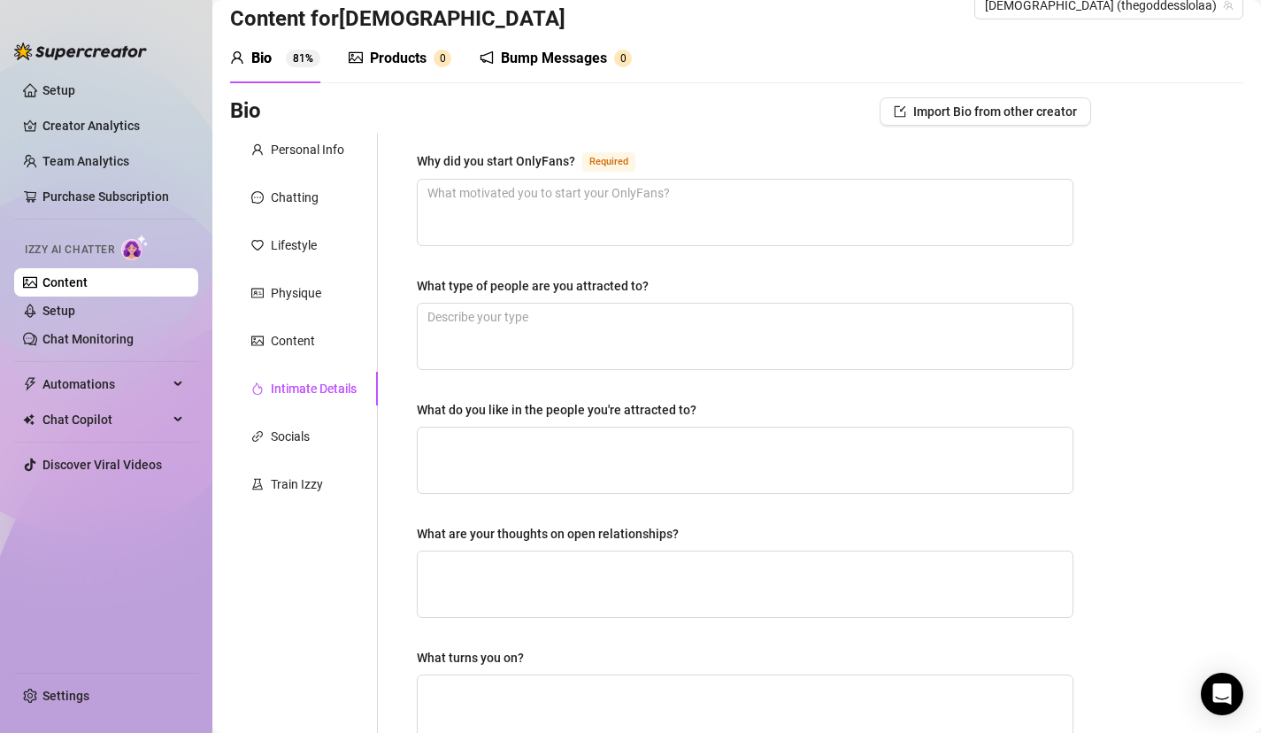
click at [1168, 383] on div "Bio Import Bio from other creator Personal Info Chatting Lifestyle Physique Con…" at bounding box center [737, 611] width 1014 height 1028
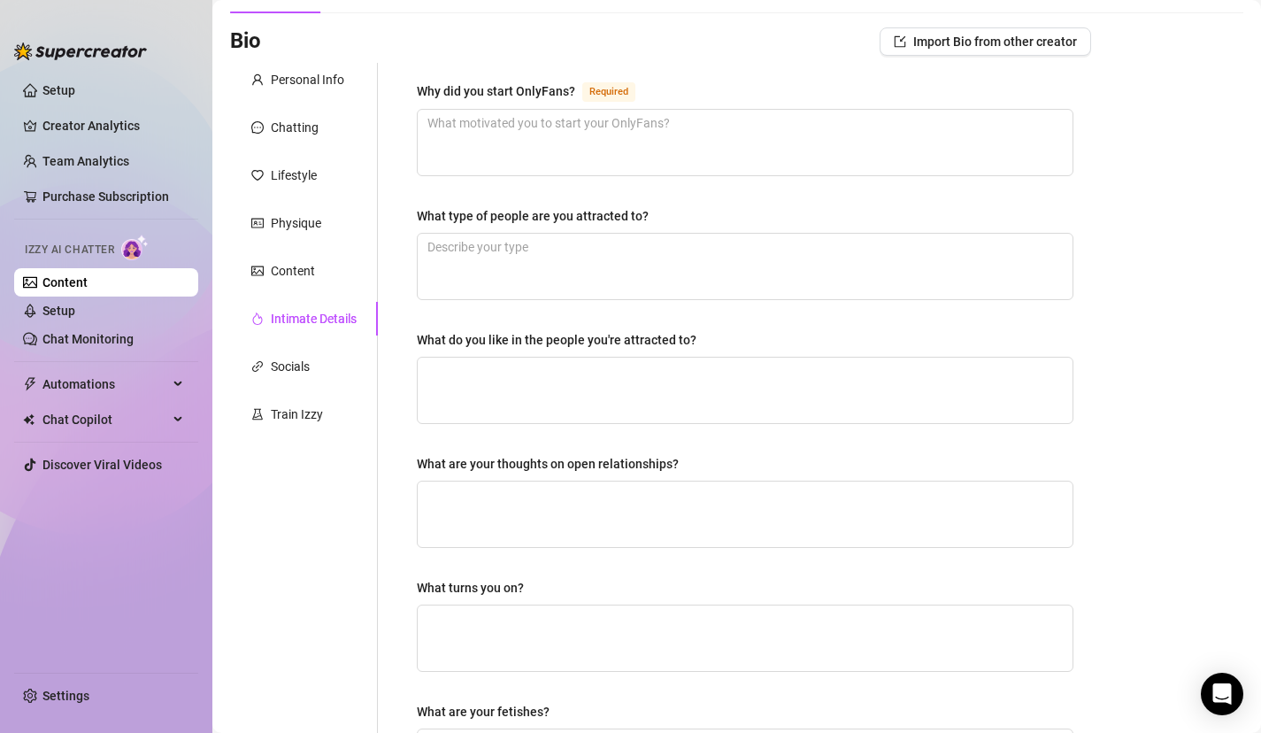
scroll to position [90, 0]
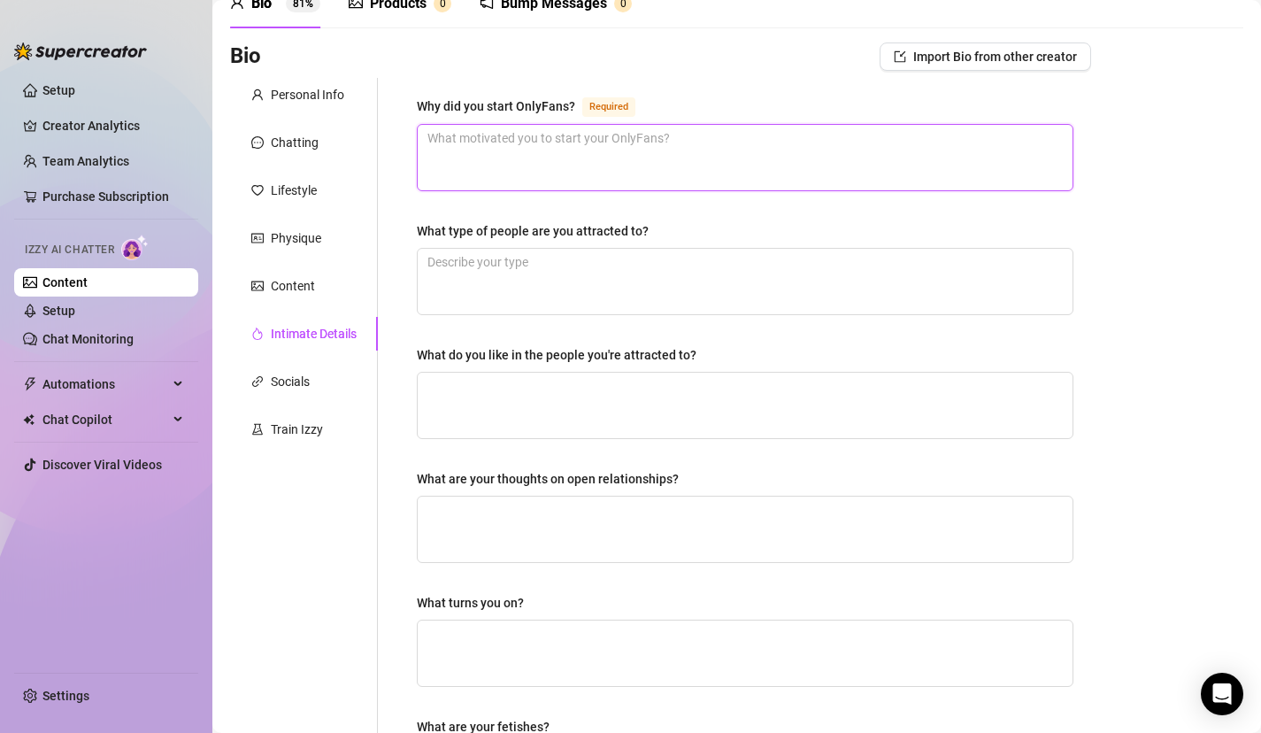
click at [551, 156] on textarea "Why did you start OnlyFans? Required" at bounding box center [745, 158] width 655 height 66
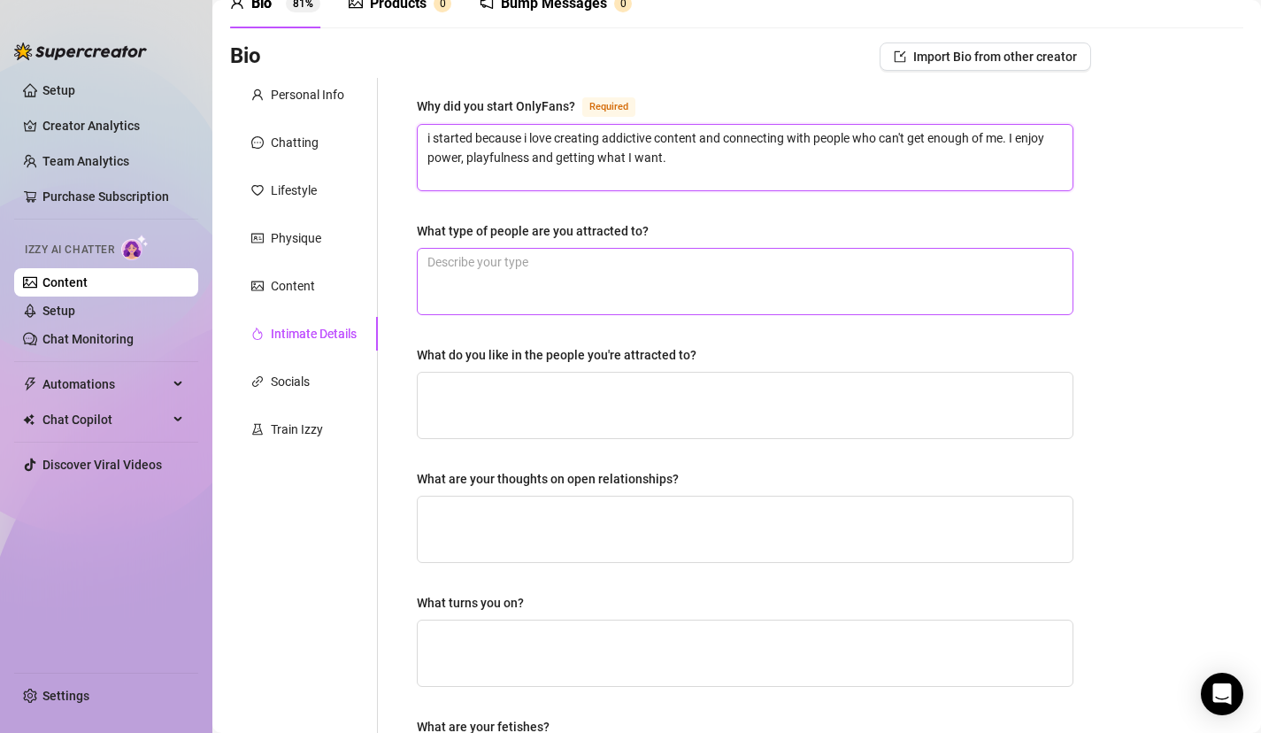
type textarea "i started because i love creating addictive content and connecting with people …"
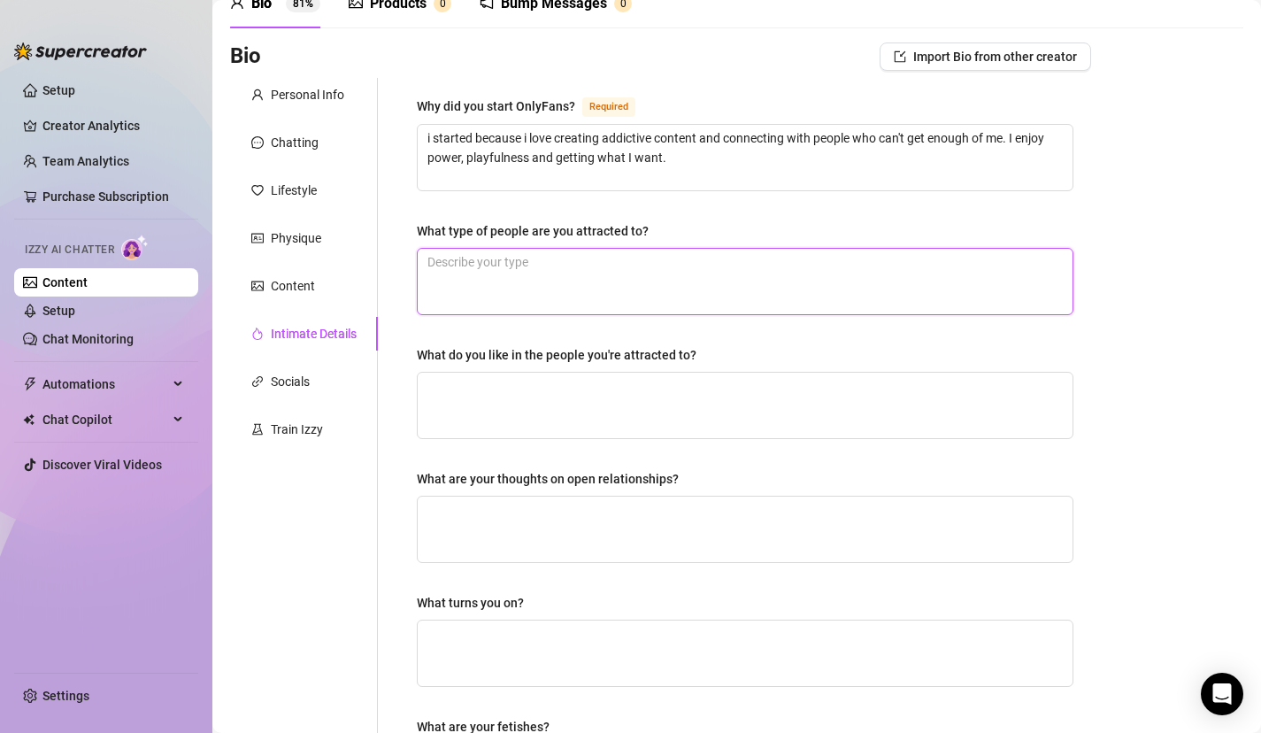
click at [568, 256] on textarea "What type of people are you attracted to?" at bounding box center [745, 282] width 655 height 66
type textarea "I'm drawn to confidence, generosity and obsession."
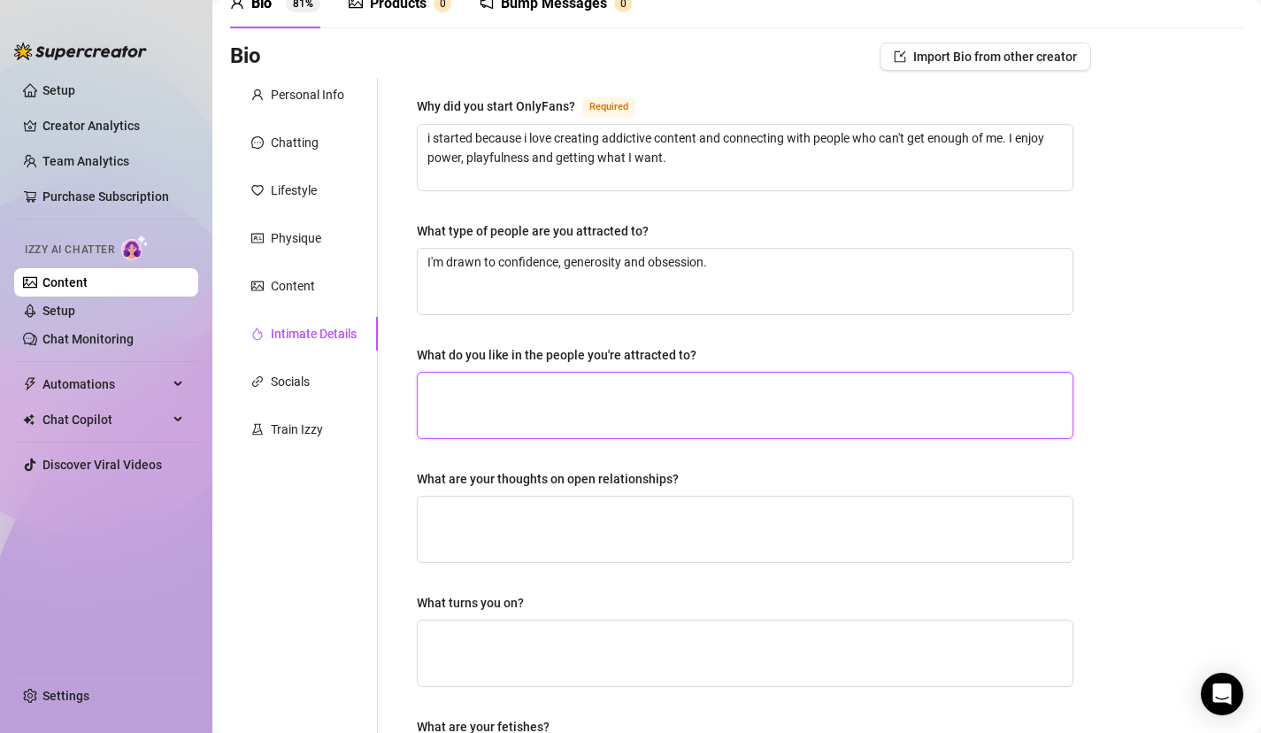
click at [578, 378] on textarea "What do you like in the people you're attracted to?" at bounding box center [745, 406] width 655 height 66
type textarea "I"
type textarea "I like when someone is attentive, submissive and eager to please. I like when p…"
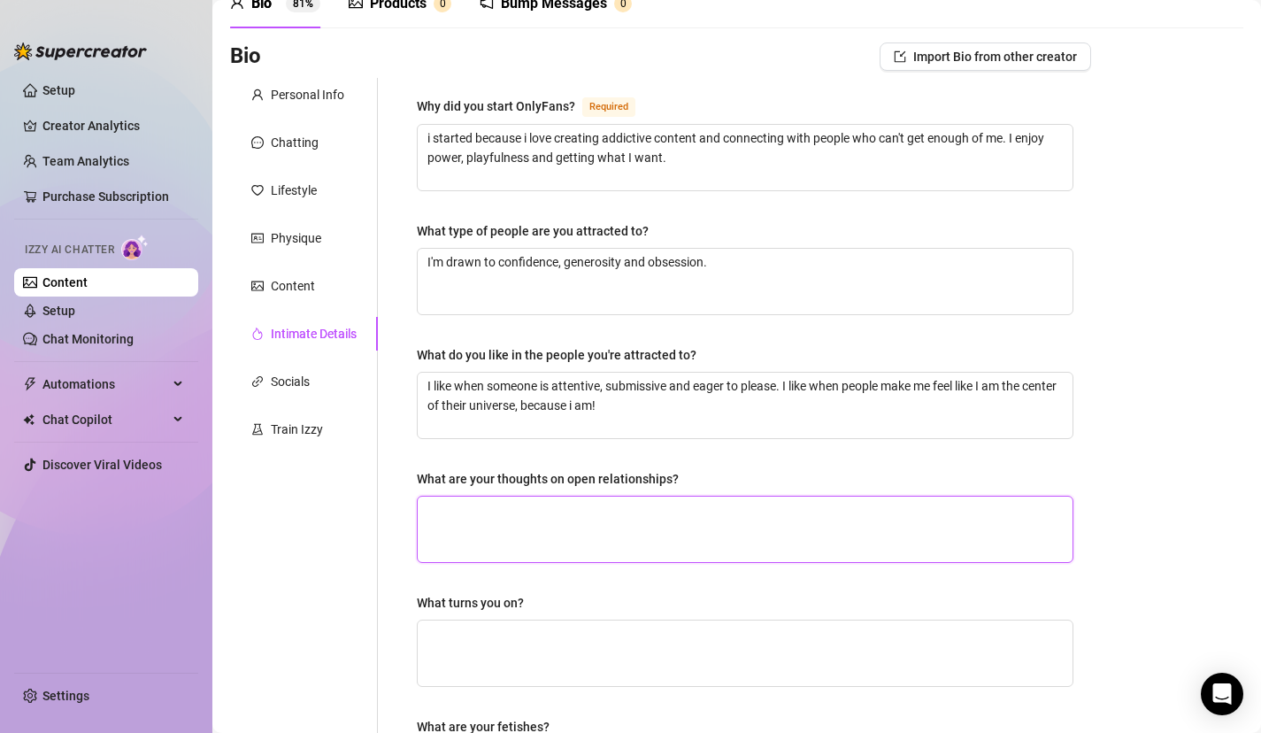
click at [604, 506] on textarea "What are your thoughts on open relationships?" at bounding box center [745, 530] width 655 height 66
type textarea "i believe in freedom and indulgence, I don't like being restricted. I wante ver…"
click at [634, 615] on div "What turns you on?" at bounding box center [745, 606] width 657 height 27
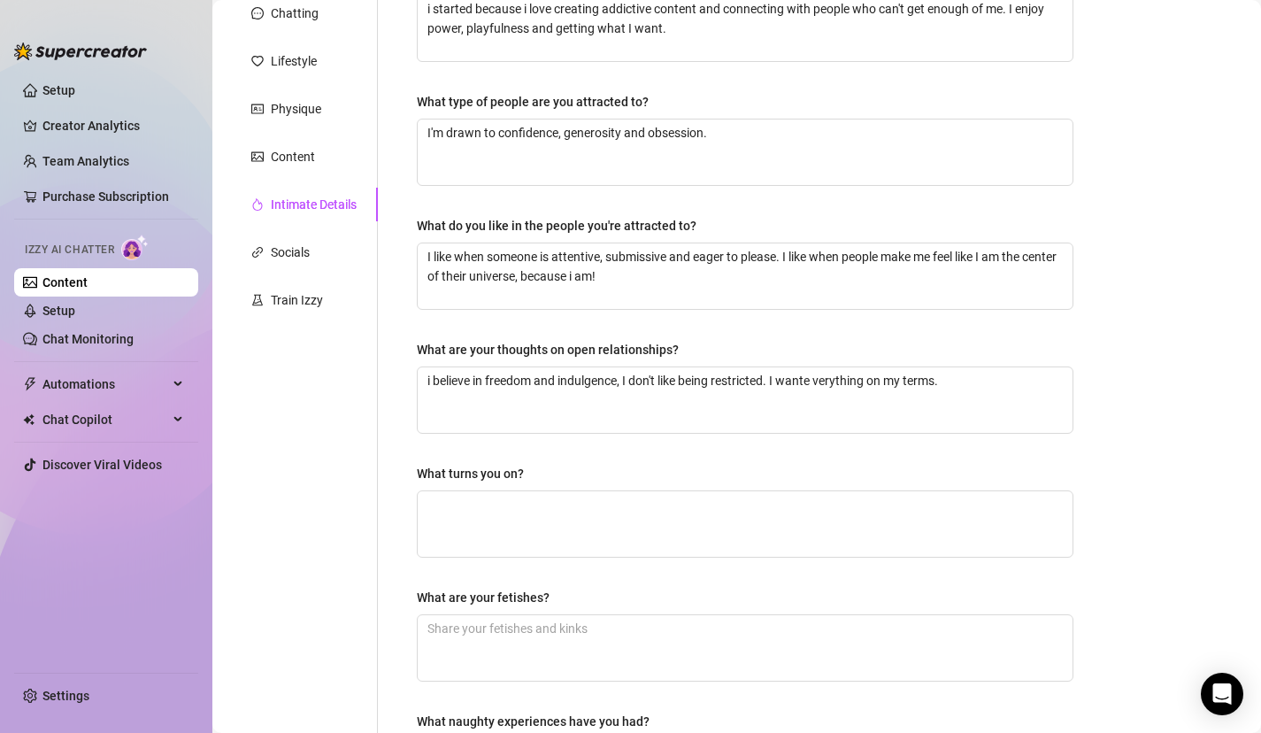
scroll to position [232, 0]
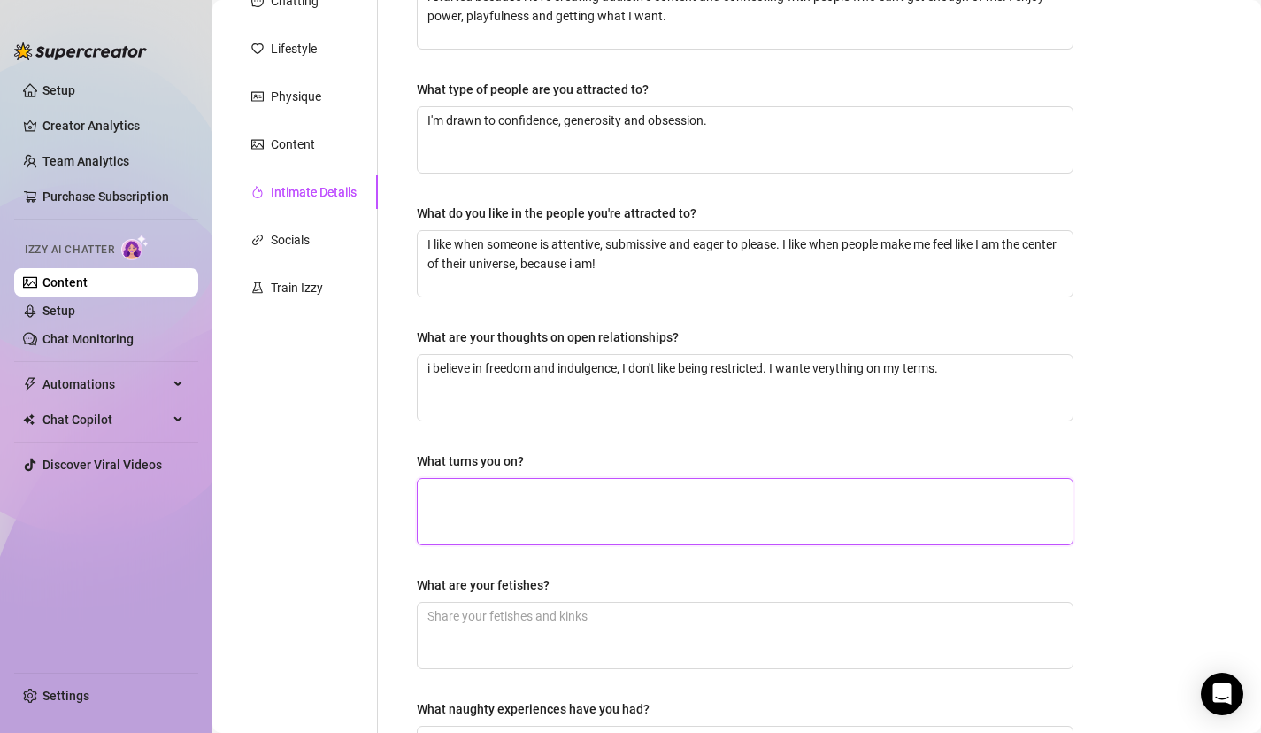
click at [594, 505] on textarea "What turns you on?" at bounding box center [745, 512] width 655 height 66
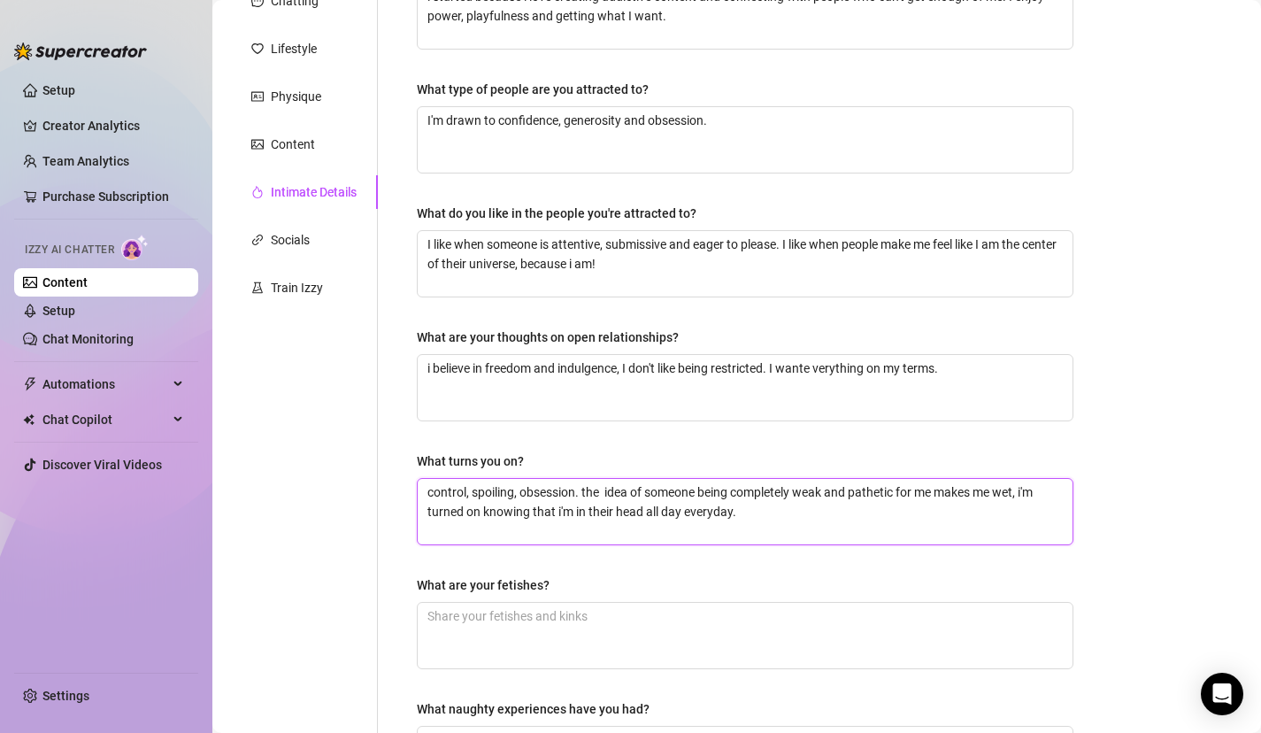
type textarea "control, spoiling, obsession. the idea of someone being completely weak and pat…"
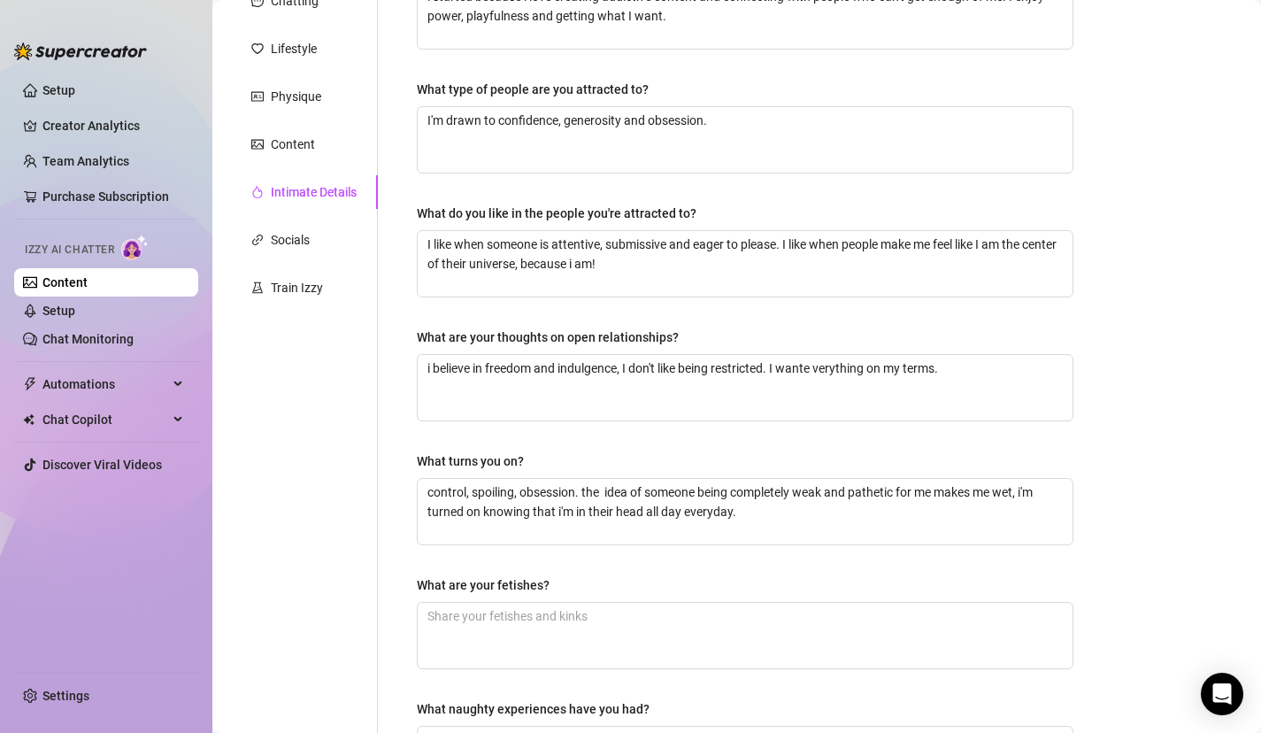
click at [596, 586] on div "What are your fetishes?" at bounding box center [745, 588] width 657 height 27
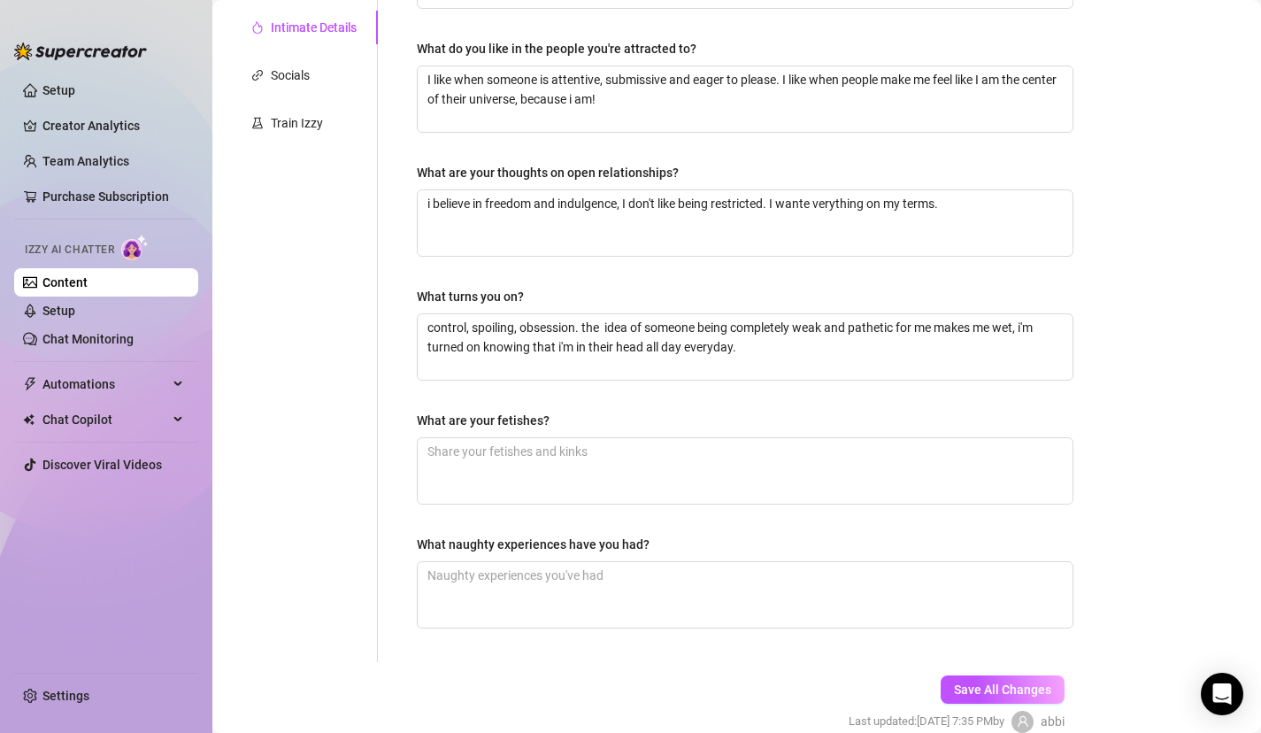
scroll to position [409, 0]
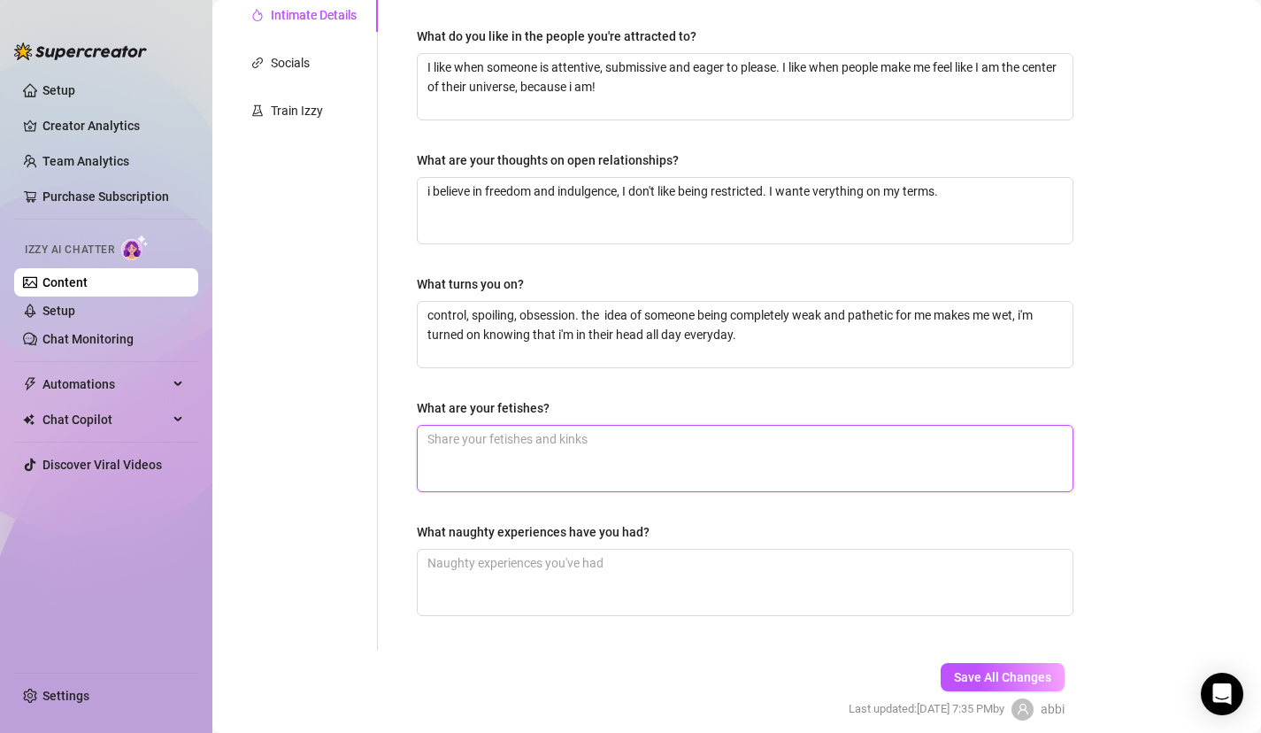
click at [598, 449] on textarea "What are your fetishes?" at bounding box center [745, 459] width 655 height 66
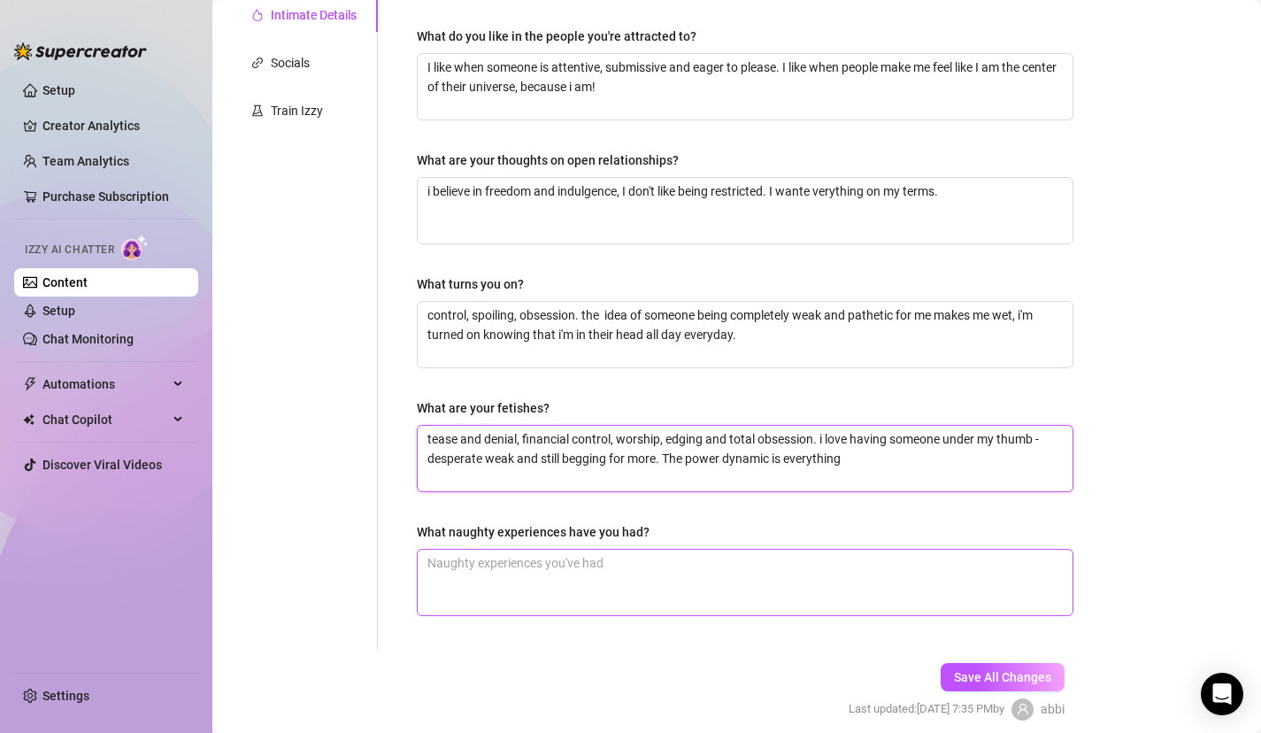
type textarea "tease and denial, financial control, worship, edging and total obsession. i lov…"
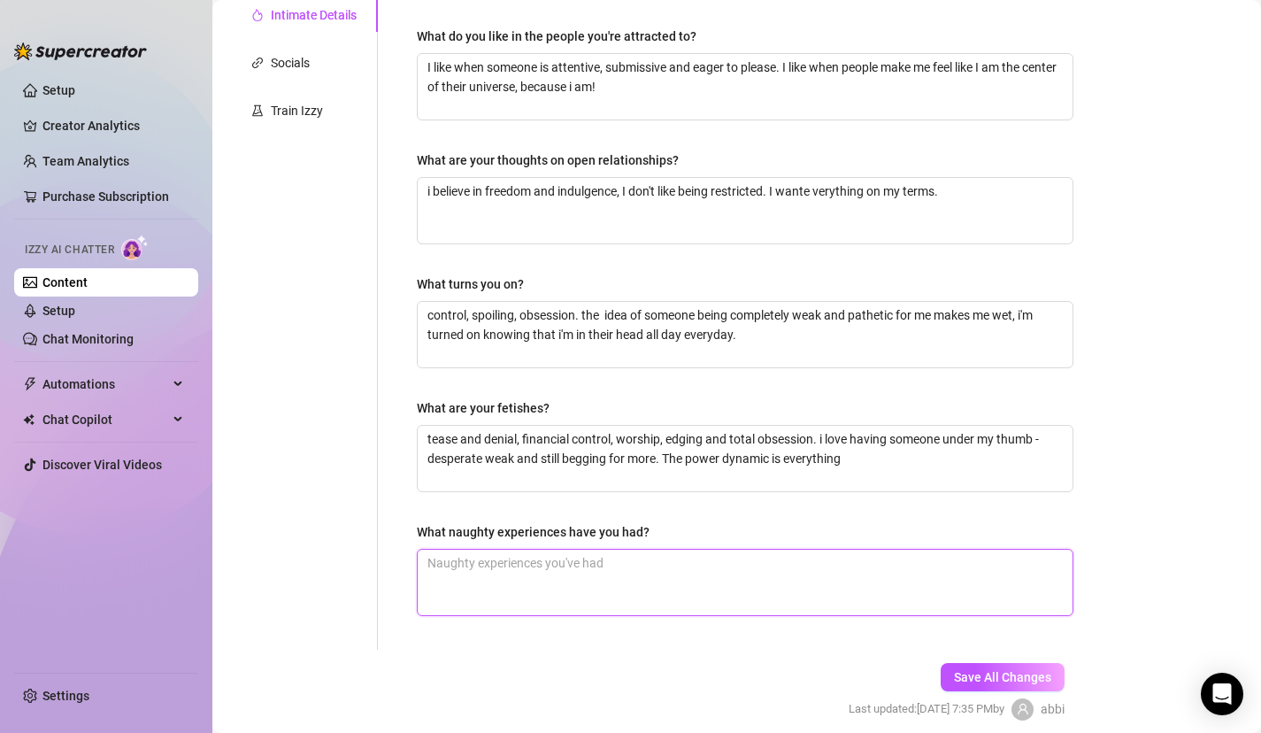
click at [551, 580] on textarea "What naughty experiences have you had?" at bounding box center [745, 583] width 655 height 66
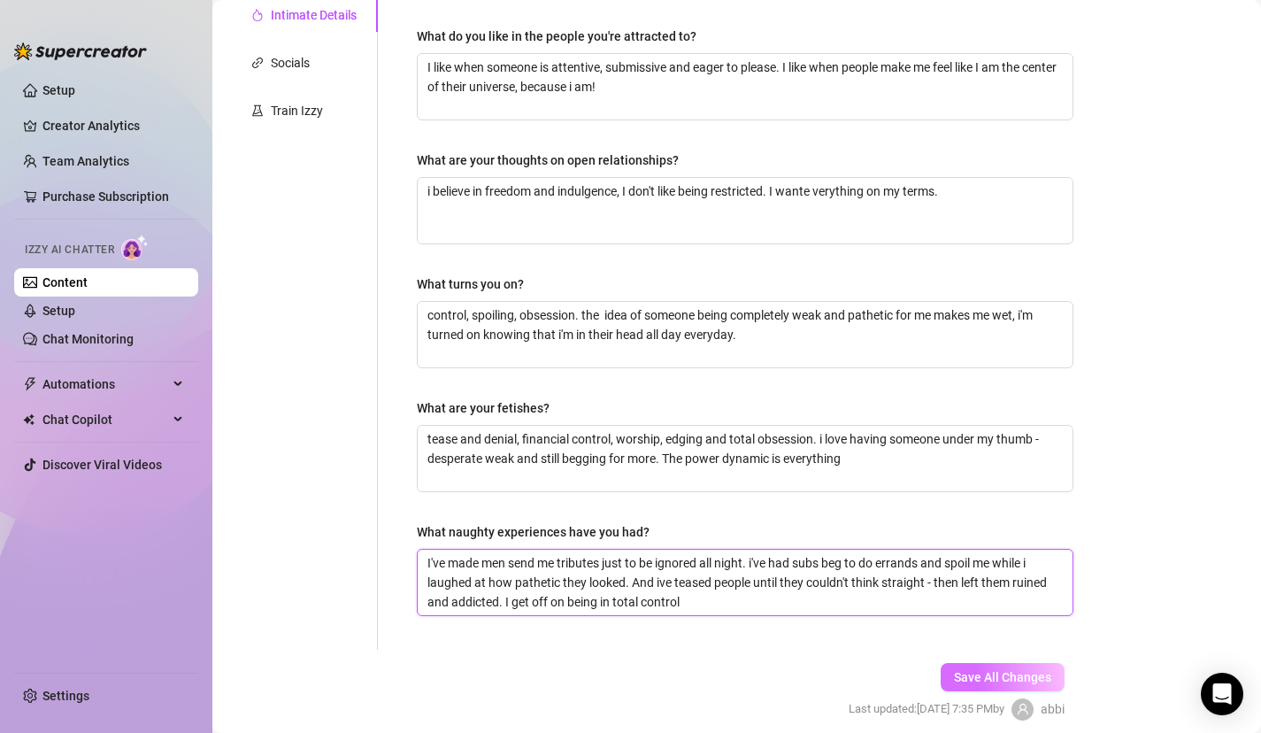
type textarea "I've made men send me tributes just to be ignored all night. i've had subs beg …"
click at [999, 679] on span "Save All Changes" at bounding box center [1002, 677] width 97 height 14
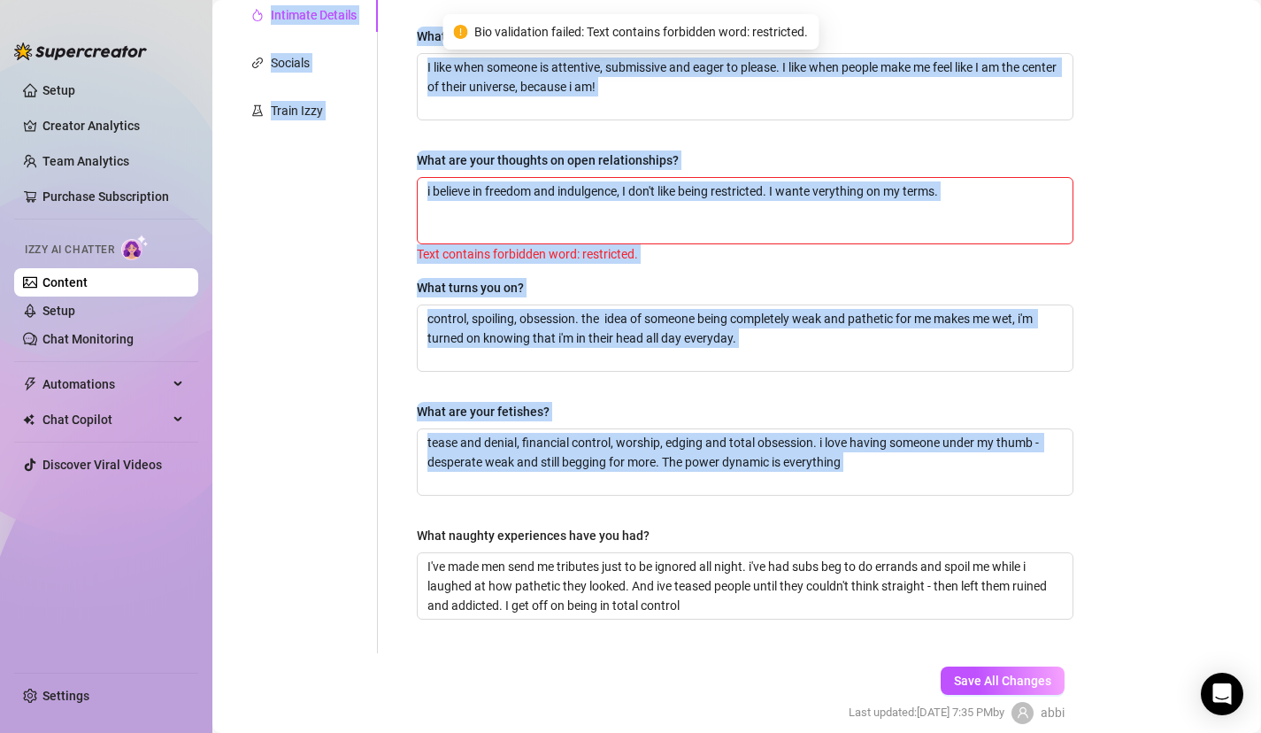
scroll to position [0, 0]
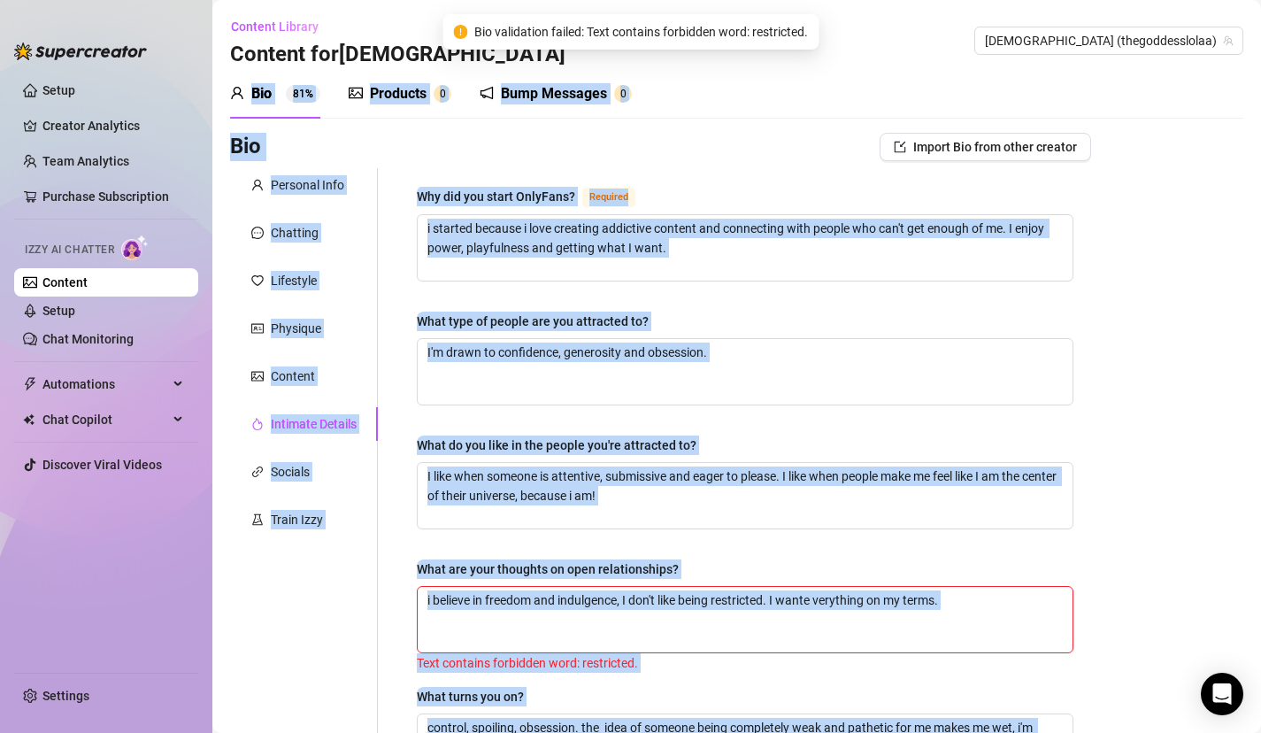
drag, startPoint x: 1155, startPoint y: 510, endPoint x: 1131, endPoint y: -124, distance: 634.3
click at [1131, 0] on html "Setup Creator Analytics Team Analytics Purchase Subscription Izzy AI Chatter Co…" at bounding box center [630, 366] width 1261 height 733
click at [1168, 422] on div "Bio Import Bio from other creator Personal Info Chatting Lifestyle Physique Con…" at bounding box center [737, 648] width 1014 height 1031
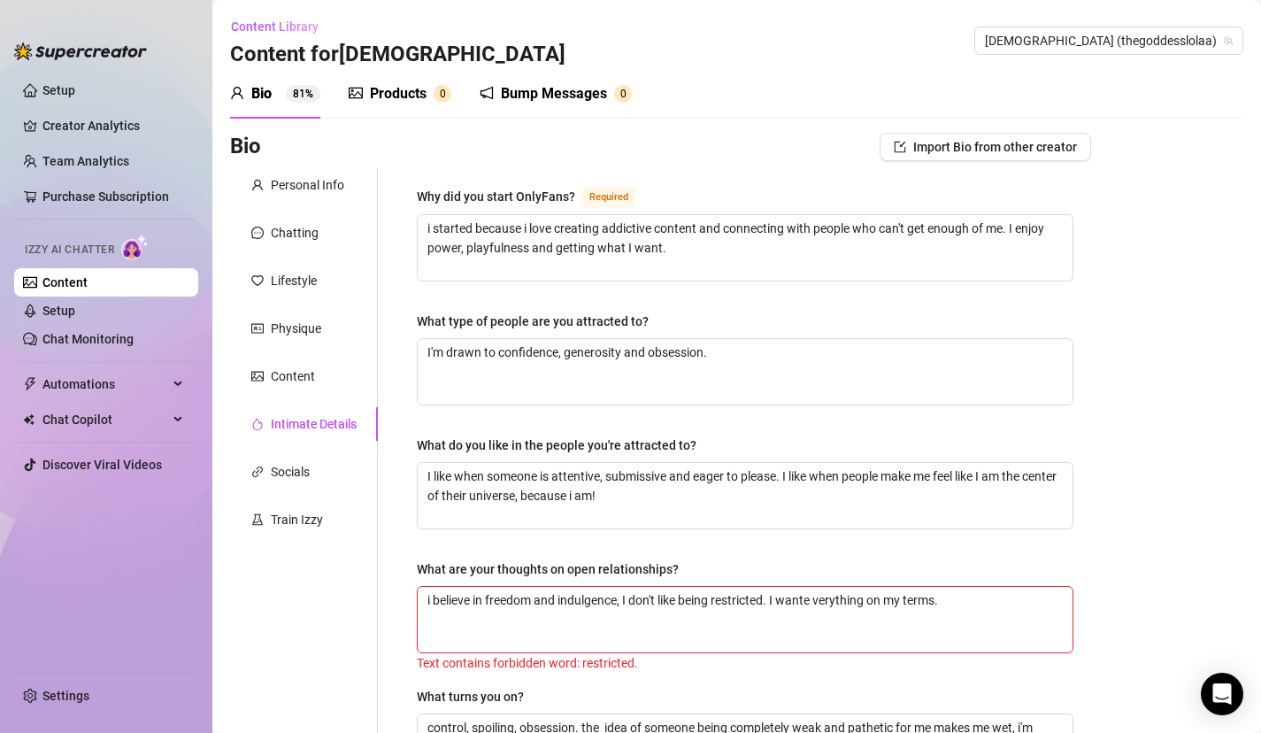
scroll to position [35, 0]
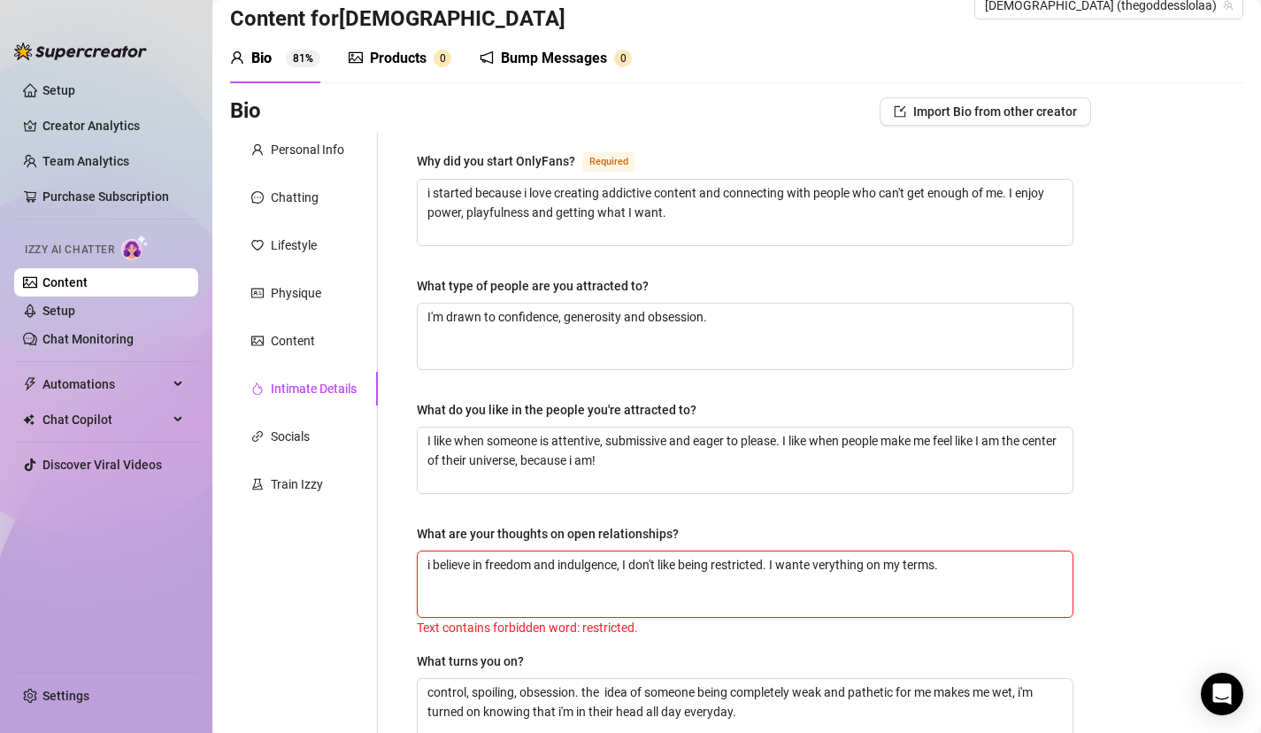
click at [771, 562] on textarea "i believe in freedom and indulgence, I don't like being restricted. I wante ver…" at bounding box center [745, 584] width 655 height 66
type textarea "i believe in freedom and indulgence, I don't like being held down. I wante very…"
click at [1133, 573] on div "Bio Import Bio from other creator Personal Info Chatting Lifestyle Physique Con…" at bounding box center [737, 612] width 1014 height 1031
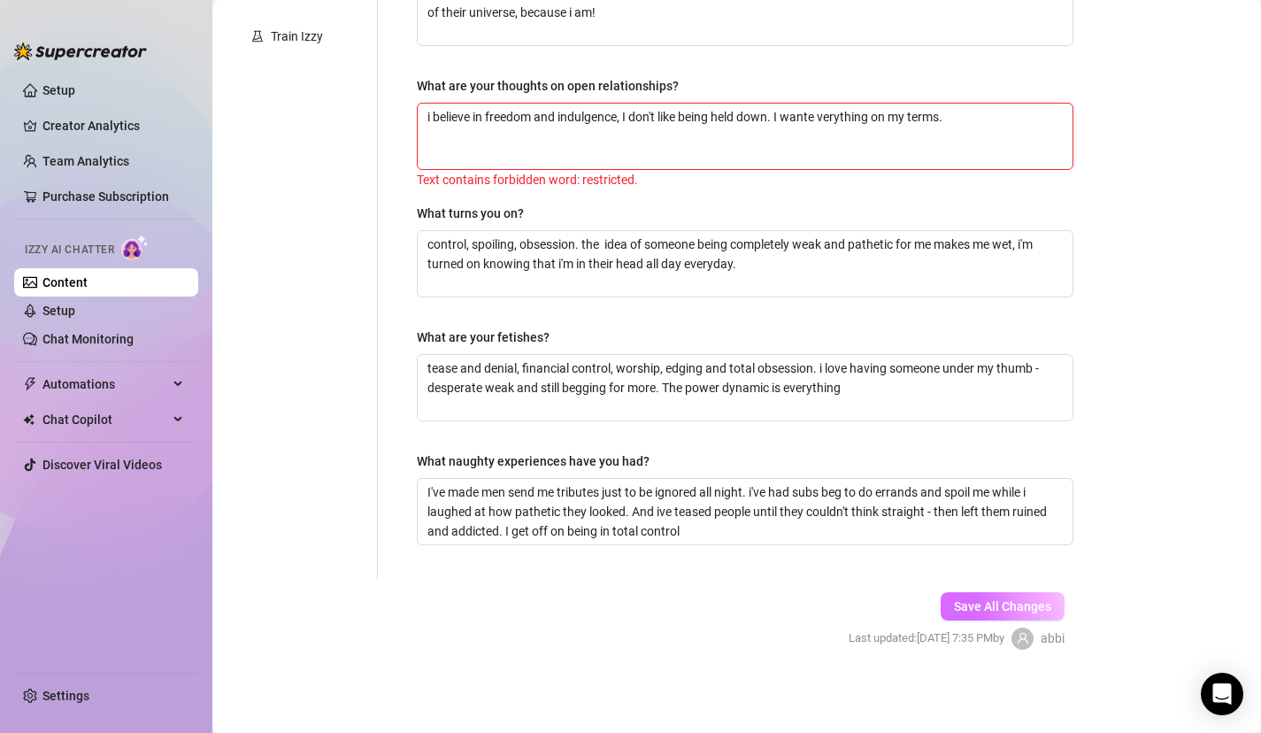
click at [1010, 609] on span "Save All Changes" at bounding box center [1002, 606] width 97 height 14
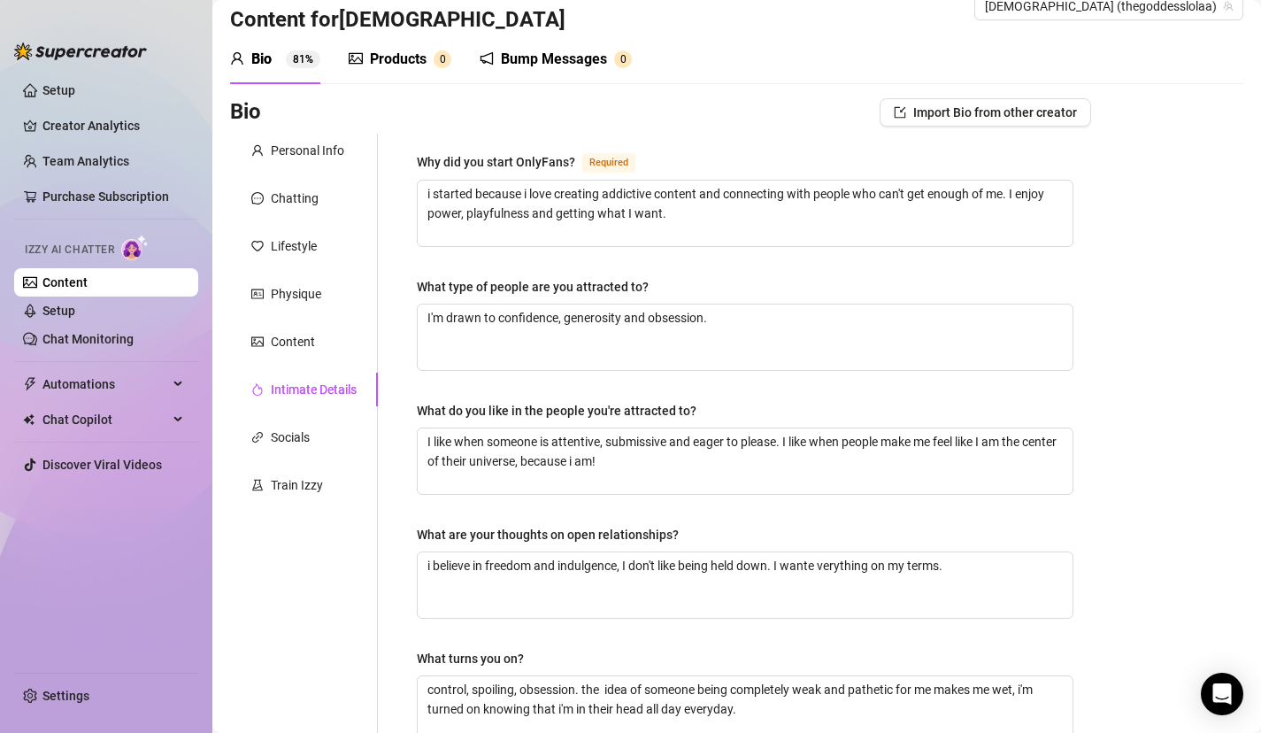
scroll to position [19, 0]
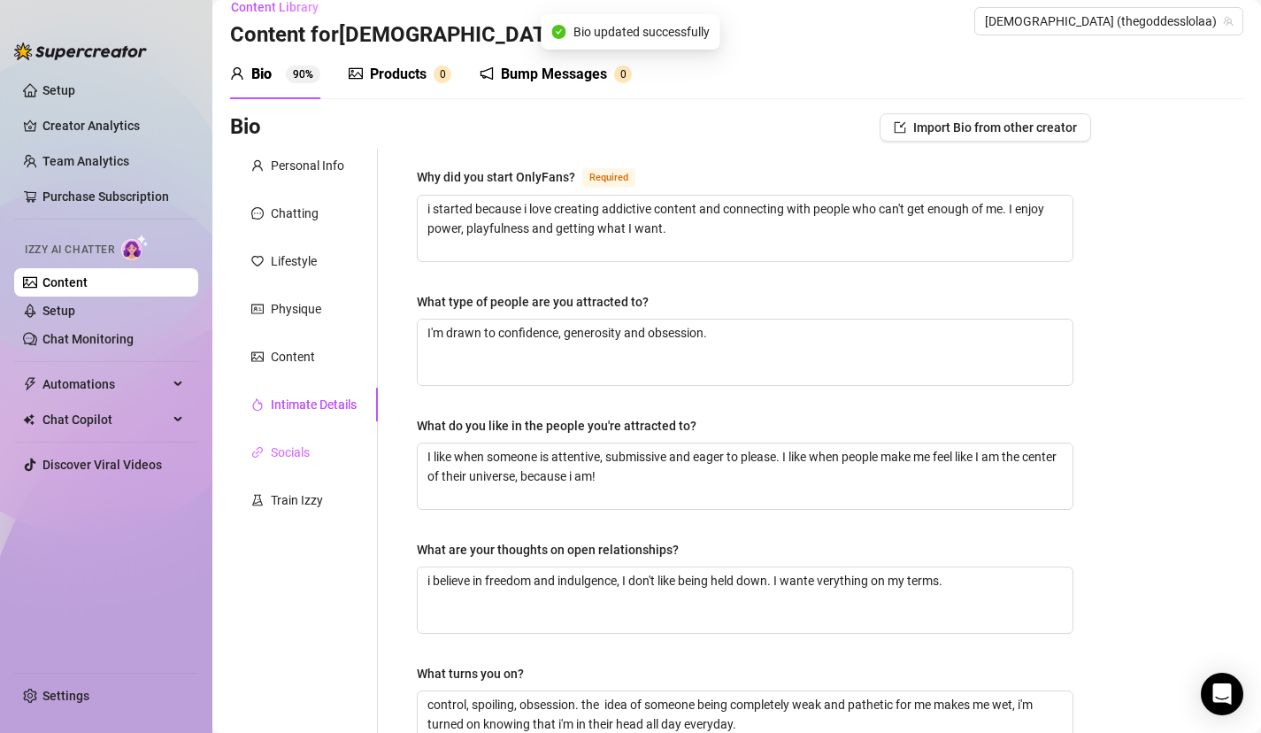
click at [308, 463] on div "Socials" at bounding box center [304, 453] width 148 height 34
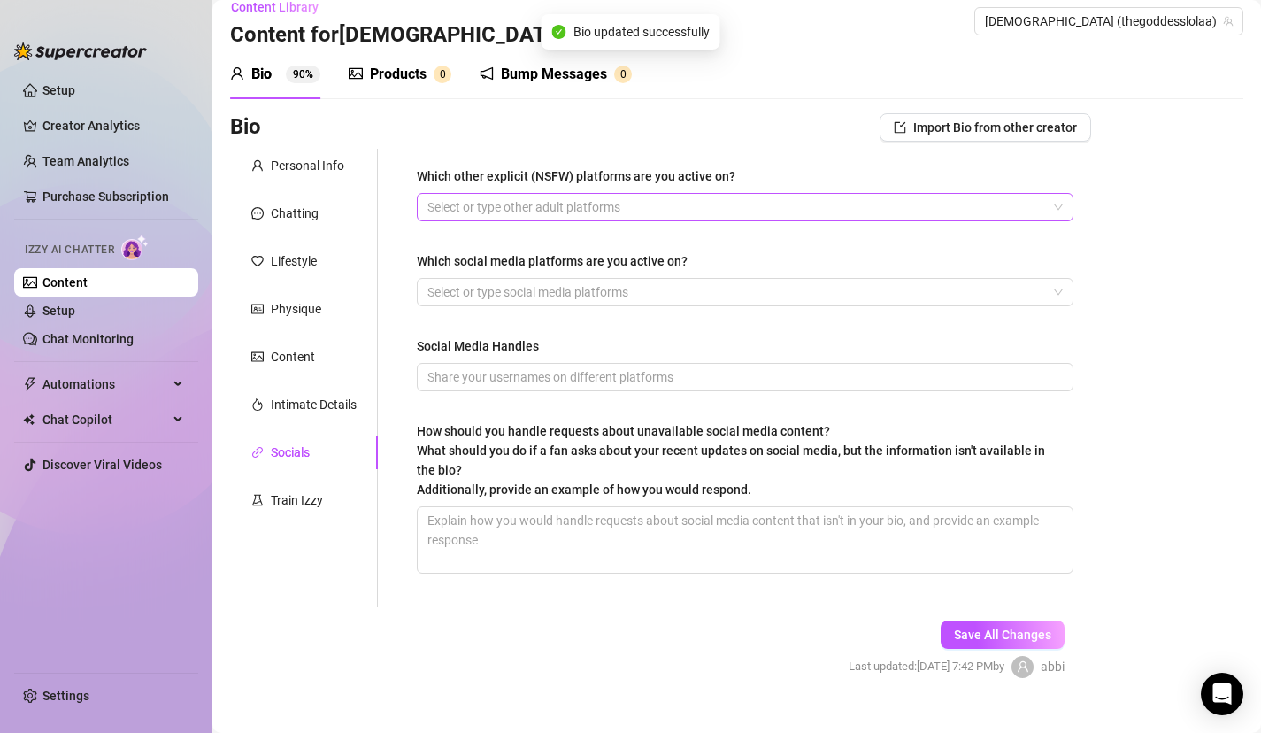
click at [577, 207] on div at bounding box center [735, 207] width 631 height 25
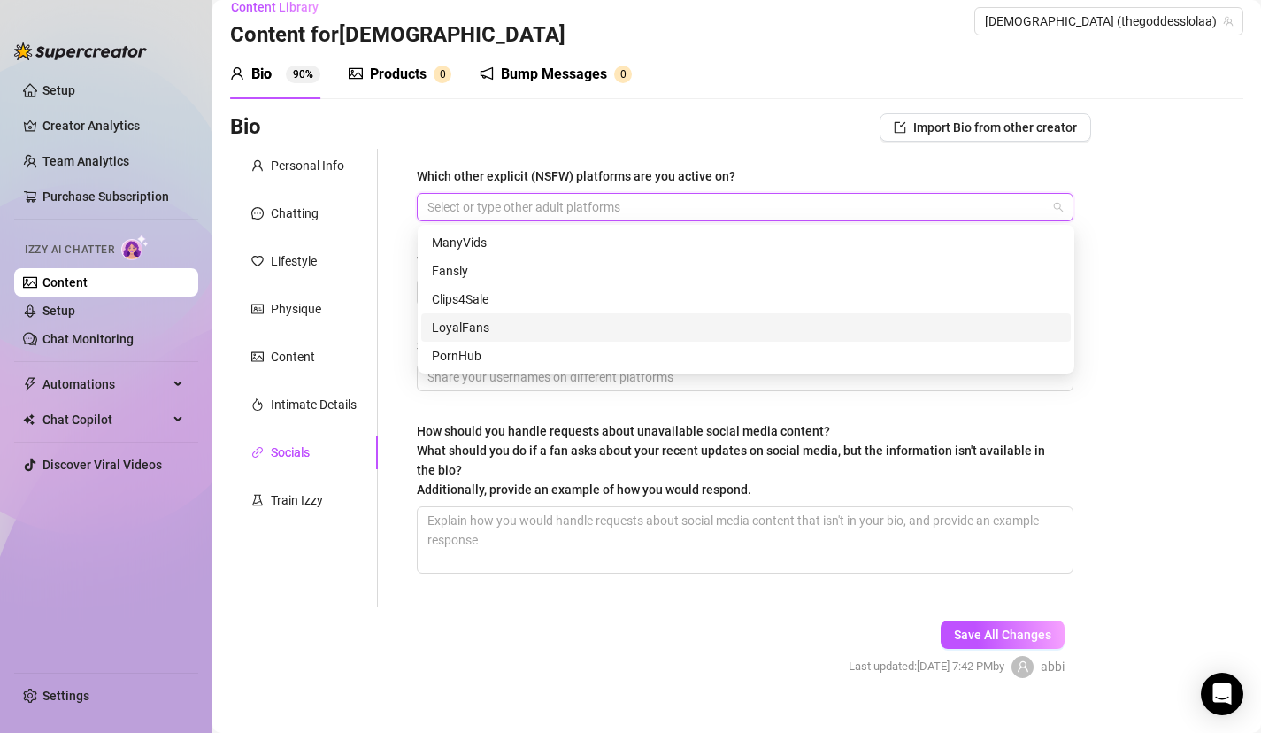
click at [524, 332] on div "LoyalFans" at bounding box center [746, 327] width 628 height 19
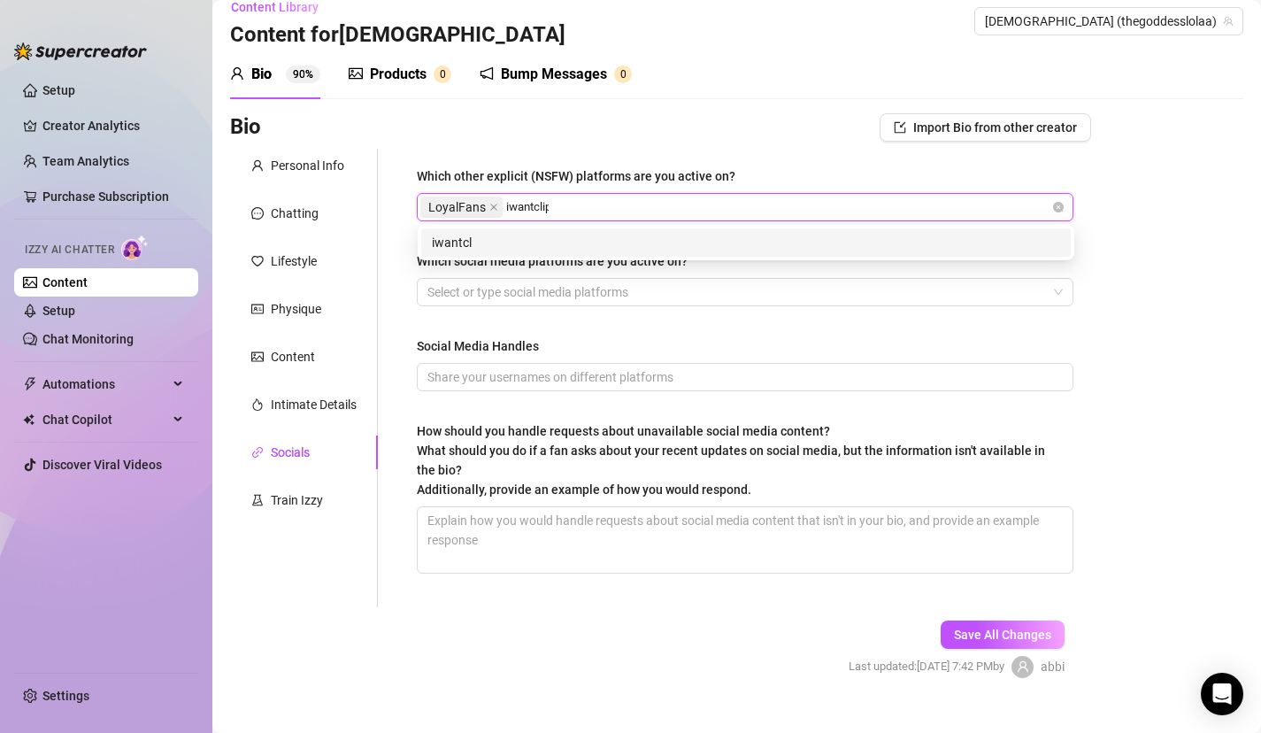
type input "iwantclips"
click at [538, 245] on div "iwantclips" at bounding box center [746, 242] width 628 height 19
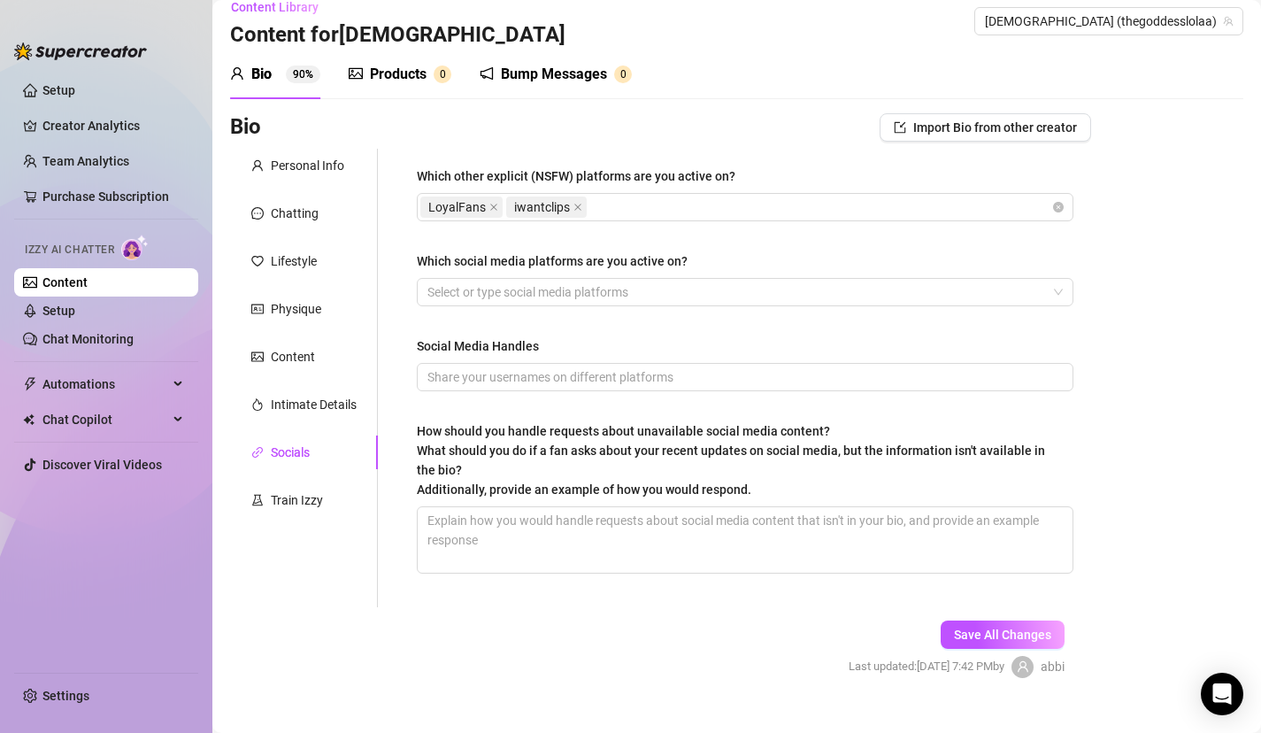
click at [402, 443] on div "Which other explicit (NSFW) platforms are you active on? LoyalFans iwantclips W…" at bounding box center [745, 378] width 692 height 459
click at [510, 304] on div at bounding box center [735, 292] width 631 height 25
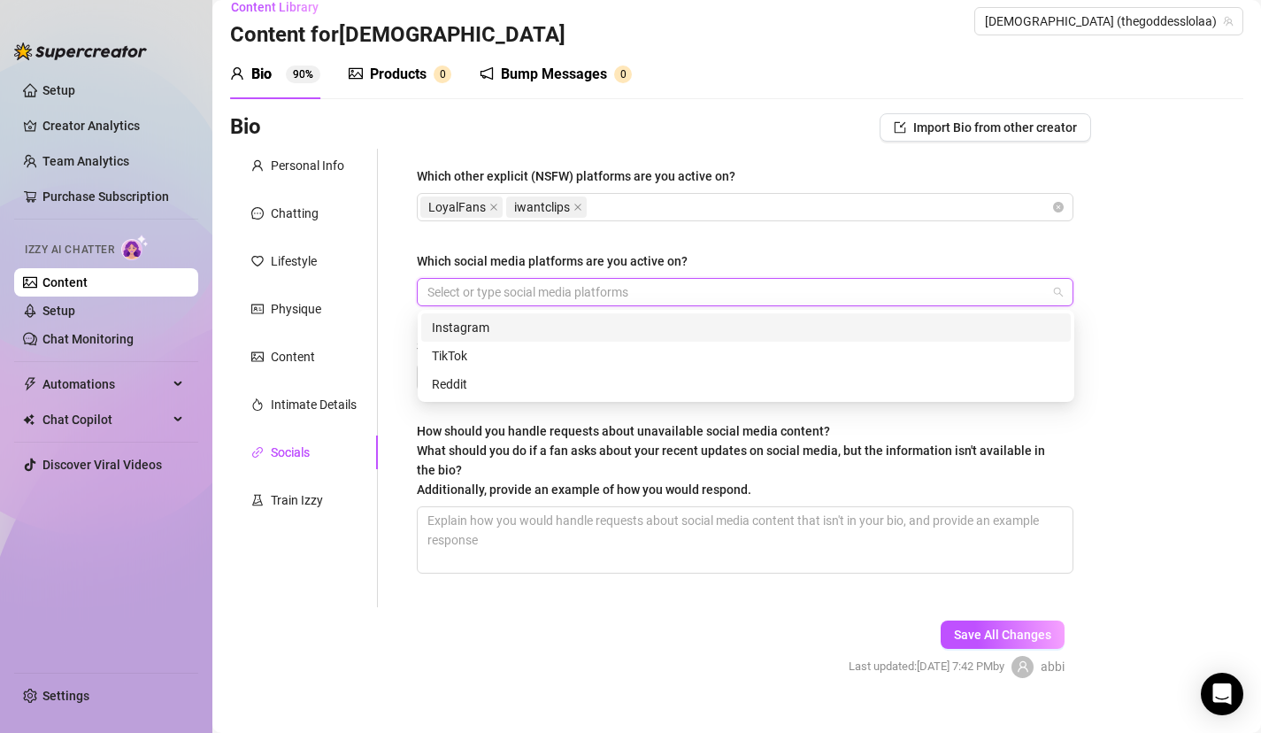
click at [497, 329] on div "Instagram" at bounding box center [746, 327] width 628 height 19
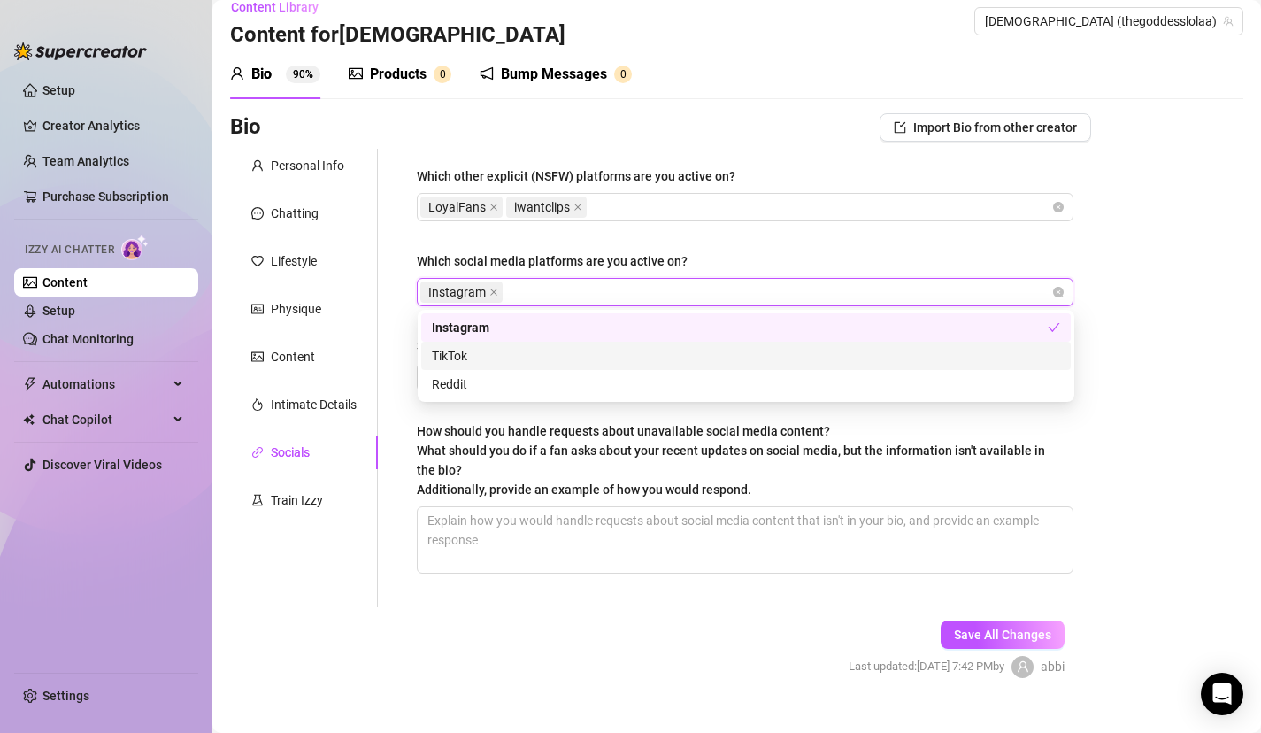
click at [482, 357] on div "TikTok" at bounding box center [746, 355] width 628 height 19
type input "X"
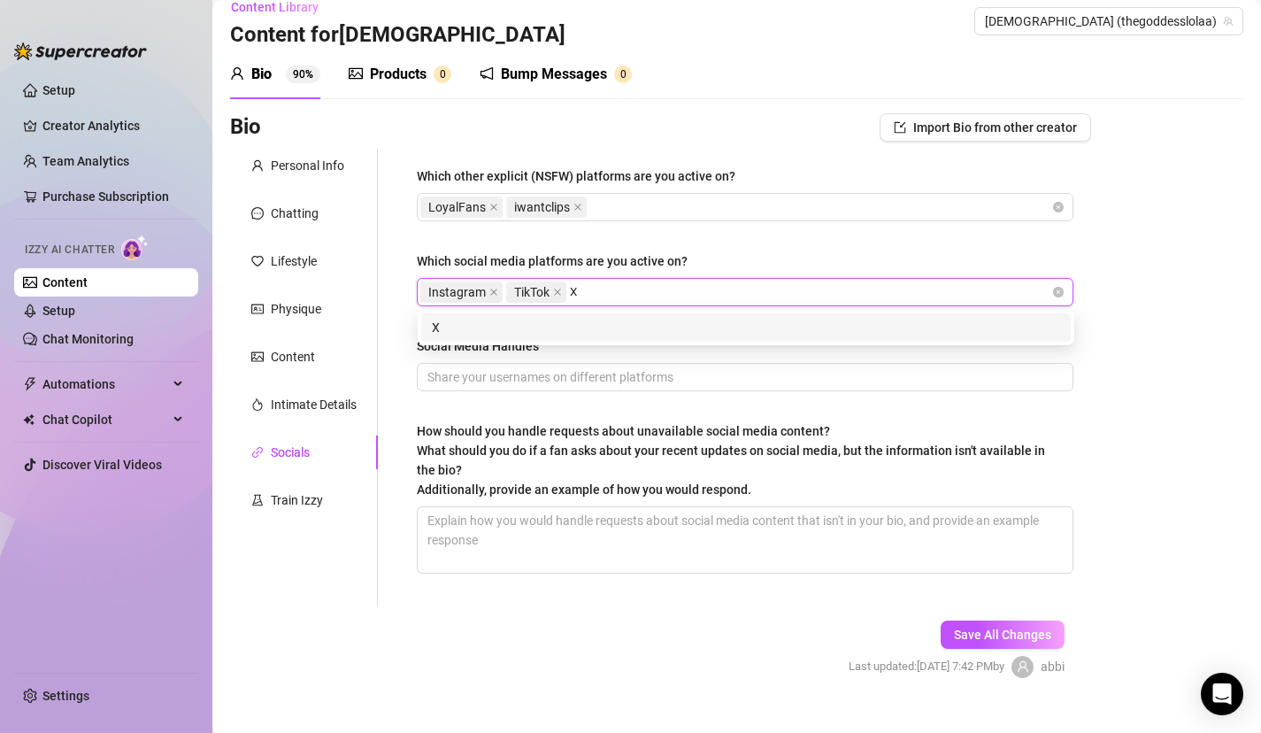
click at [500, 329] on div "X" at bounding box center [746, 327] width 628 height 19
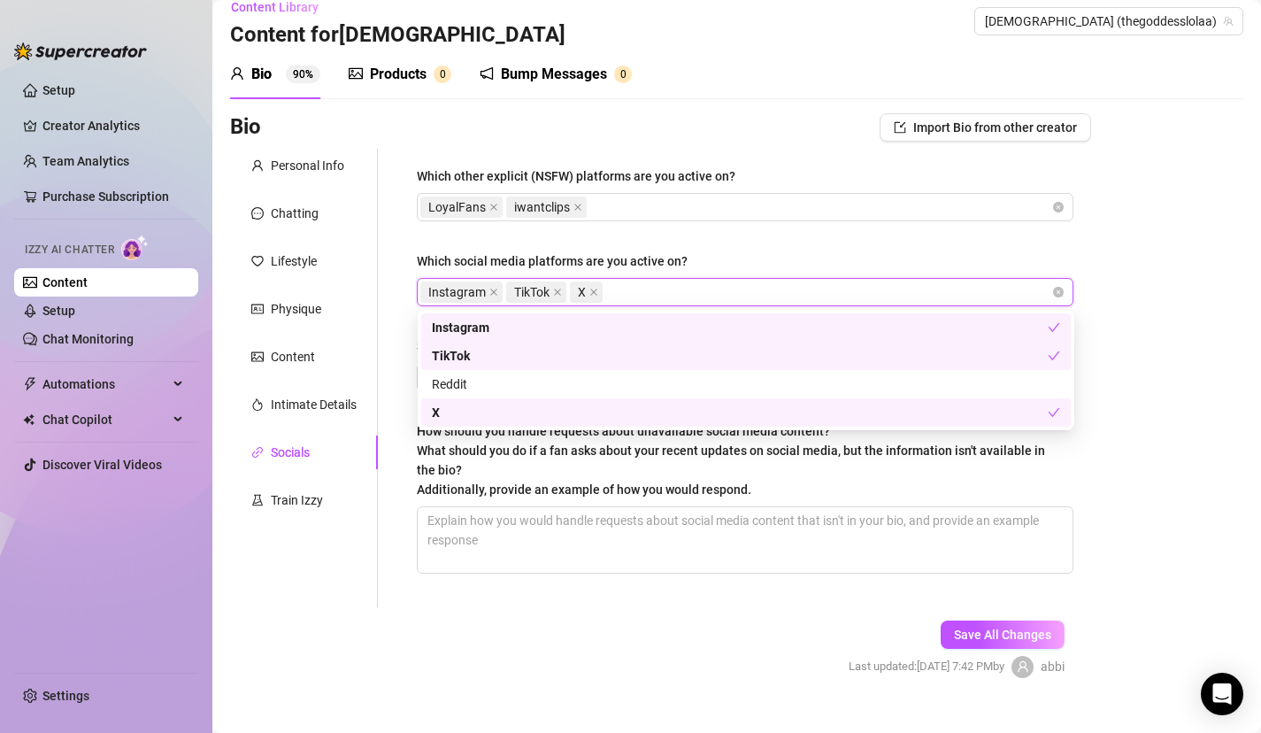
click at [480, 490] on span "What should you do if a fan asks about your recent updates on social media, but…" at bounding box center [731, 469] width 628 height 53
click at [480, 507] on textarea "How should you handle requests about unavailable social media content? What sho…" at bounding box center [745, 540] width 655 height 66
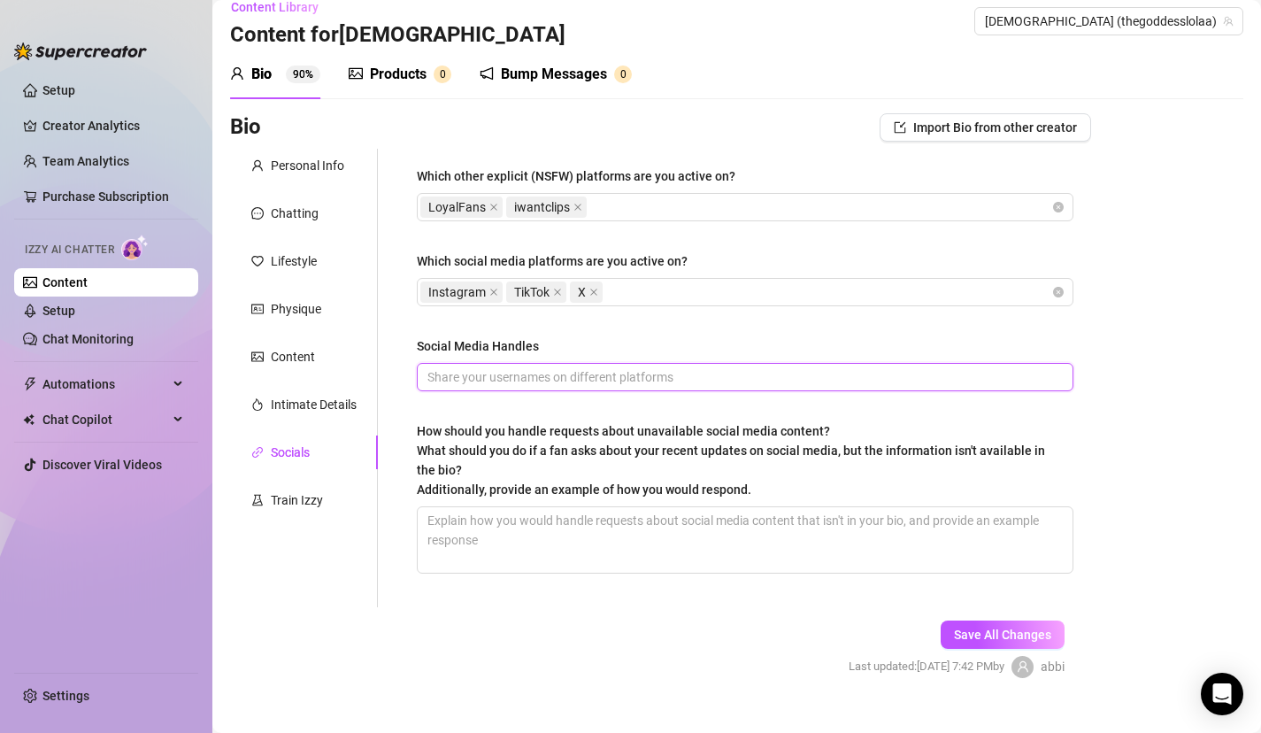
click at [494, 375] on input "Social Media Handles" at bounding box center [744, 376] width 632 height 19
type input "itslolasharp"
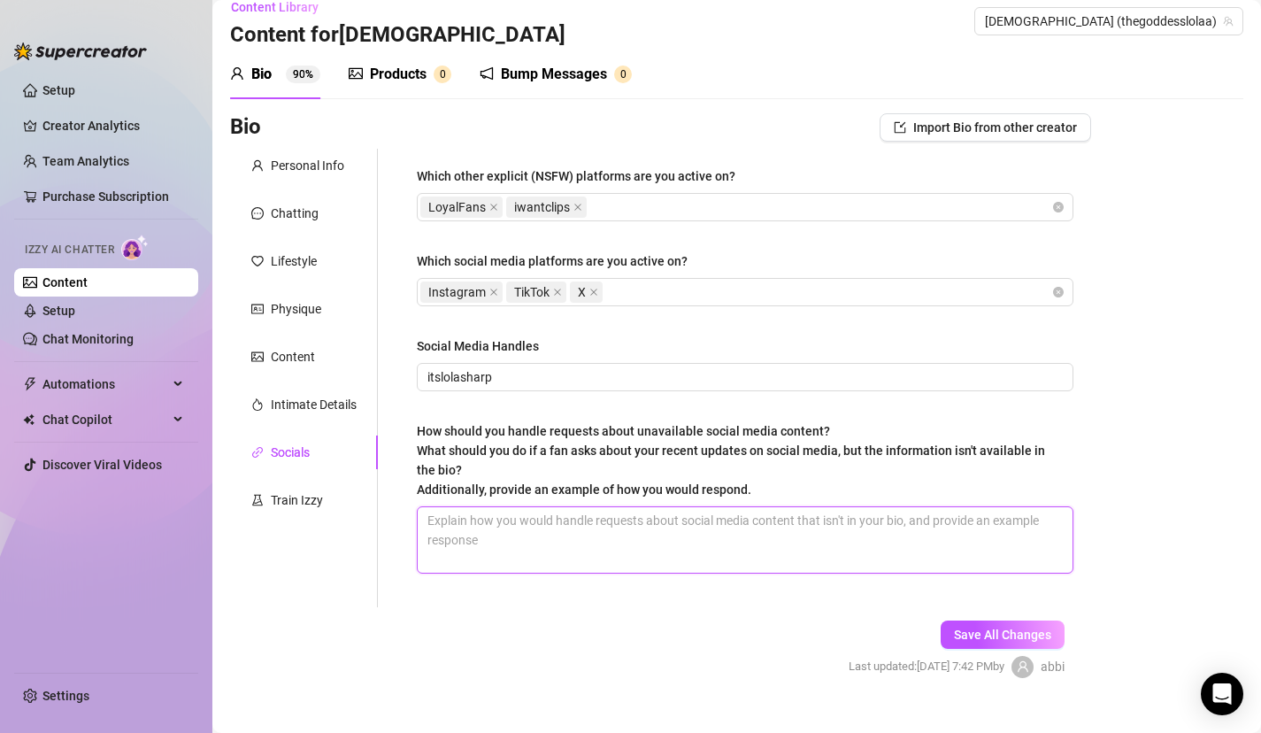
click at [505, 549] on textarea "How should you handle requests about unavailable social media content? What sho…" at bounding box center [745, 540] width 655 height 66
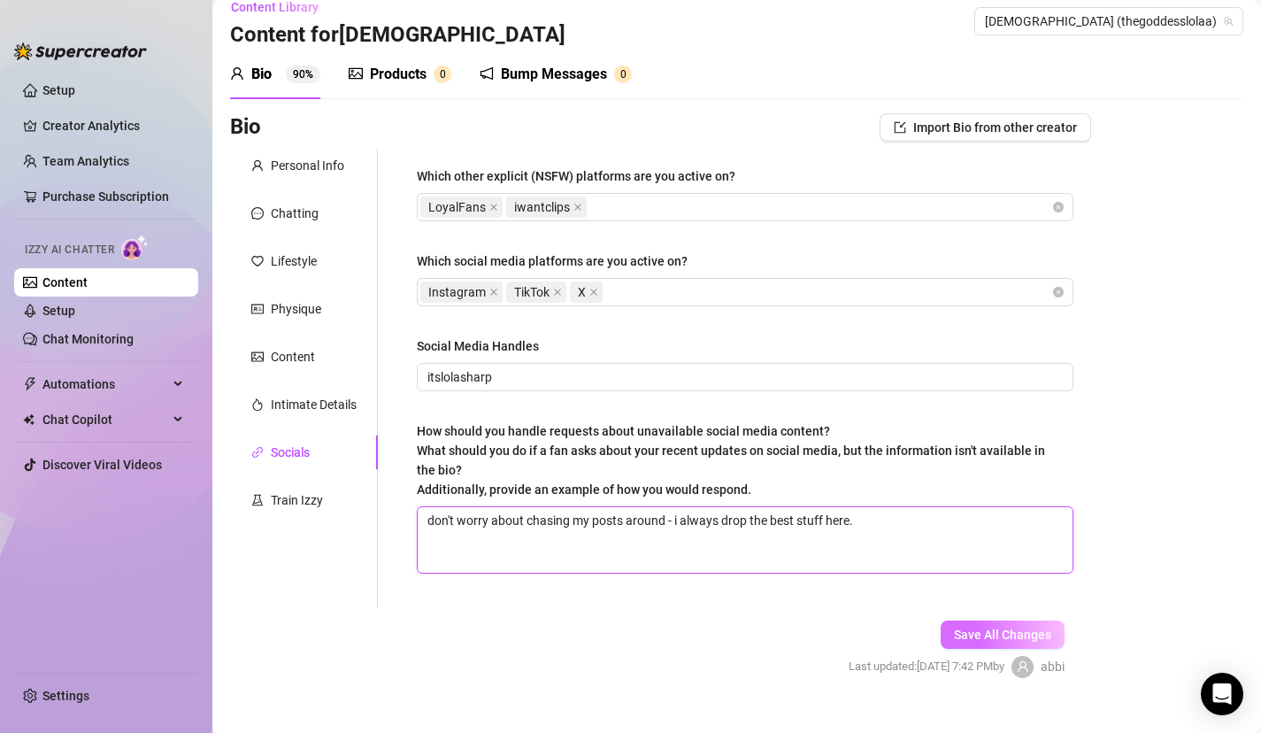
type textarea "don't worry about chasing my posts around - i always drop the best stuff here."
click at [1014, 630] on span "Save All Changes" at bounding box center [1002, 635] width 97 height 14
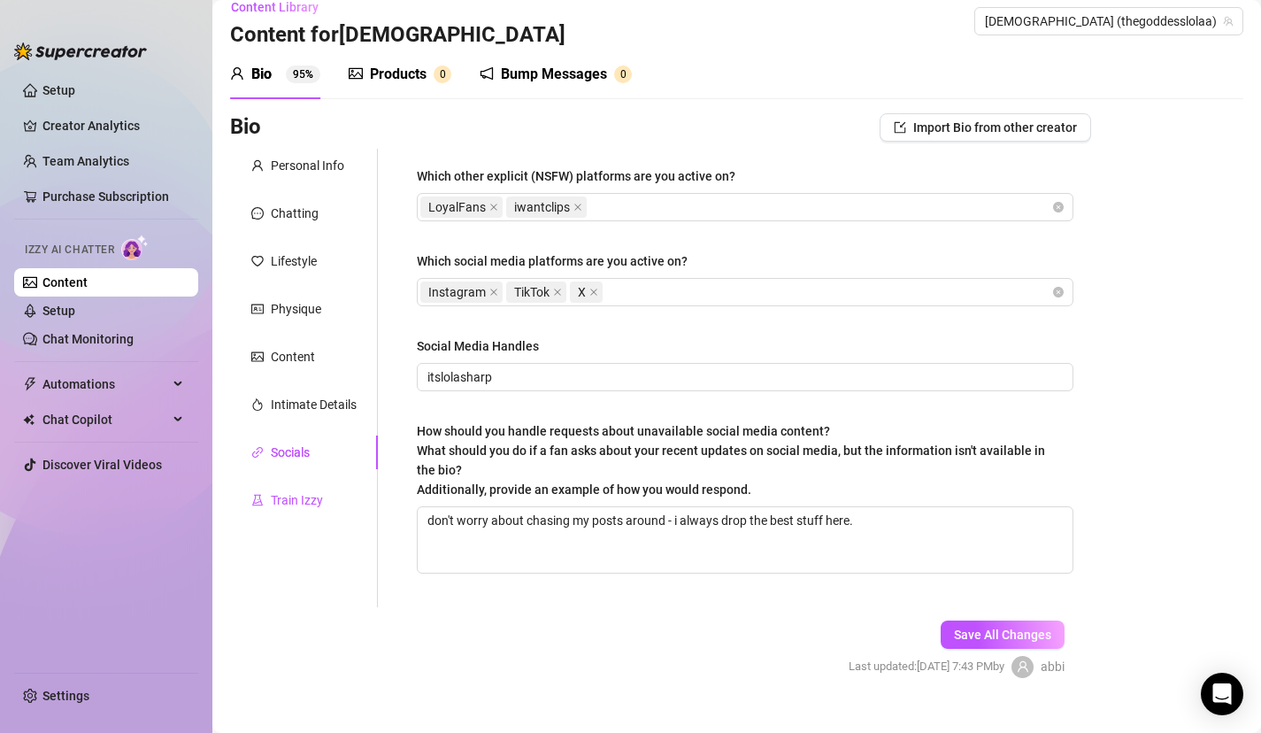
click at [306, 503] on div "Train Izzy" at bounding box center [297, 499] width 52 height 19
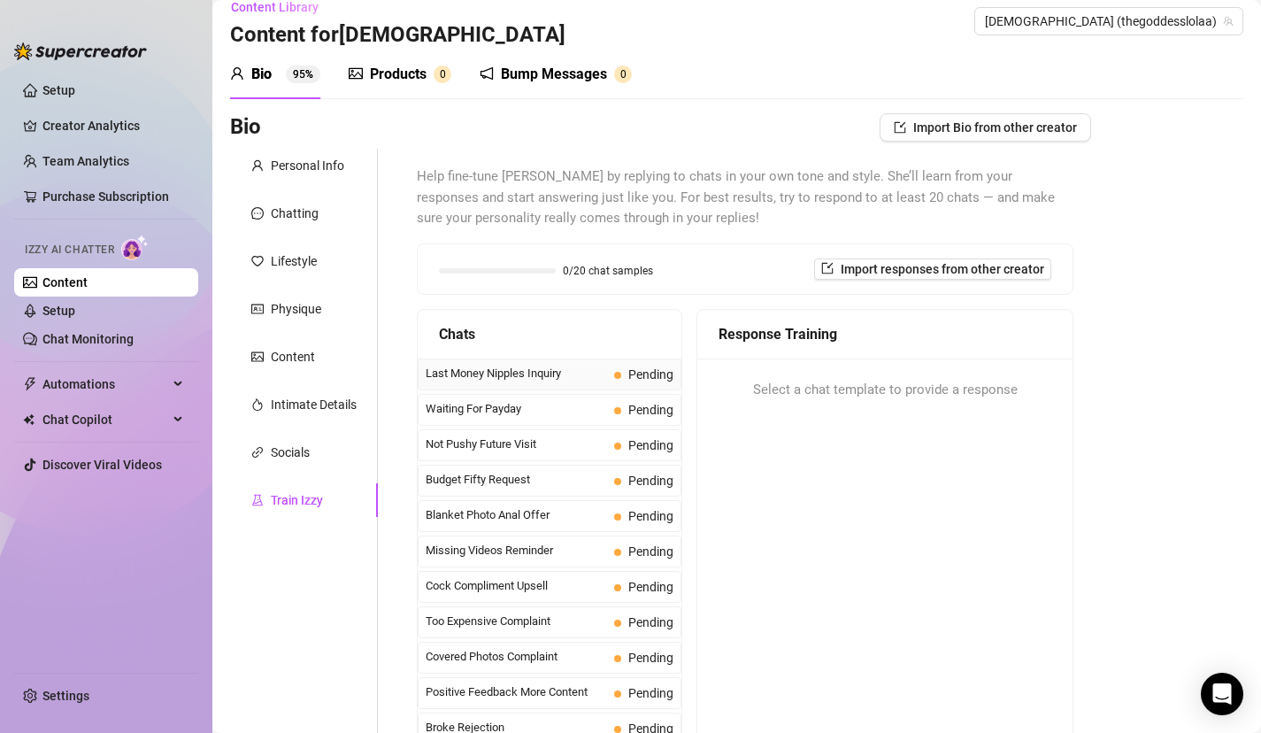
click at [505, 372] on span "Last Money Nipples Inquiry" at bounding box center [516, 374] width 181 height 18
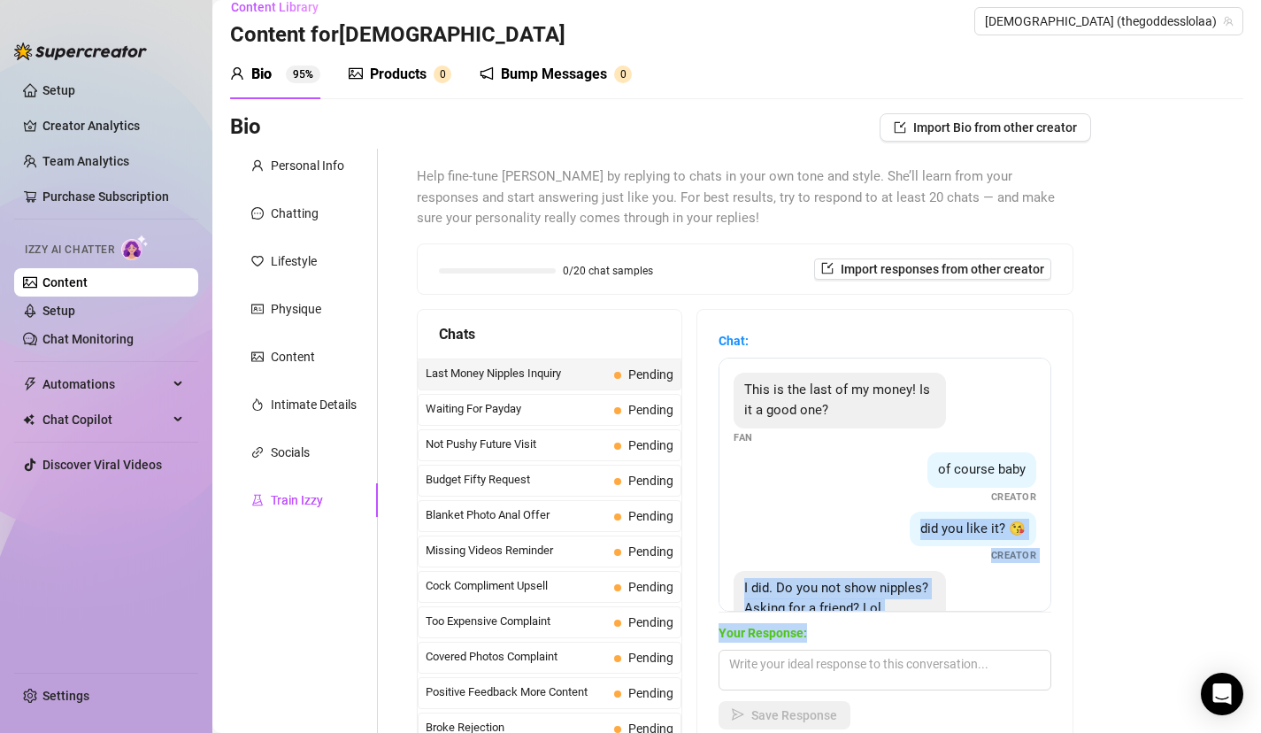
scroll to position [54, 0]
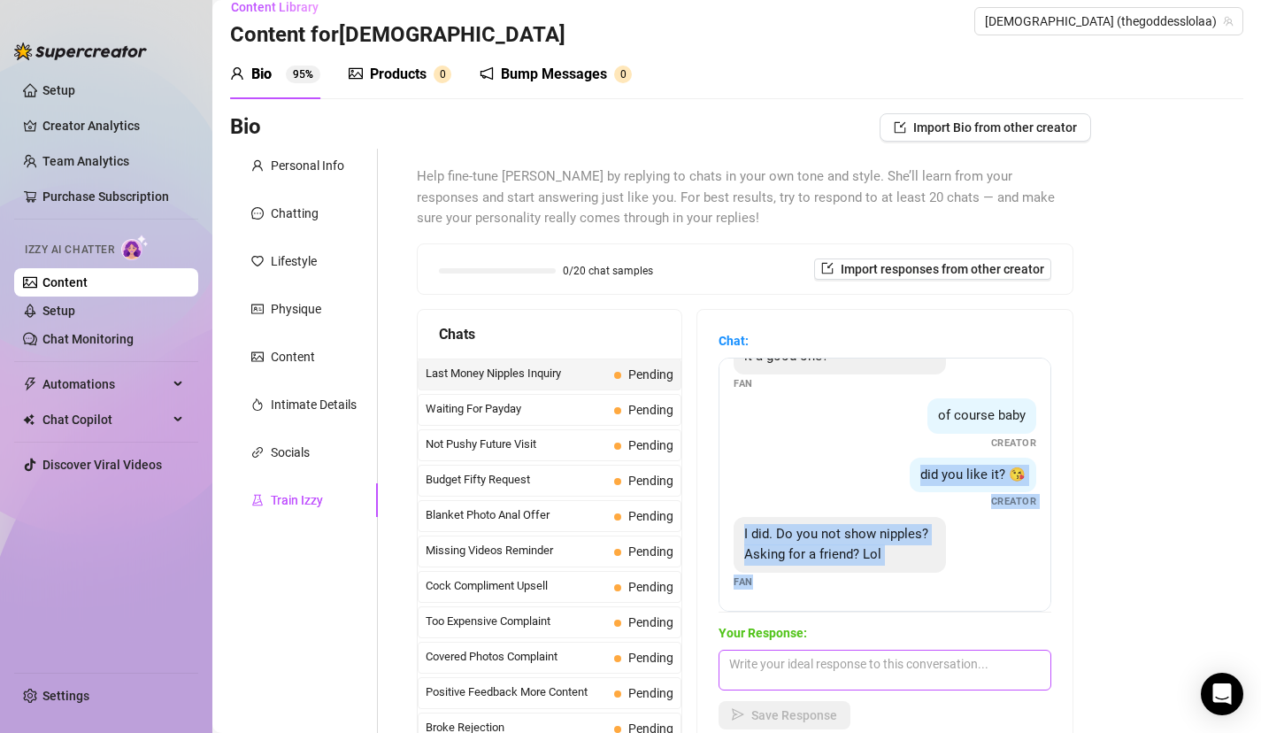
drag, startPoint x: 899, startPoint y: 505, endPoint x: 874, endPoint y: 653, distance: 150.0
click at [875, 658] on div "Chat: This is the last of my money! Is it a good one? Fan of course baby Creato…" at bounding box center [885, 530] width 333 height 398
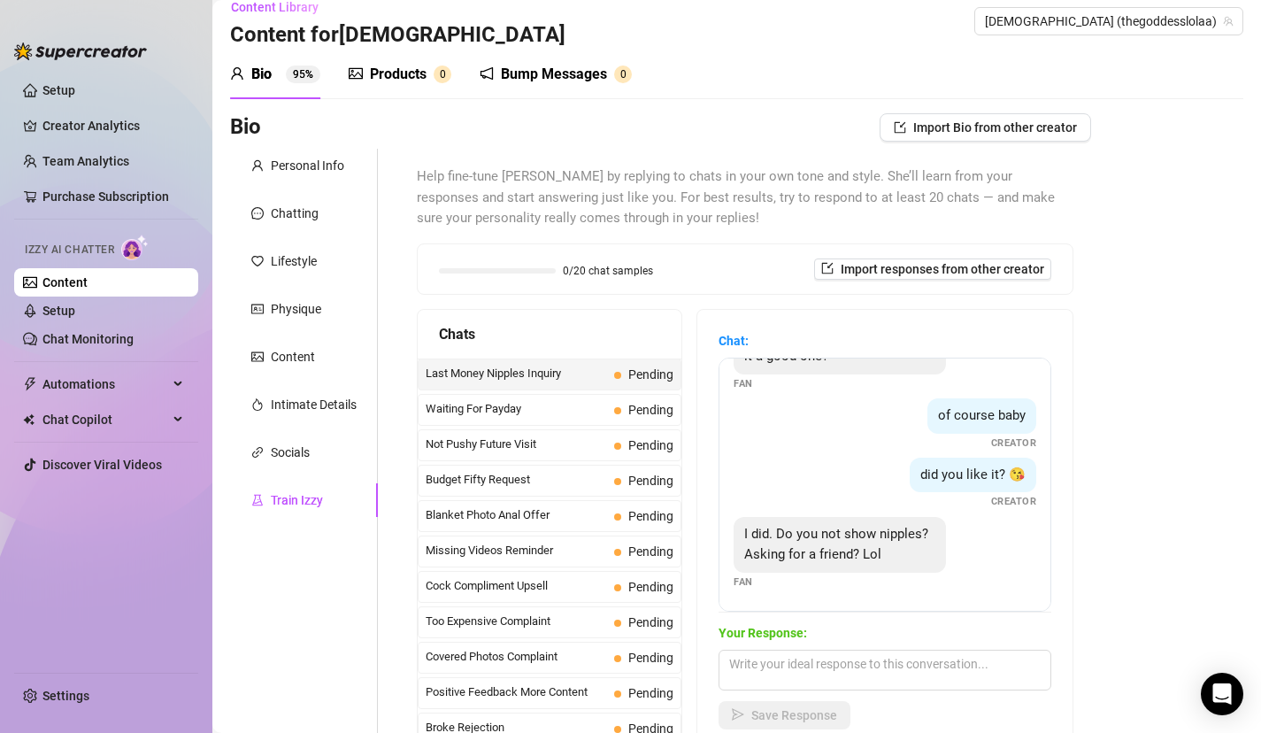
click at [995, 539] on div "I did. Do you not show nipples? Asking for a friend? Lol Fan" at bounding box center [885, 553] width 303 height 73
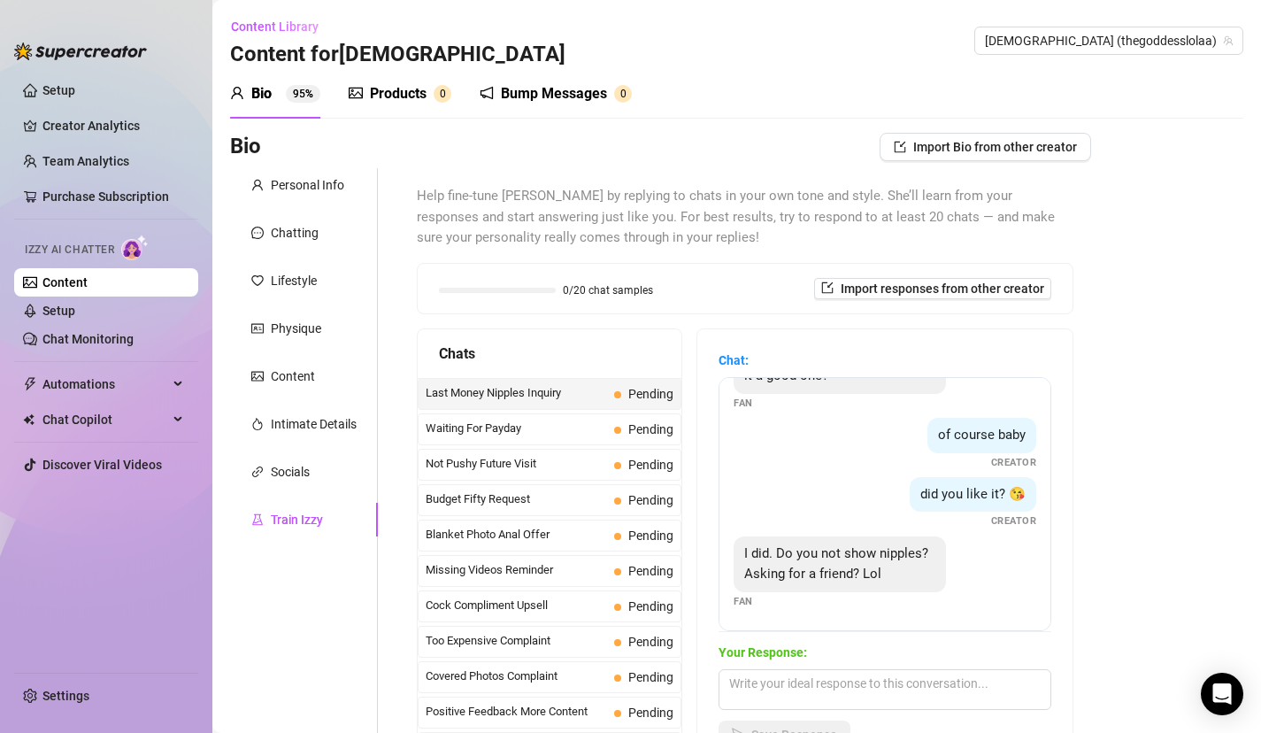
click at [1104, 527] on div "Bio Import Bio from other creator Personal Info Chatting Lifestyle Physique Con…" at bounding box center [737, 512] width 1014 height 758
click at [943, 532] on div "This is the last of my money! Is it a good one? Fan of course baby Creator did …" at bounding box center [885, 504] width 333 height 254
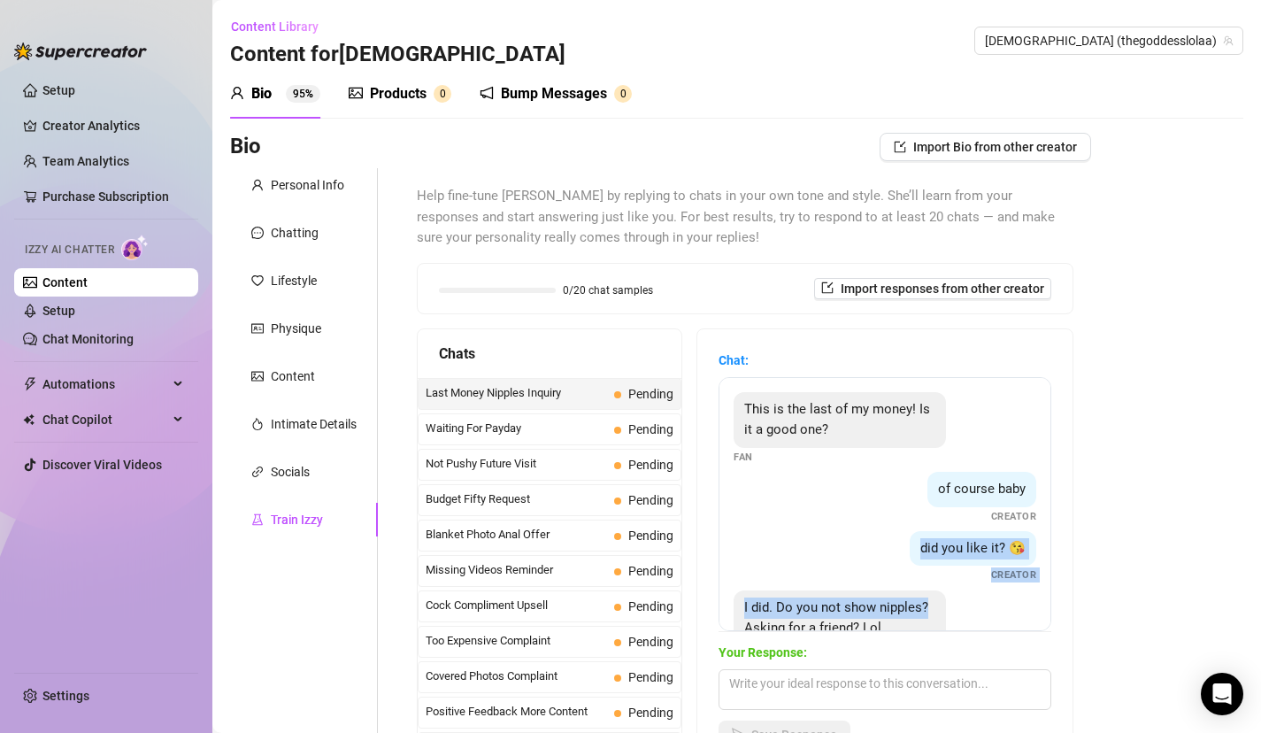
drag, startPoint x: 928, startPoint y: 554, endPoint x: 934, endPoint y: 519, distance: 35.9
click at [937, 525] on div "This is the last of my money! Is it a good one? Fan of course baby Creator did …" at bounding box center [885, 504] width 333 height 254
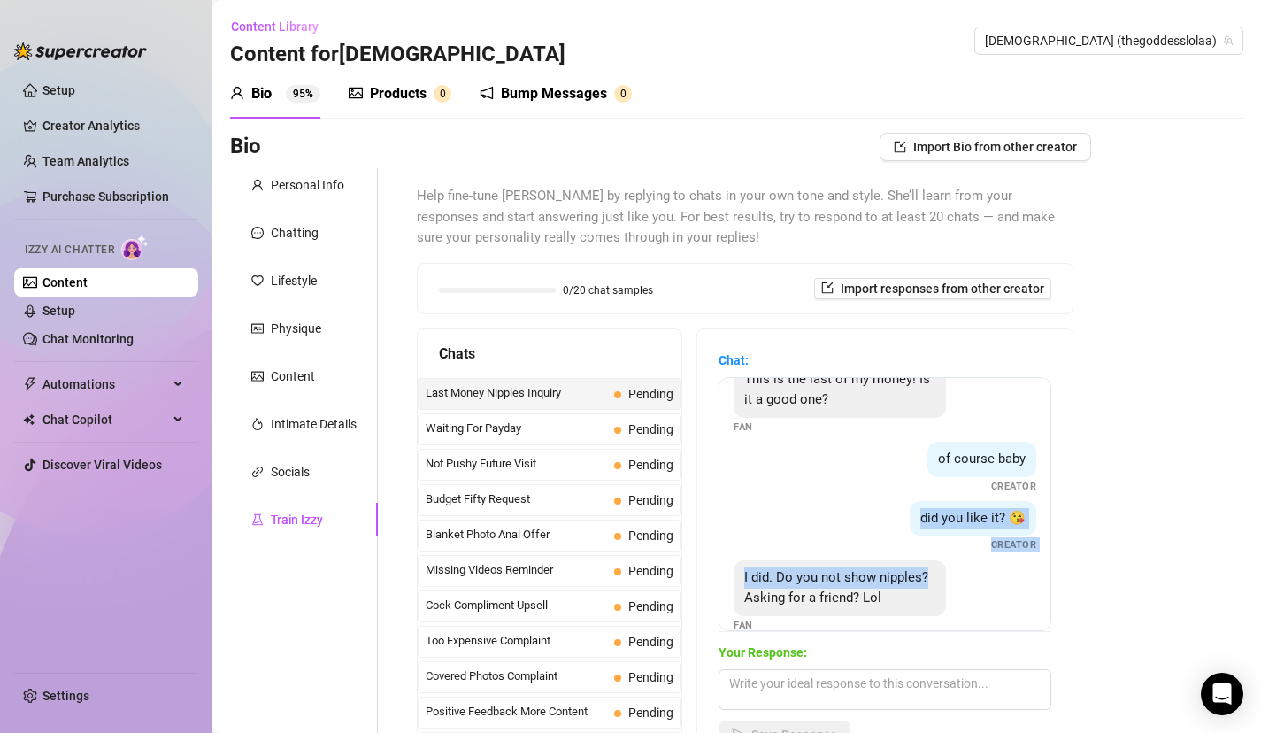
scroll to position [28, 0]
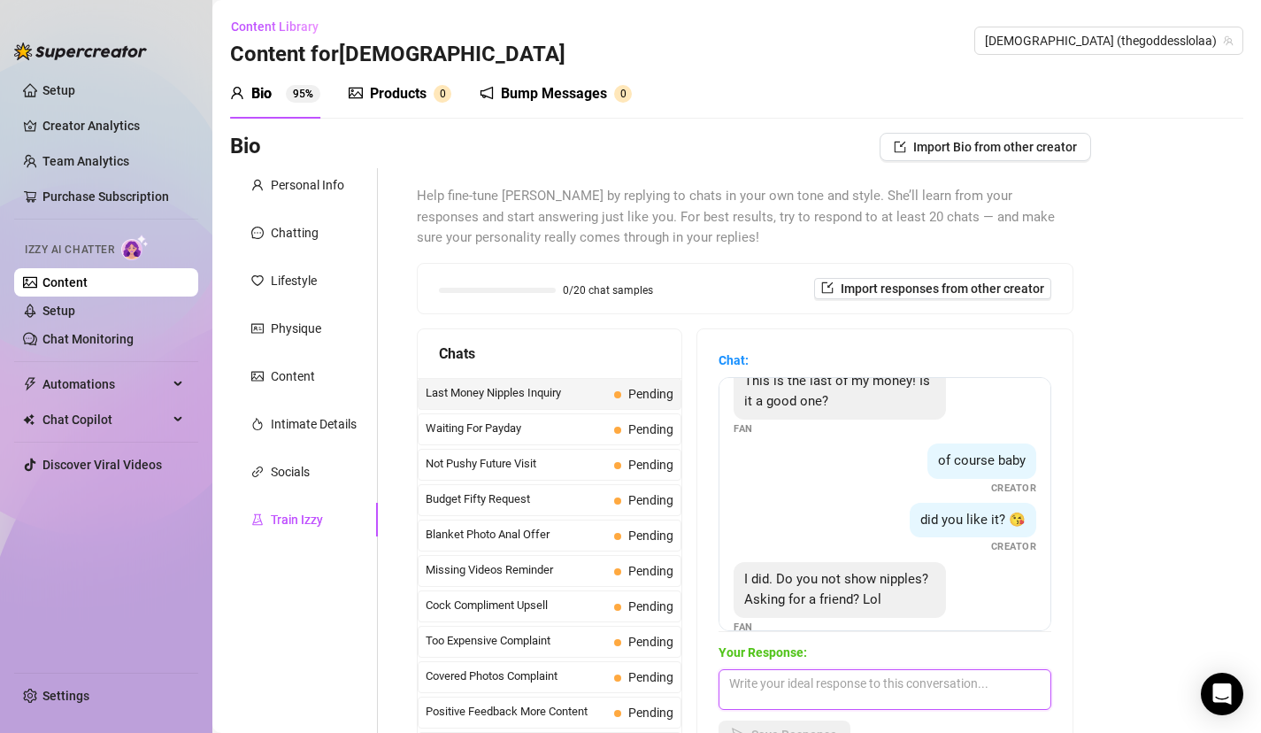
click at [838, 690] on textarea at bounding box center [885, 689] width 333 height 41
type textarea "why would i give it all away when i can keep you addicted, begging and spending?"
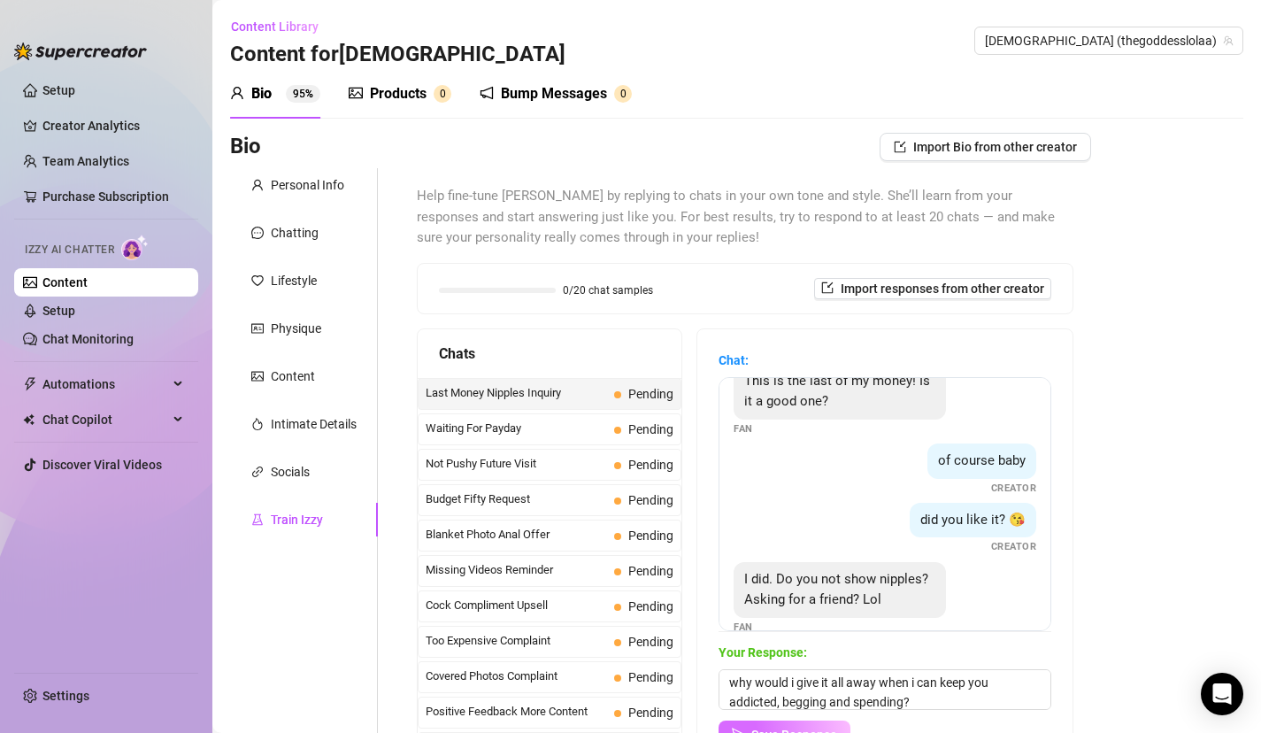
click at [789, 728] on span "Save Response" at bounding box center [795, 735] width 86 height 14
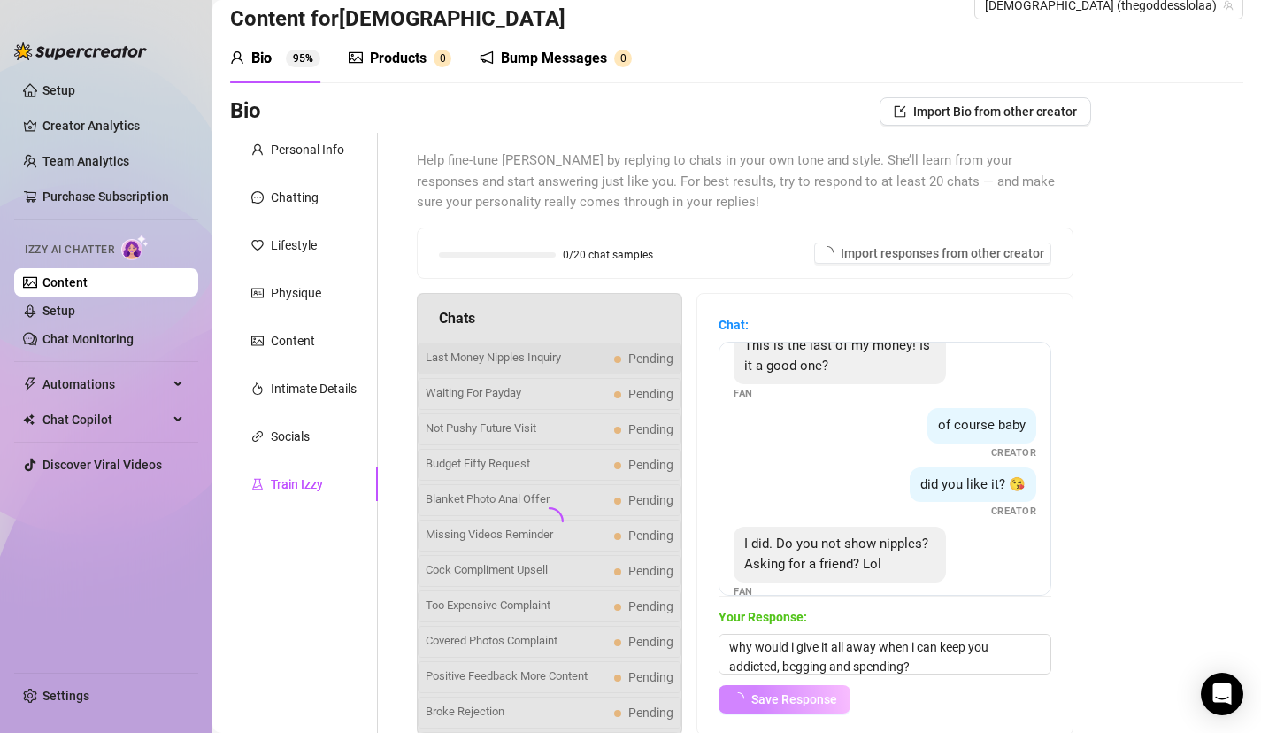
scroll to position [71, 0]
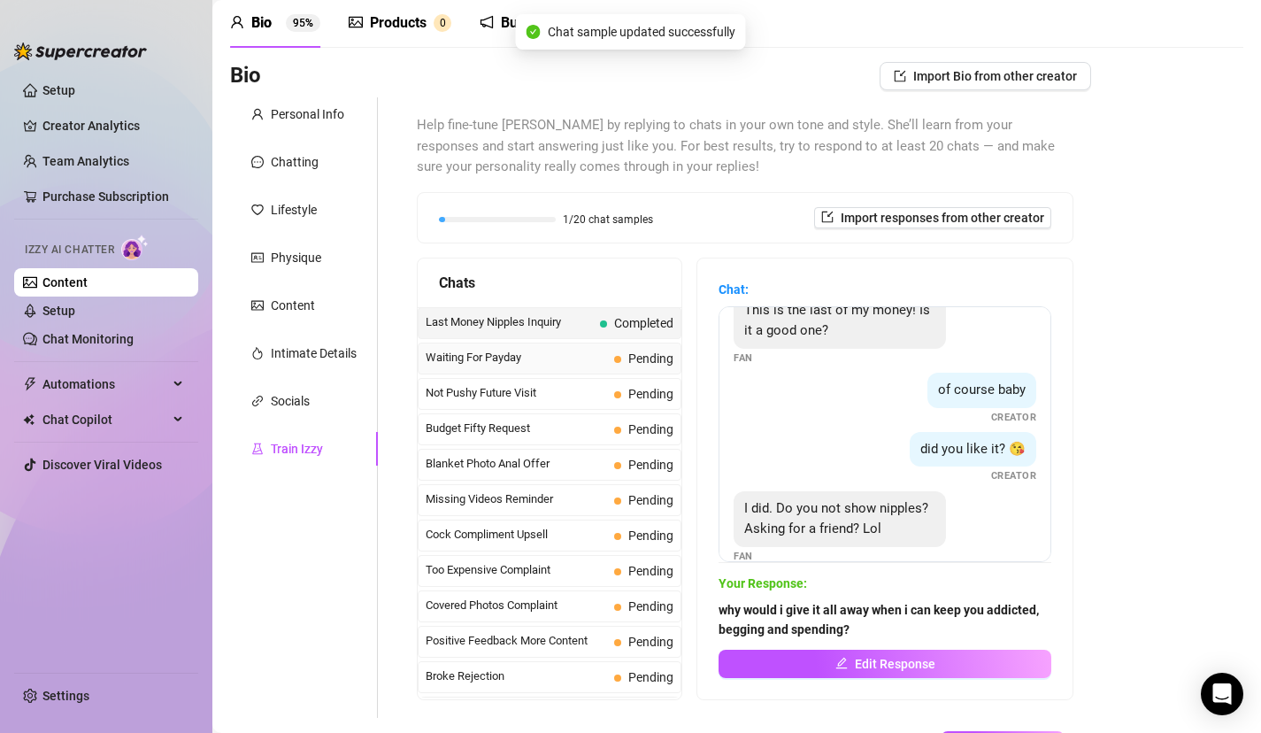
click at [488, 356] on span "Waiting For Payday" at bounding box center [516, 358] width 181 height 18
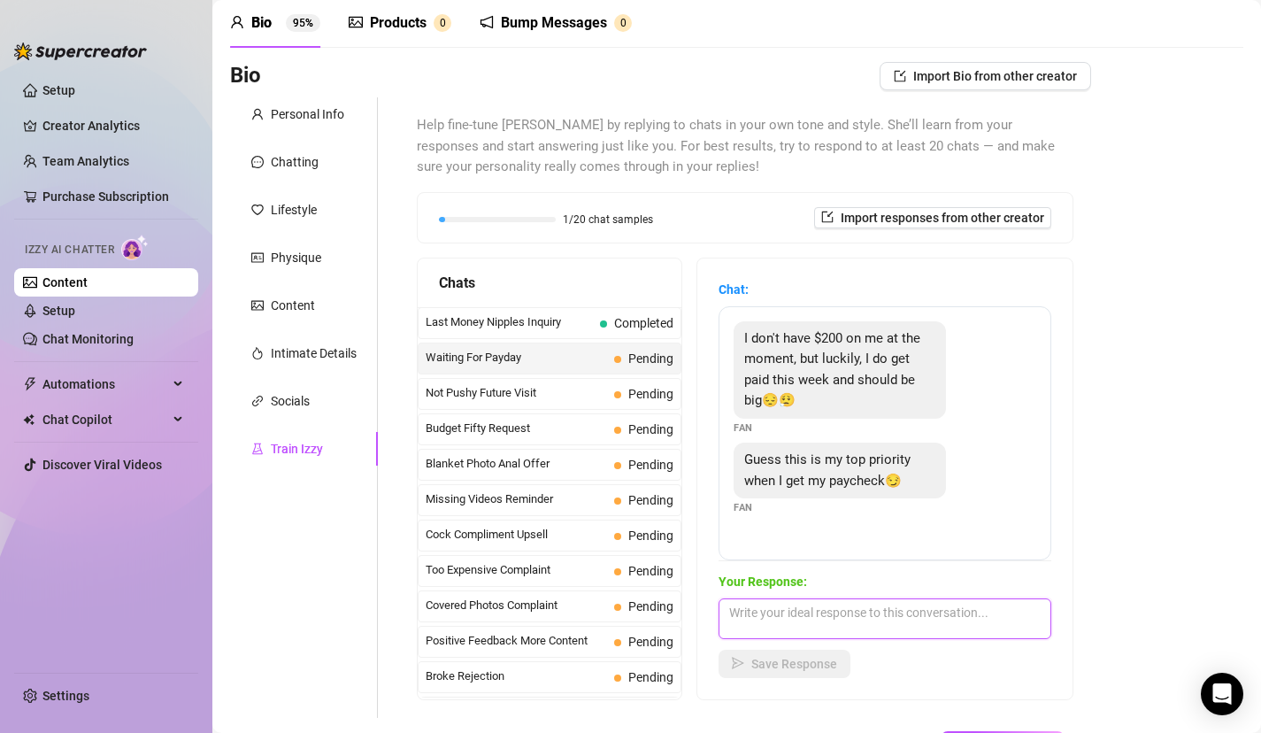
click at [839, 616] on textarea at bounding box center [885, 618] width 333 height 41
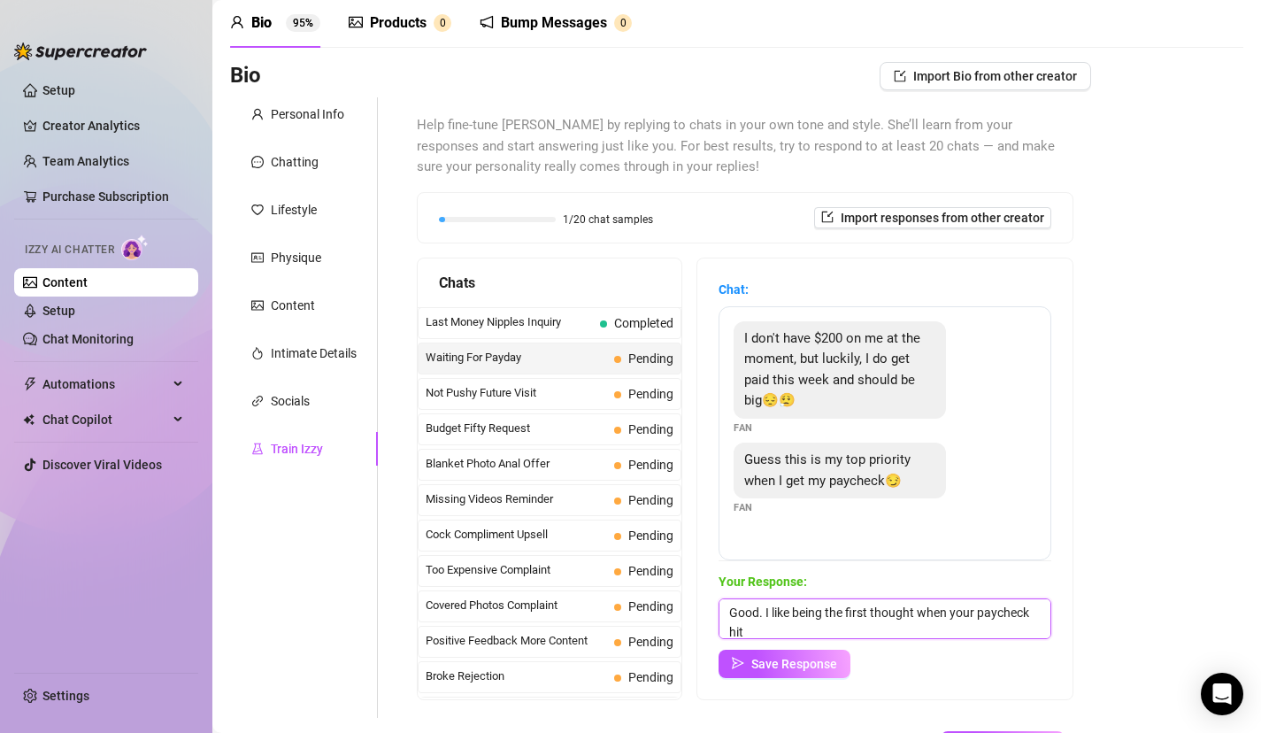
scroll to position [1, 0]
type textarea "Good. I like being the first thought when your paycheck hits"
click at [786, 678] on div "Chat: I don't have $200 on me at the moment, but luckily, I do get paid this we…" at bounding box center [885, 478] width 375 height 441
click at [786, 663] on span "Save Response" at bounding box center [795, 664] width 86 height 14
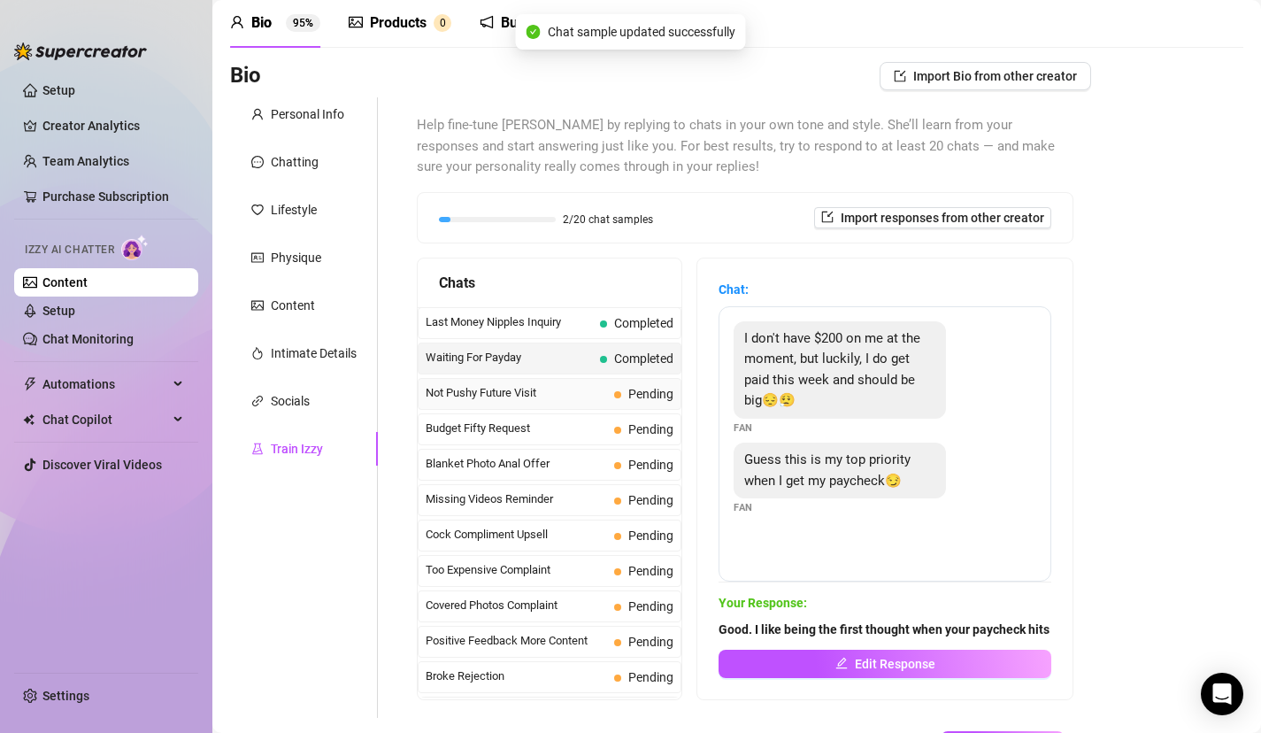
click at [566, 384] on span "Not Pushy Future Visit" at bounding box center [516, 393] width 181 height 18
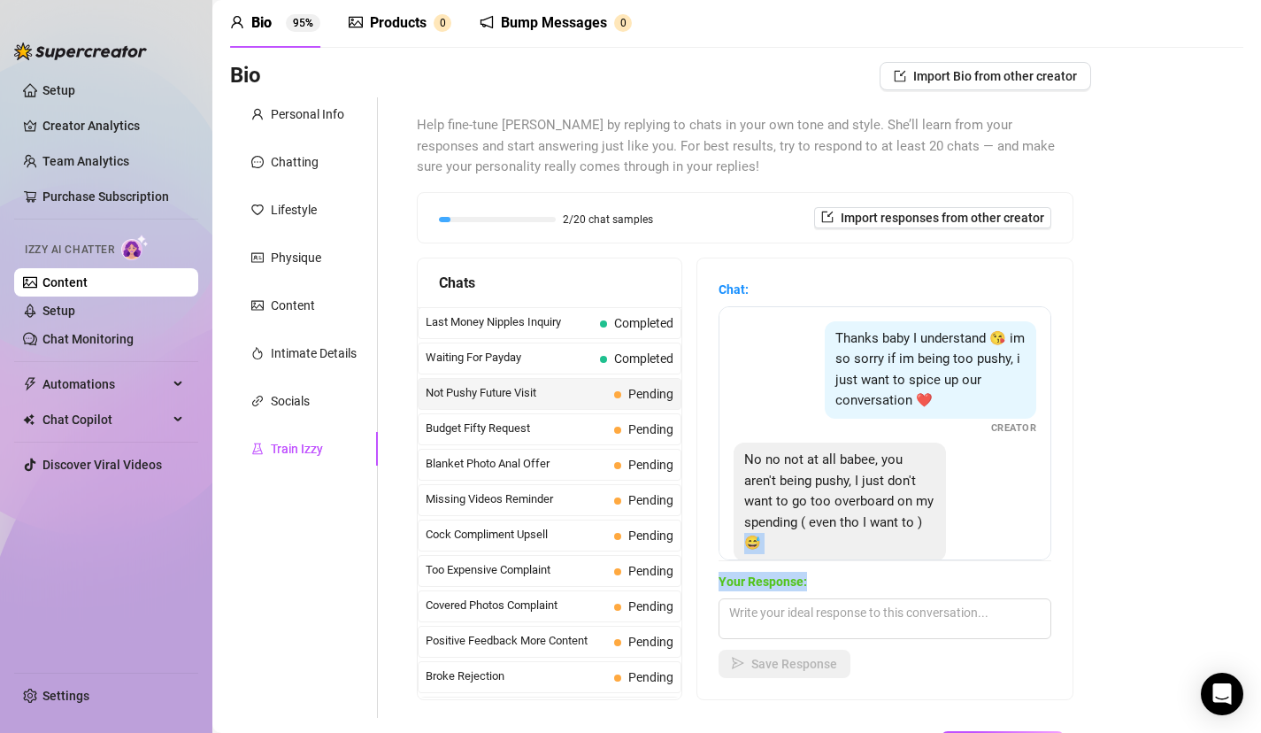
scroll to position [183, 0]
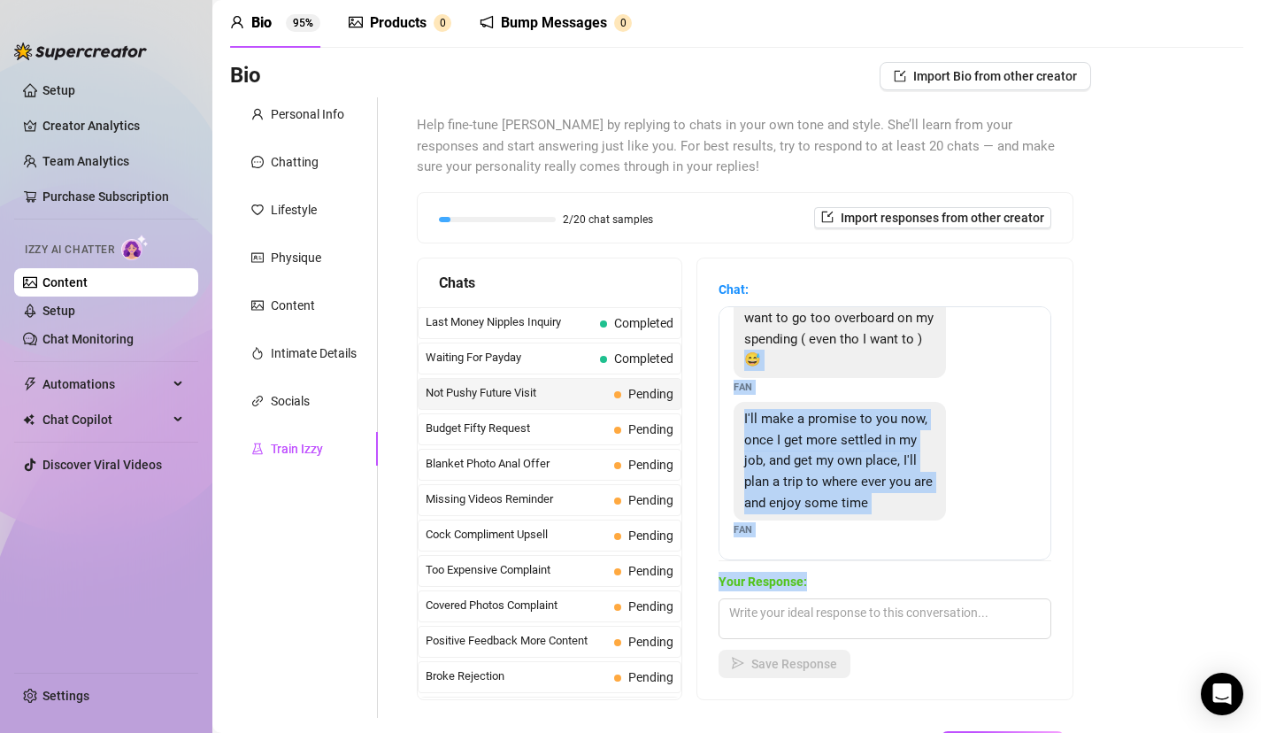
drag, startPoint x: 931, startPoint y: 520, endPoint x: 926, endPoint y: 590, distance: 69.2
click at [929, 590] on div "Chat: Thanks baby I understand 😘 im so sorry if im being too pushy, i just want…" at bounding box center [885, 479] width 333 height 398
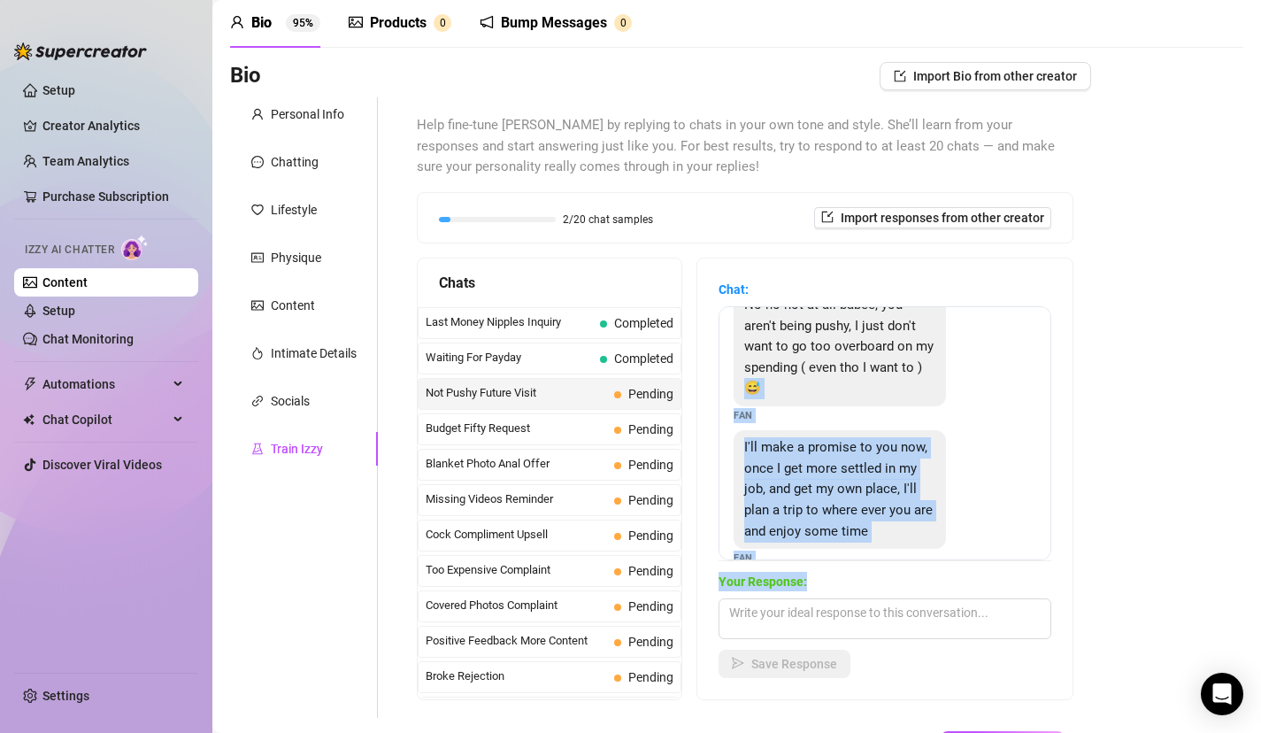
scroll to position [154, 0]
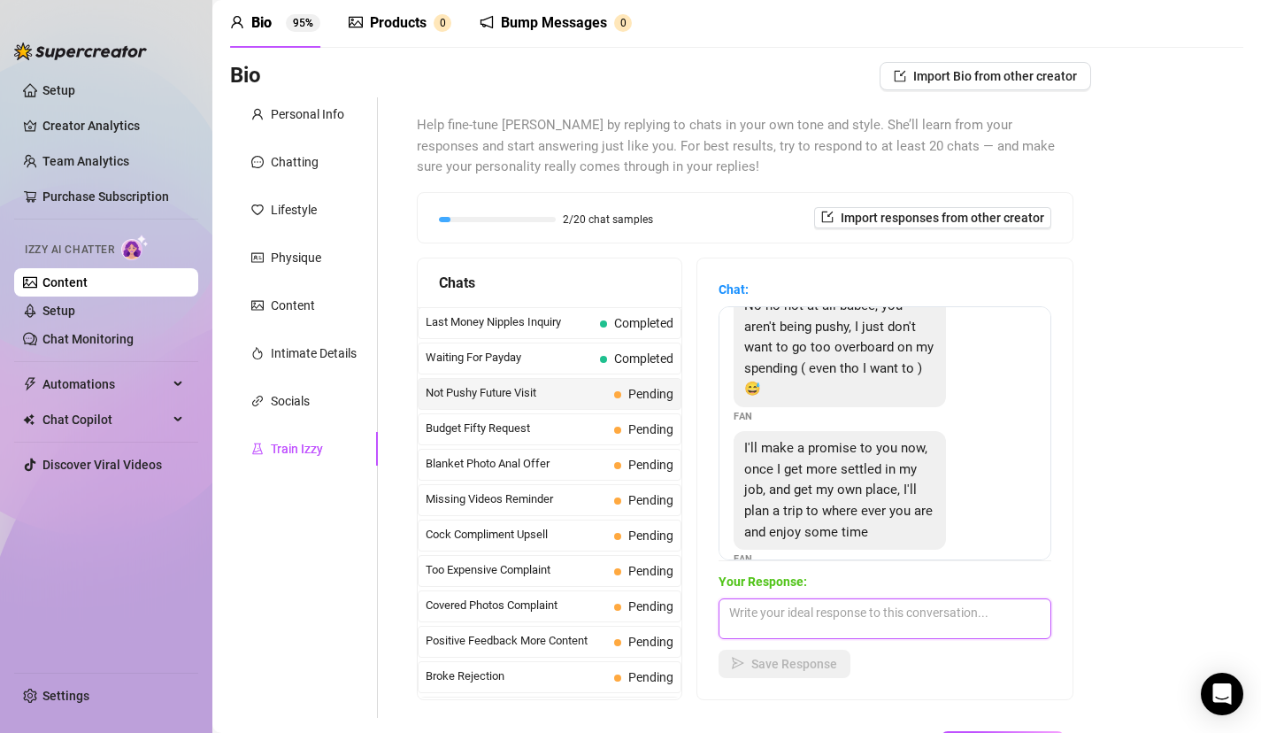
click at [941, 614] on textarea at bounding box center [885, 618] width 333 height 41
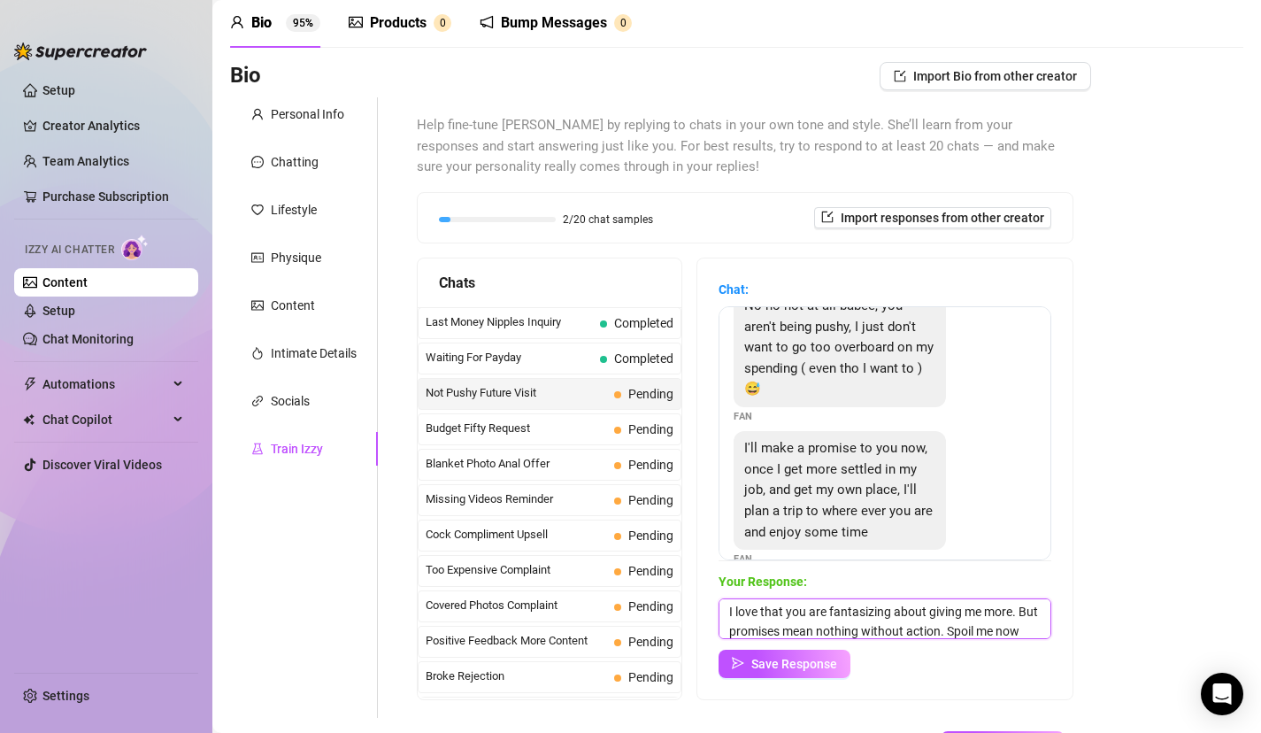
scroll to position [20, 0]
type textarea "I love that you are fantasizing about giving me more. But promises mean nothing…"
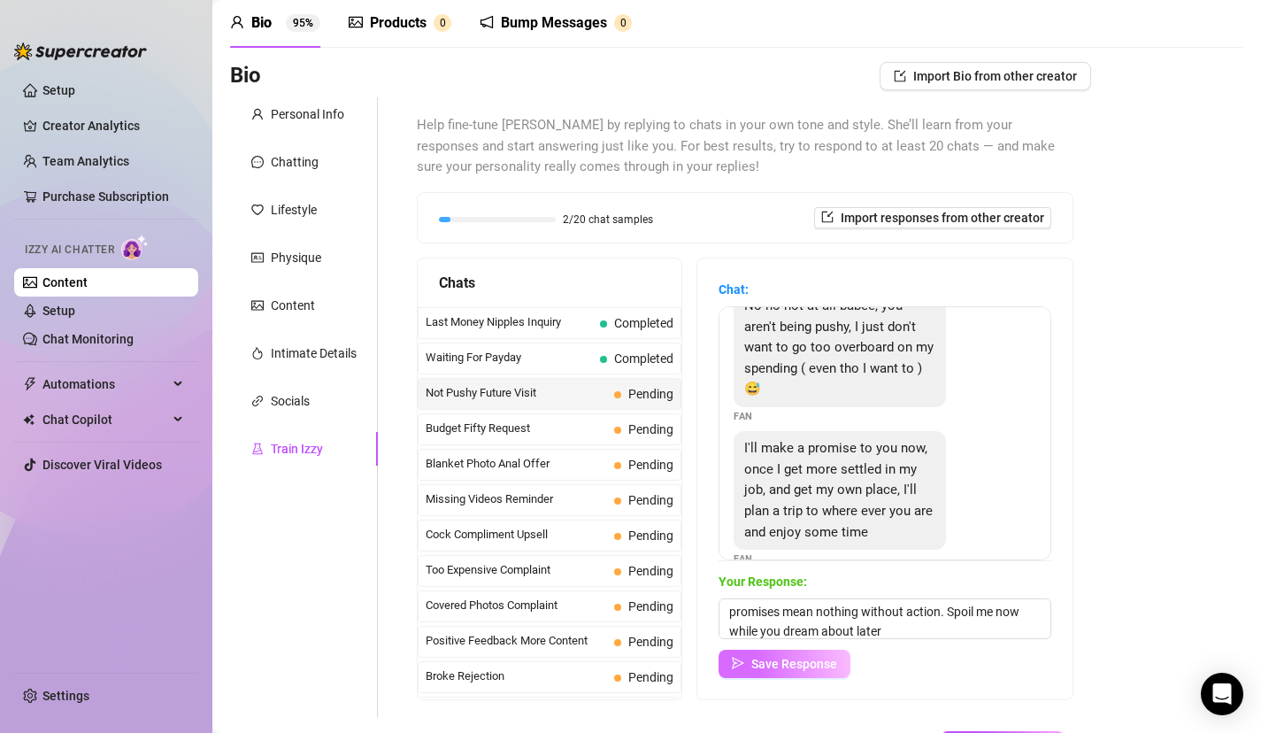
click at [787, 668] on span "Save Response" at bounding box center [795, 664] width 86 height 14
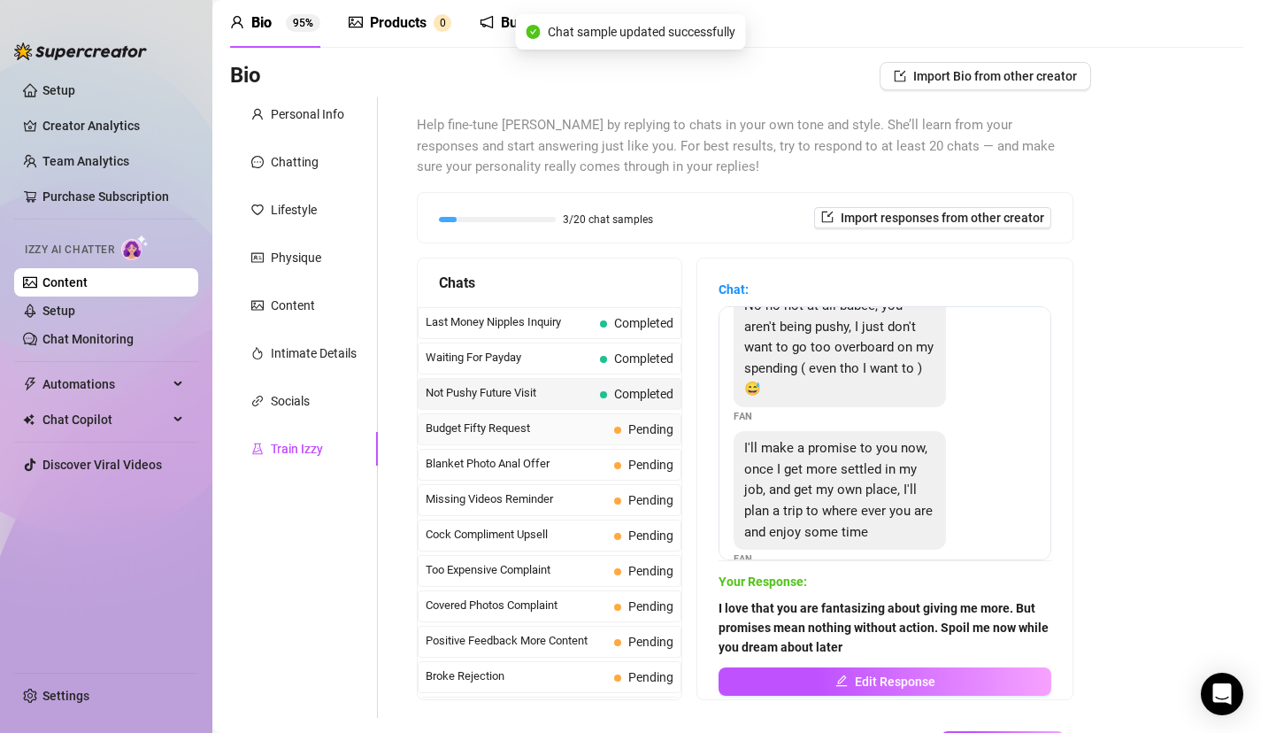
click at [527, 427] on span "Budget Fifty Request" at bounding box center [516, 429] width 181 height 18
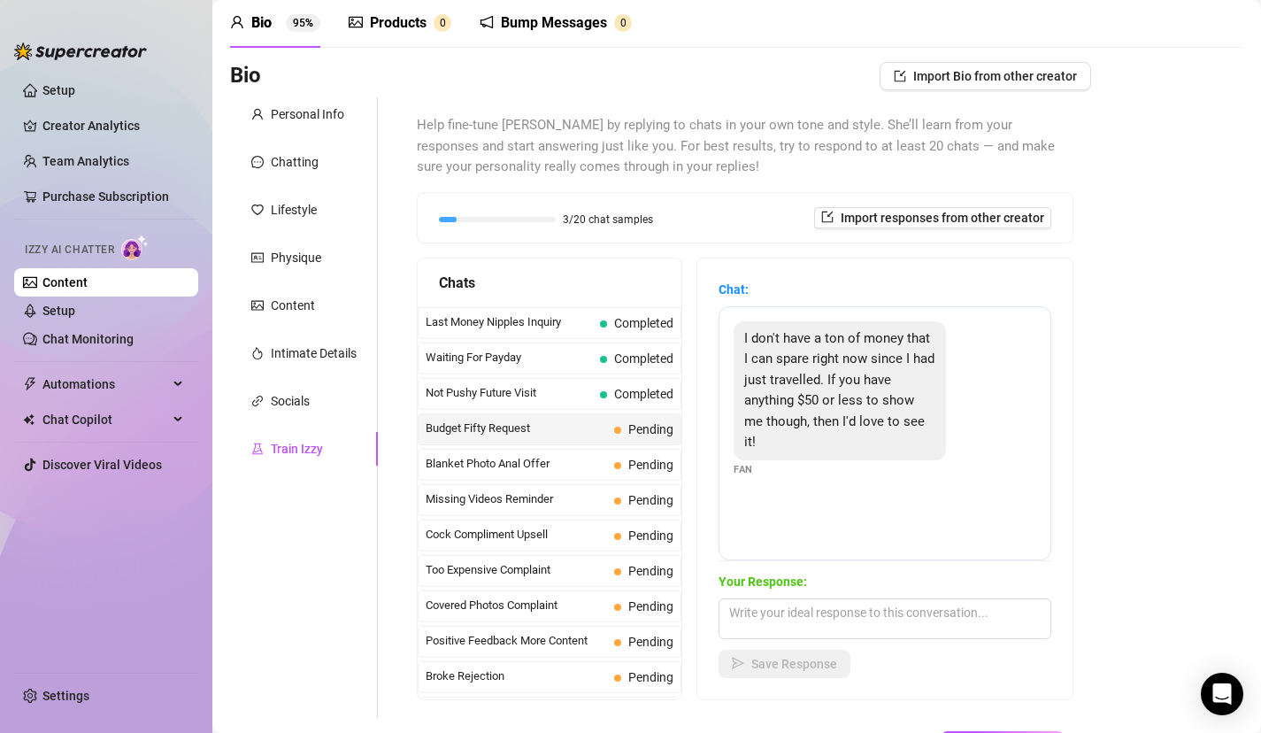
click at [834, 638] on div "Your Response: Save Response" at bounding box center [885, 625] width 333 height 106
click at [826, 621] on textarea at bounding box center [885, 618] width 333 height 41
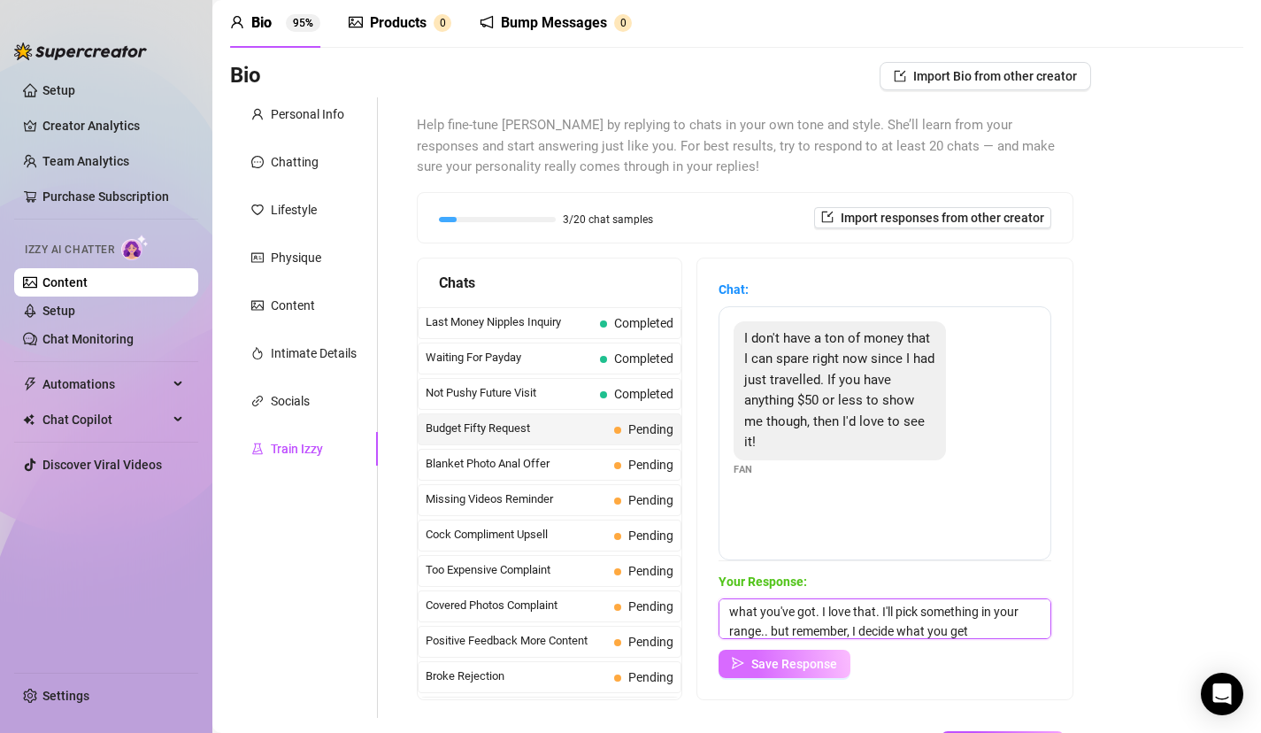
type textarea "Mmm, even when you're tight. You still want to give me what you've got. I love …"
click at [802, 674] on button "Save Response" at bounding box center [785, 664] width 132 height 28
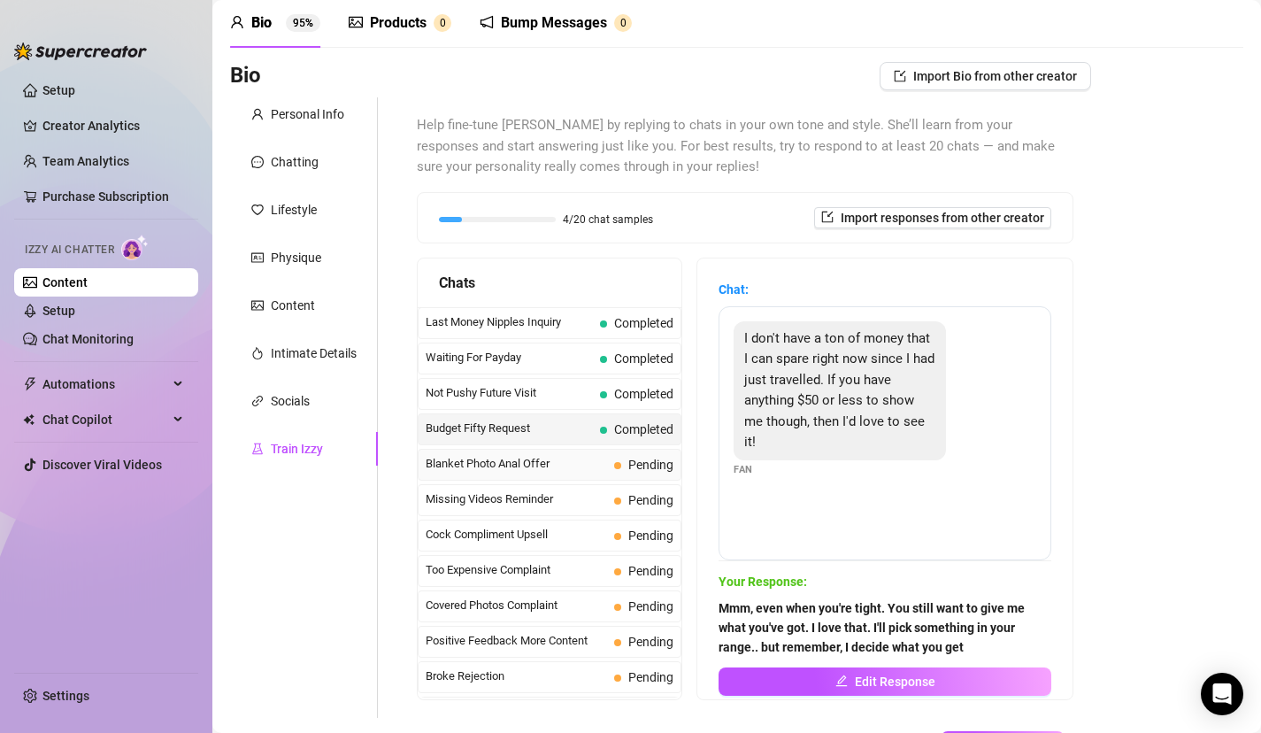
click at [505, 459] on span "Blanket Photo Anal Offer" at bounding box center [516, 464] width 181 height 18
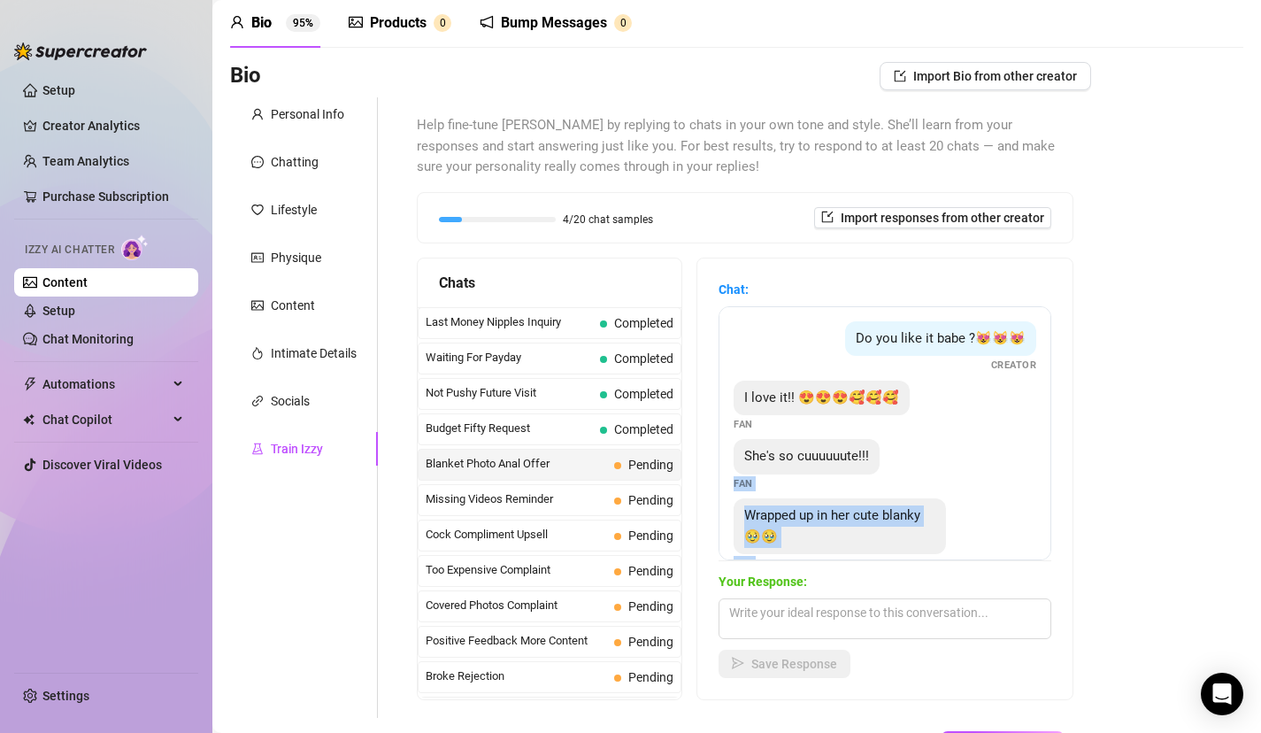
scroll to position [312, 0]
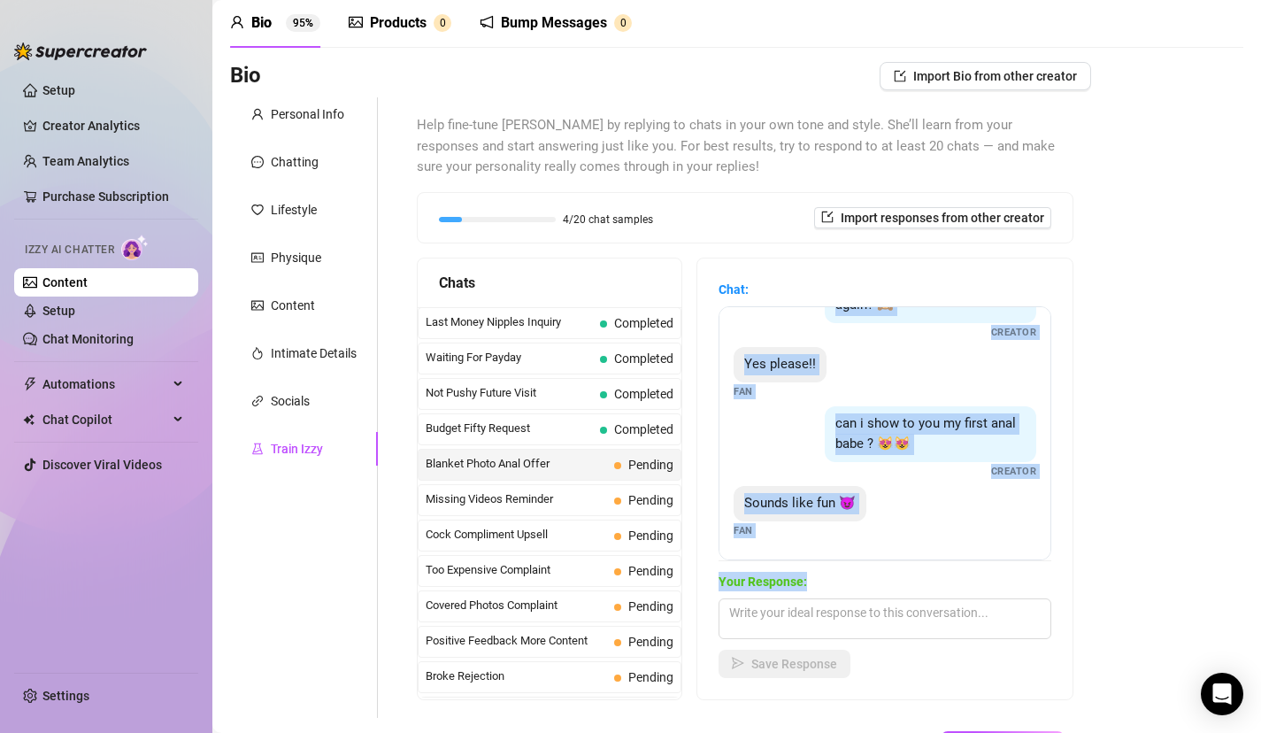
drag, startPoint x: 925, startPoint y: 476, endPoint x: 849, endPoint y: 583, distance: 131.4
click at [849, 583] on div "Chat: Do you like it babe ?😻😻😻 Creator I love it!! 😍😍😍🥰🥰🥰 Fan She's so cuuuuuut…" at bounding box center [885, 479] width 333 height 398
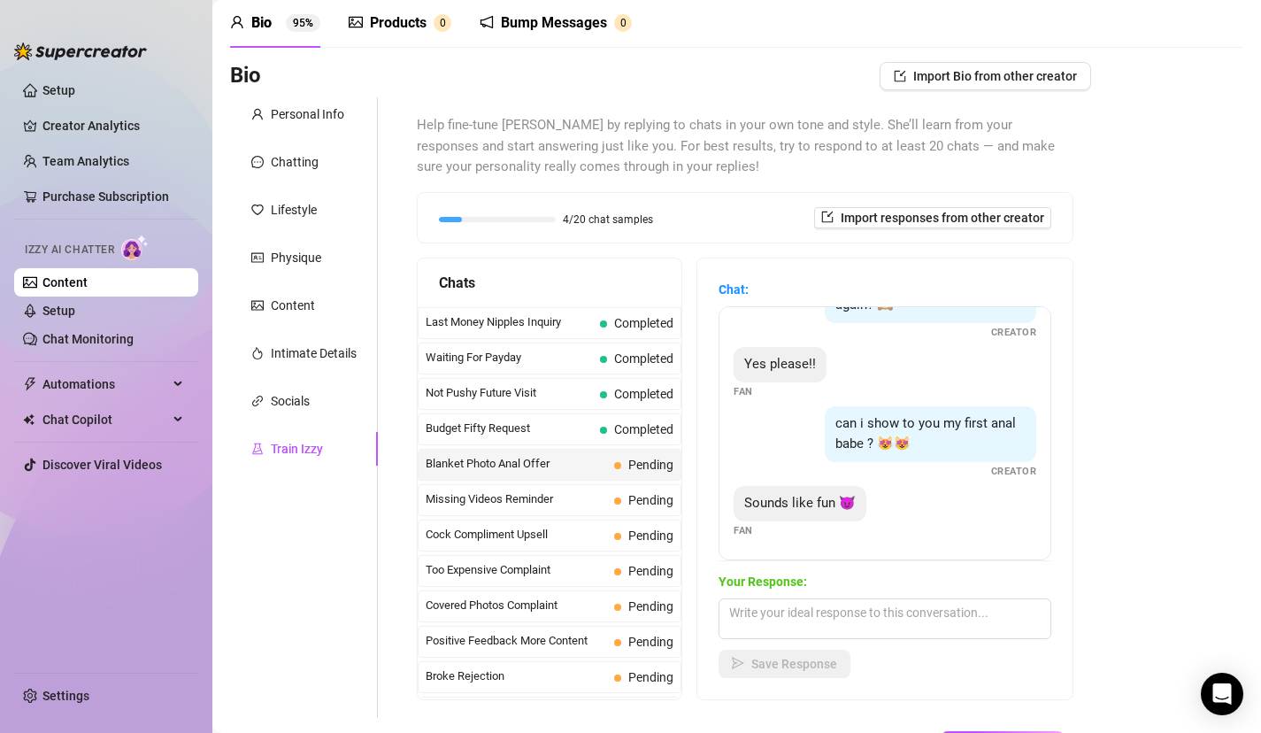
click at [929, 510] on div "Sounds like fun 😈 Fan" at bounding box center [885, 512] width 303 height 52
drag, startPoint x: 929, startPoint y: 511, endPoint x: 923, endPoint y: 679, distance: 168.3
click at [926, 687] on div "Chat: Do you like it babe ?😻😻😻 Creator I love it!! 😍😍😍🥰🥰🥰 Fan She's so cuuuuuut…" at bounding box center [885, 478] width 375 height 441
click at [1145, 476] on div "Bio Import Bio from other creator Personal Info Chatting Lifestyle Physique Con…" at bounding box center [737, 441] width 1014 height 758
click at [926, 633] on textarea at bounding box center [885, 618] width 333 height 41
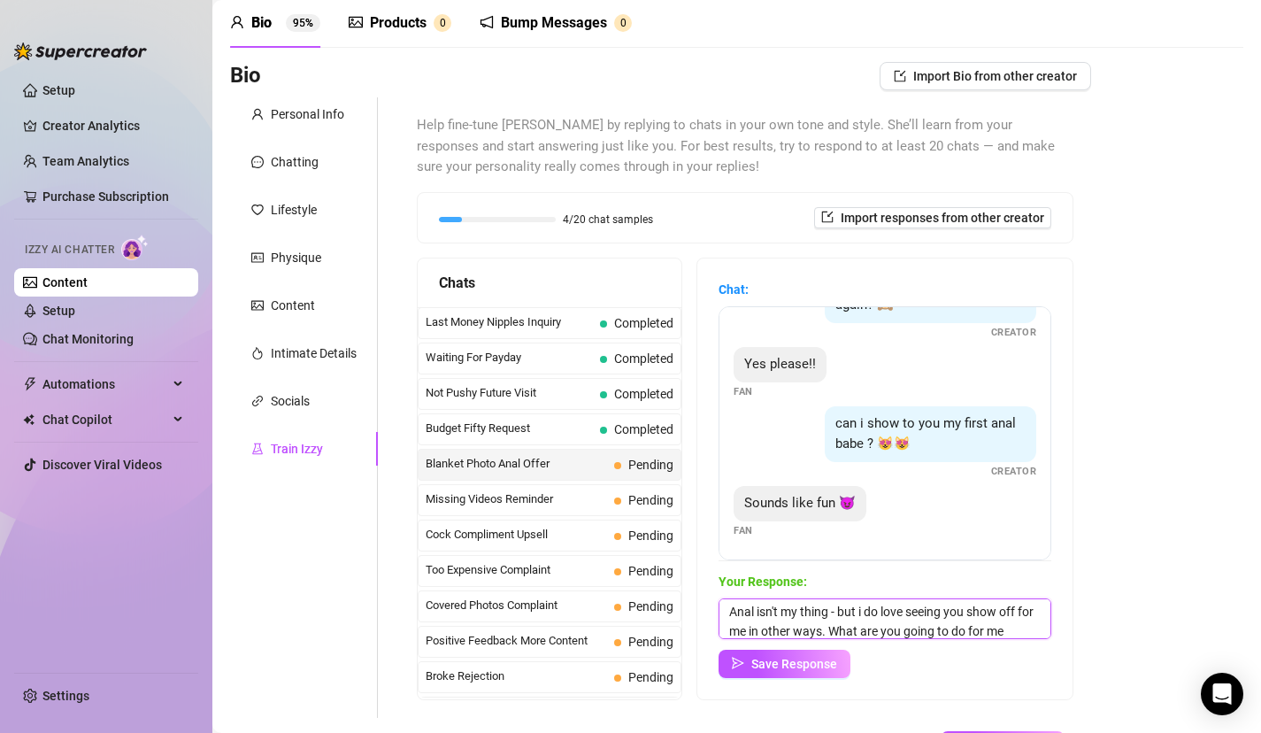
scroll to position [20, 0]
type textarea "Anal isn't my thing - but i do love seeing you show off for me in other ways. W…"
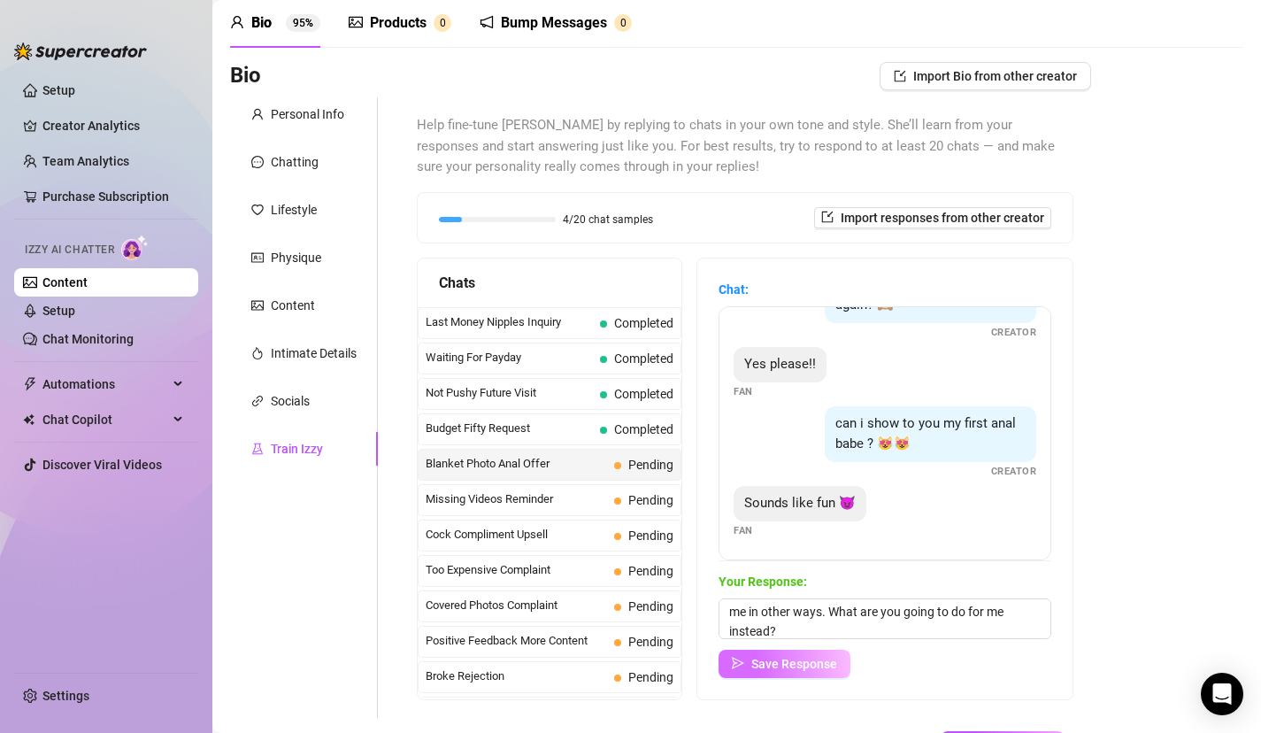
click at [816, 662] on span "Save Response" at bounding box center [795, 664] width 86 height 14
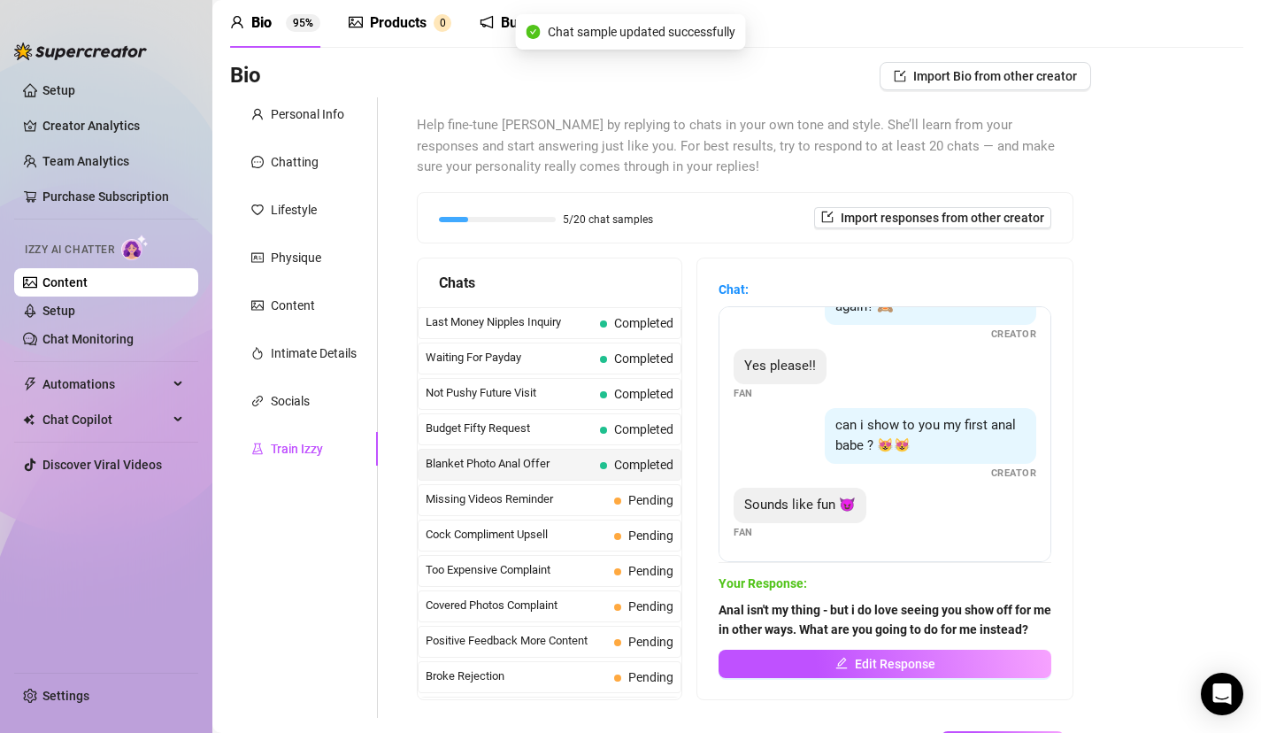
scroll to position [310, 0]
click at [587, 507] on span "Missing Videos Reminder" at bounding box center [516, 499] width 181 height 18
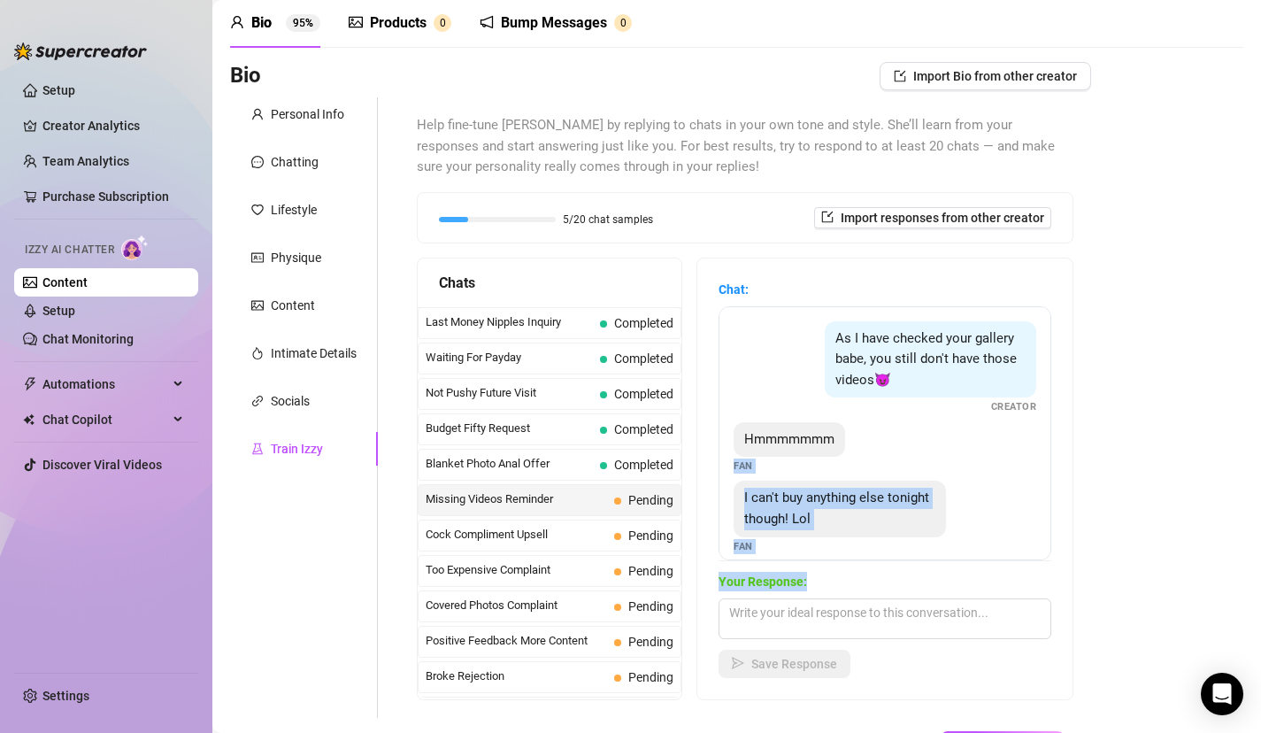
scroll to position [16, 0]
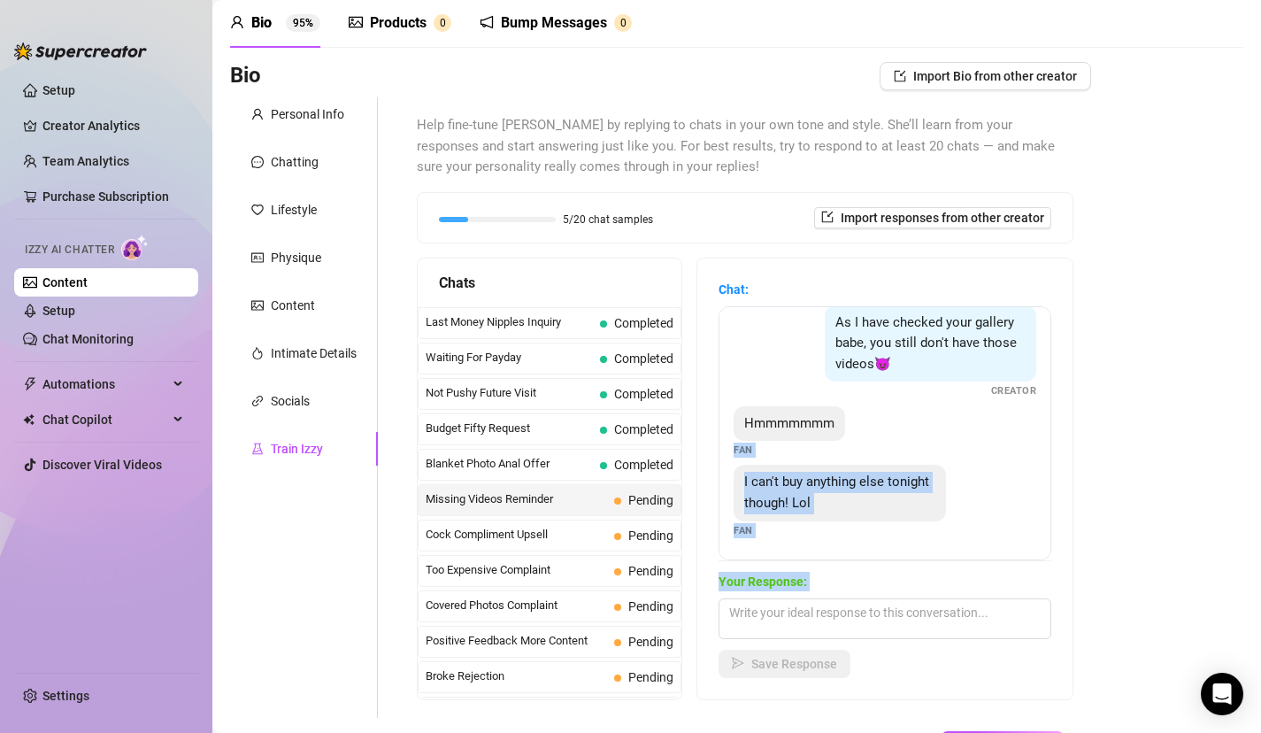
drag, startPoint x: 963, startPoint y: 464, endPoint x: 931, endPoint y: 711, distance: 249.0
click at [934, 713] on div "Help fine-tune [PERSON_NAME] by replying to chats in your own tone and style. S…" at bounding box center [745, 407] width 692 height 621
